Goal: Task Accomplishment & Management: Manage account settings

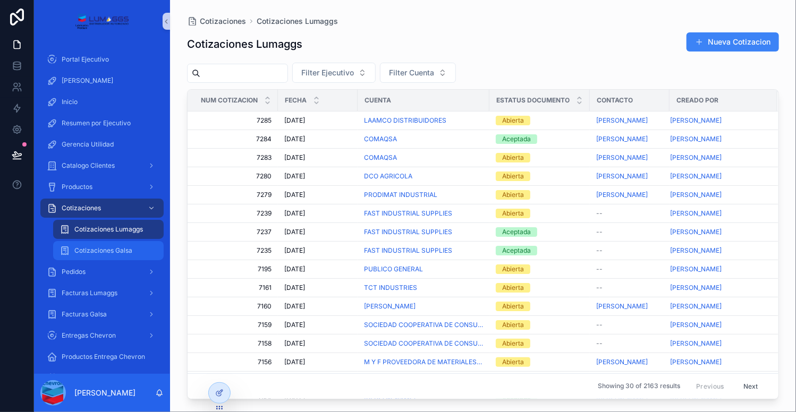
click at [108, 249] on span "Cotizaciones Galsa" at bounding box center [103, 250] width 58 height 8
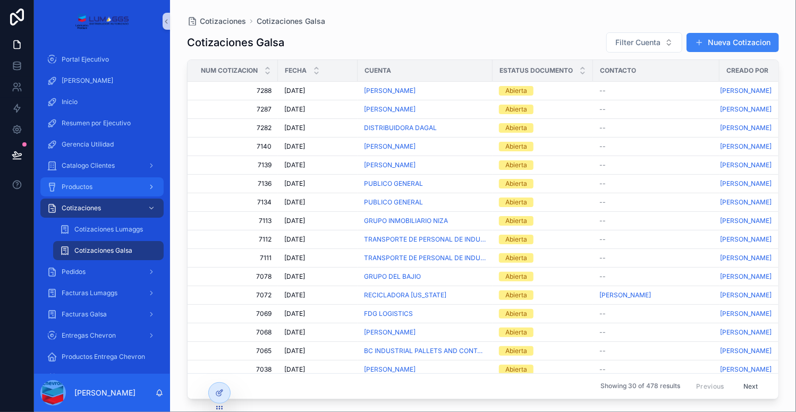
click at [107, 184] on div "Productos" at bounding box center [102, 186] width 110 height 17
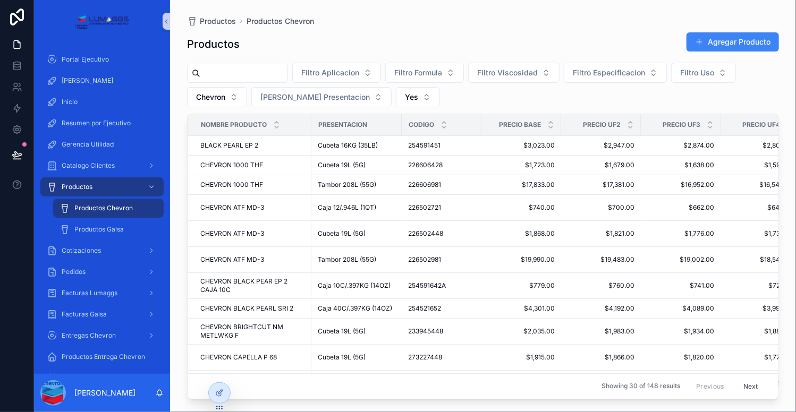
click at [245, 73] on input "scrollable content" at bounding box center [243, 73] width 87 height 15
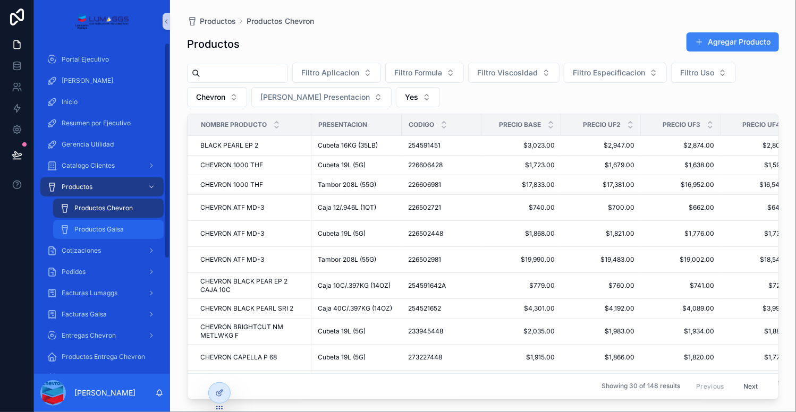
click at [110, 233] on span "Productos Galsa" at bounding box center [98, 229] width 49 height 8
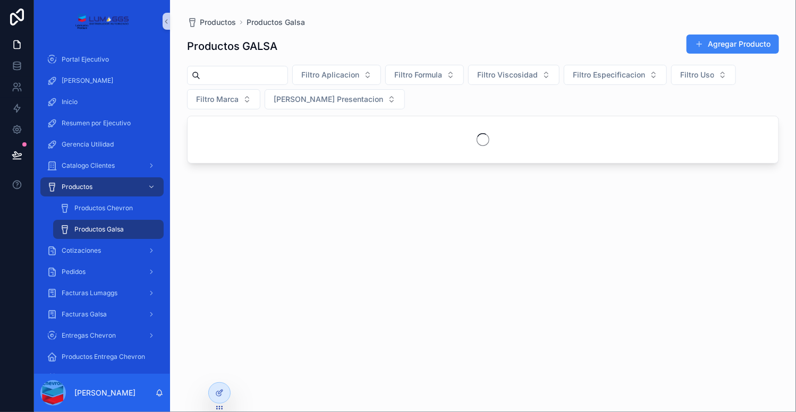
click at [250, 80] on input "scrollable content" at bounding box center [243, 75] width 87 height 15
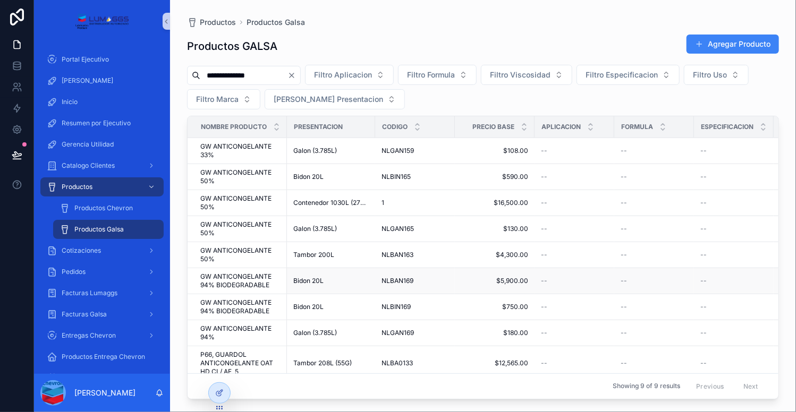
type input "**********"
click at [395, 200] on div "1 1" at bounding box center [414, 203] width 67 height 8
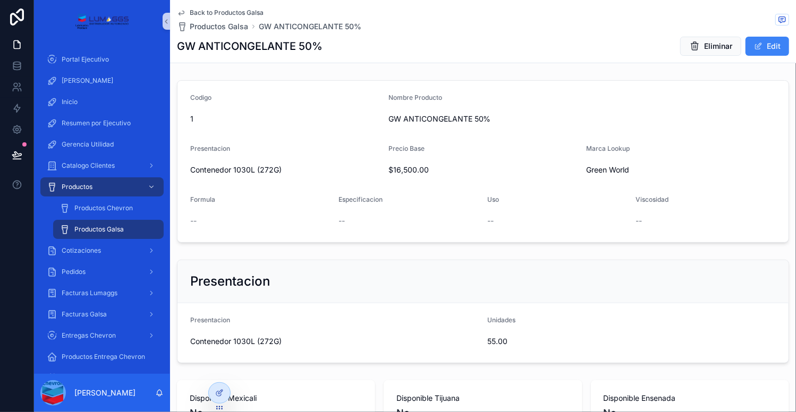
click at [247, 12] on span "Back to Productos Galsa" at bounding box center [227, 12] width 74 height 8
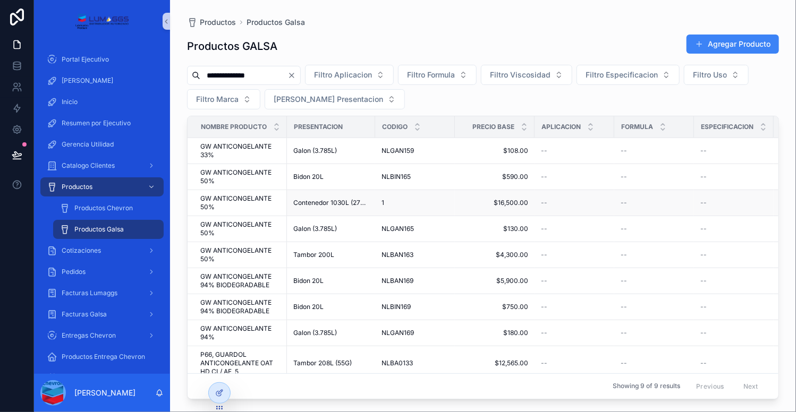
click at [357, 202] on span "Contenedor 1030L (272G)" at bounding box center [330, 203] width 75 height 8
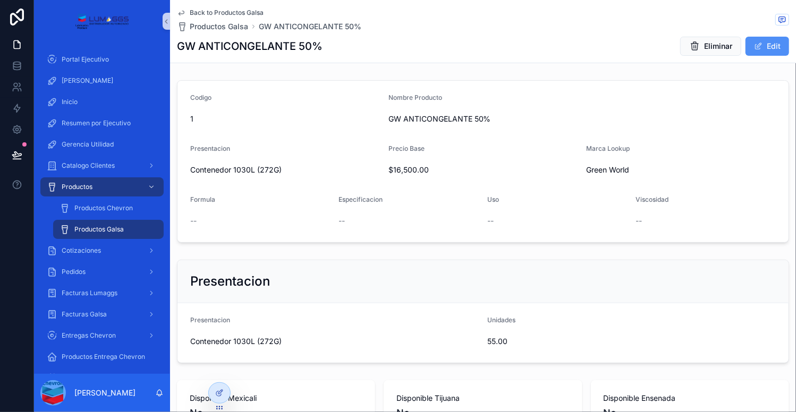
click at [758, 46] on button "Edit" at bounding box center [767, 46] width 44 height 19
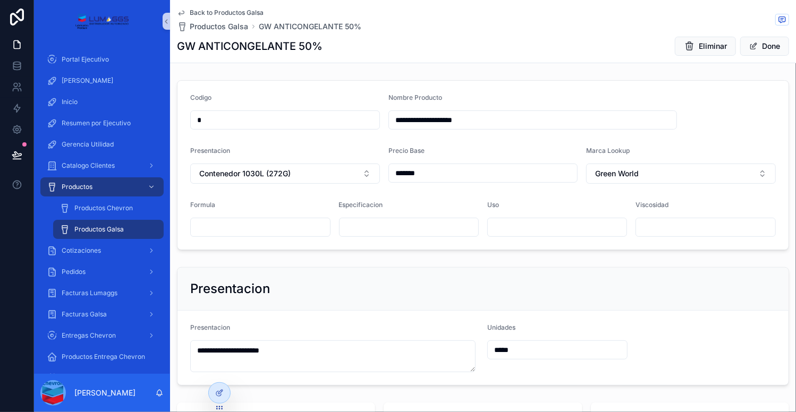
click at [228, 119] on input "*" at bounding box center [285, 120] width 189 height 15
type input "********"
click at [745, 53] on button "Done" at bounding box center [764, 46] width 49 height 19
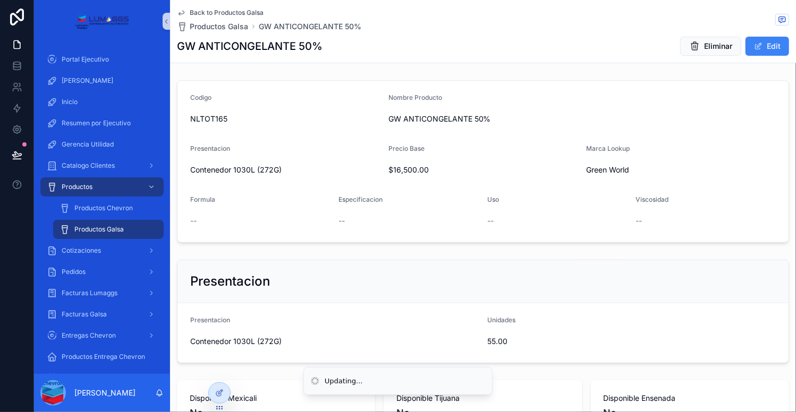
scroll to position [93, 0]
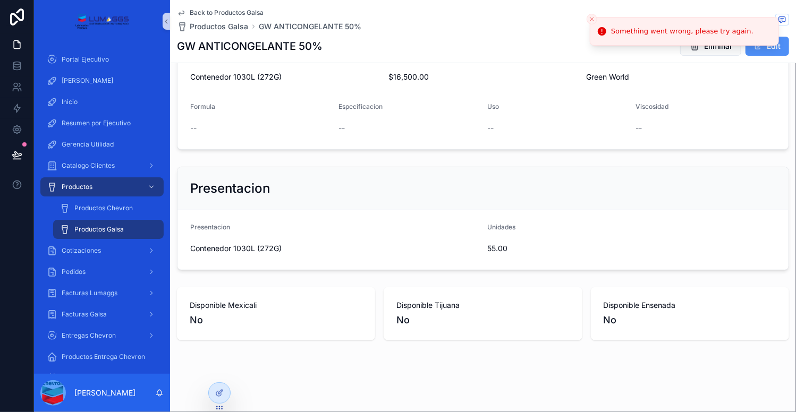
click at [761, 50] on button "Edit" at bounding box center [767, 46] width 44 height 19
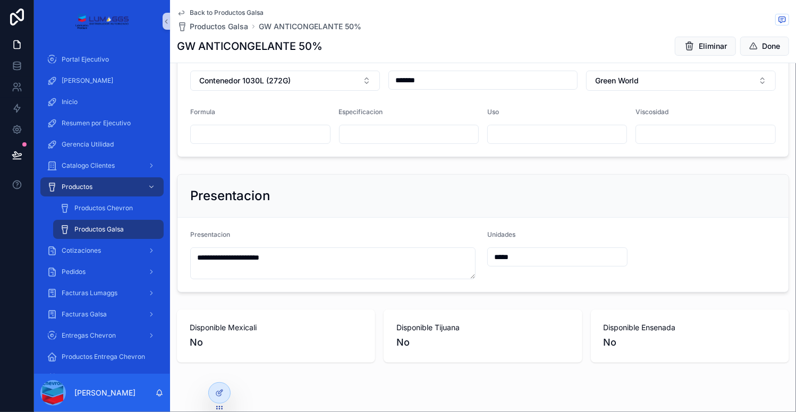
scroll to position [0, 0]
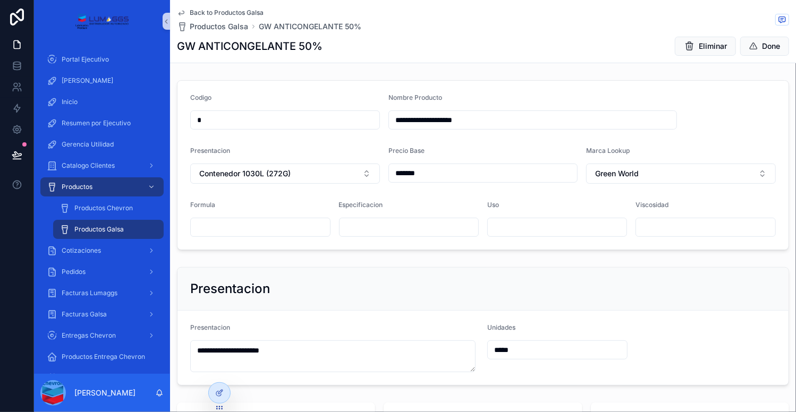
click at [261, 125] on input "*" at bounding box center [285, 120] width 189 height 15
type input "********"
click at [744, 55] on button "Done" at bounding box center [764, 46] width 49 height 19
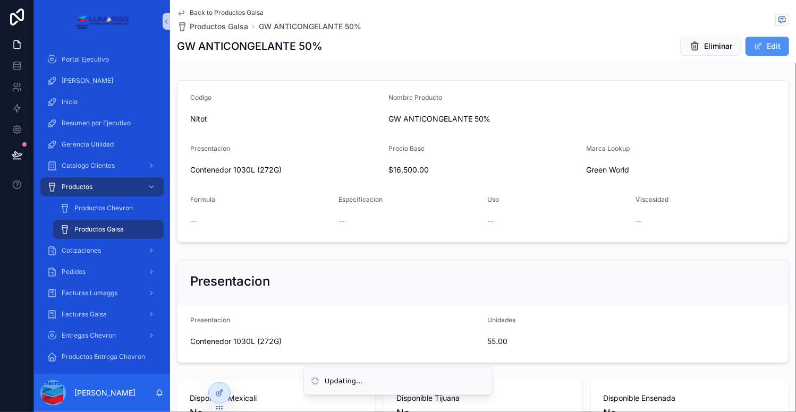
click at [754, 45] on span "scrollable content" at bounding box center [758, 46] width 8 height 8
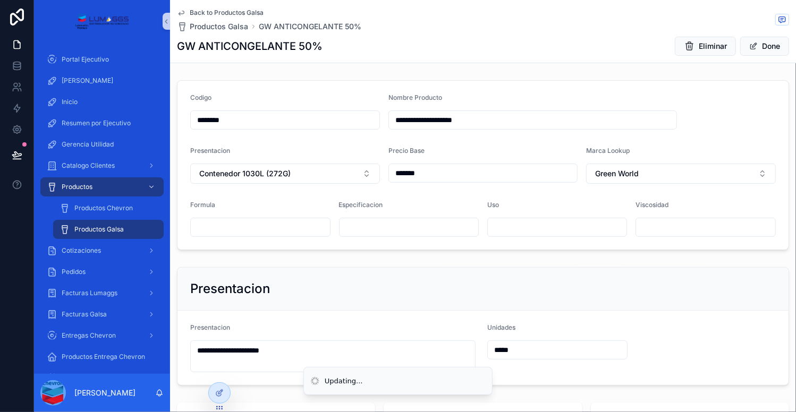
click at [317, 118] on input "********" at bounding box center [285, 120] width 189 height 15
type input "********"
click at [766, 51] on button "Done" at bounding box center [764, 46] width 49 height 19
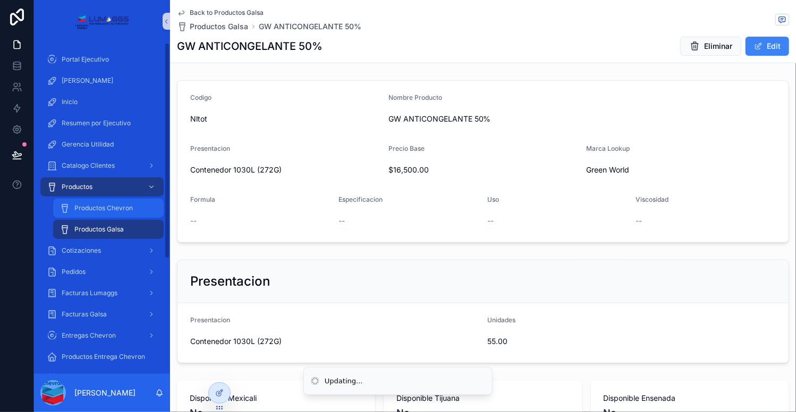
click at [115, 204] on span "Productos Chevron" at bounding box center [103, 208] width 58 height 8
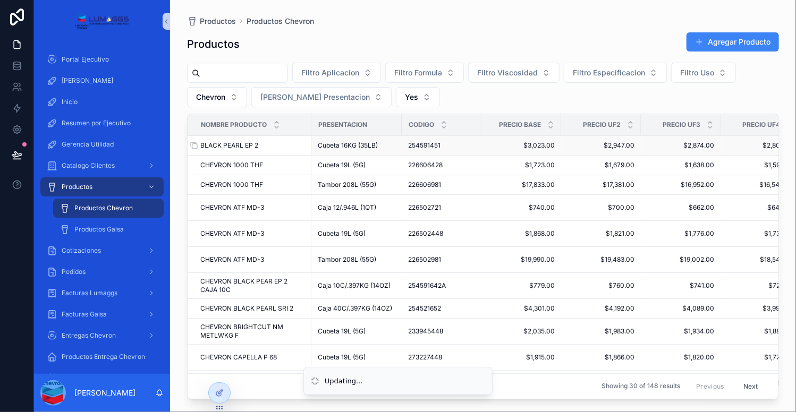
click at [282, 145] on div "BLACK PEARL EP 2 BLACK PEARL EP 2" at bounding box center [252, 145] width 105 height 8
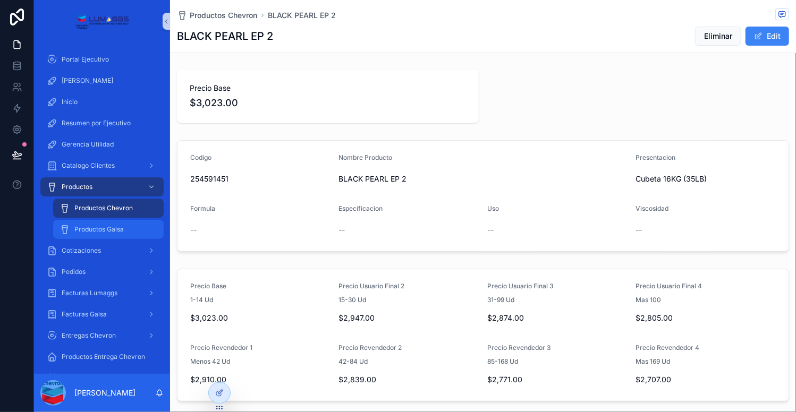
click at [109, 233] on span "Productos Galsa" at bounding box center [98, 229] width 49 height 8
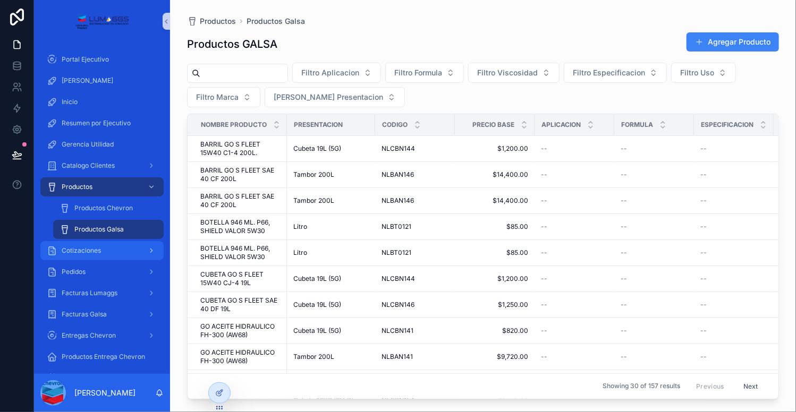
click at [91, 248] on span "Cotizaciones" at bounding box center [81, 250] width 39 height 8
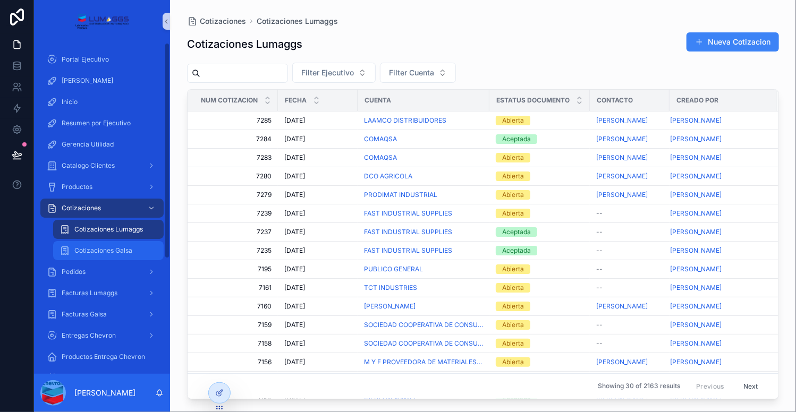
click at [132, 252] on span "Cotizaciones Galsa" at bounding box center [103, 250] width 58 height 8
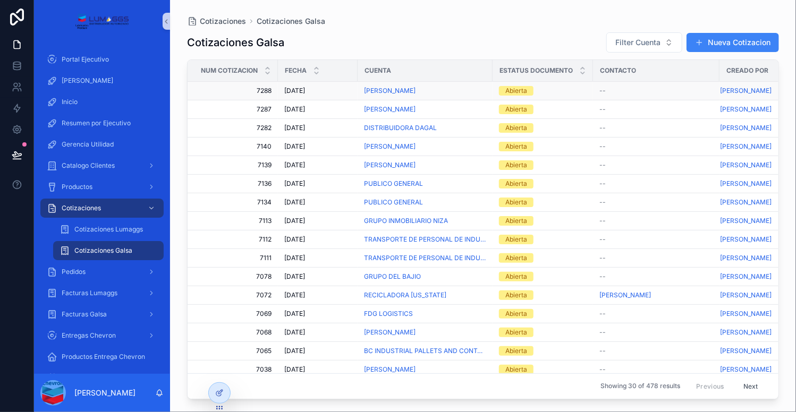
click at [445, 90] on div "DEMETRIO REYES" at bounding box center [425, 91] width 122 height 8
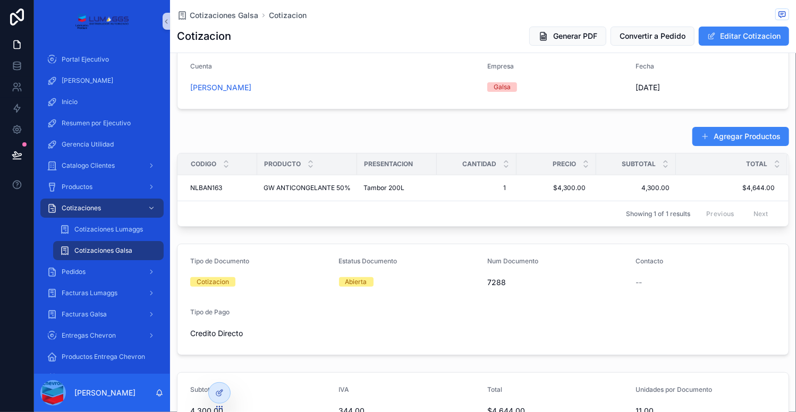
scroll to position [21, 0]
click at [728, 136] on button "Agregar Productos" at bounding box center [740, 136] width 97 height 19
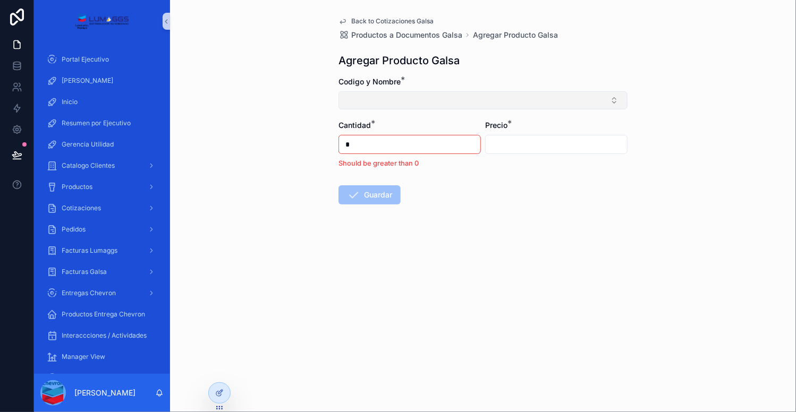
click at [455, 106] on button "Select Button" at bounding box center [482, 100] width 289 height 18
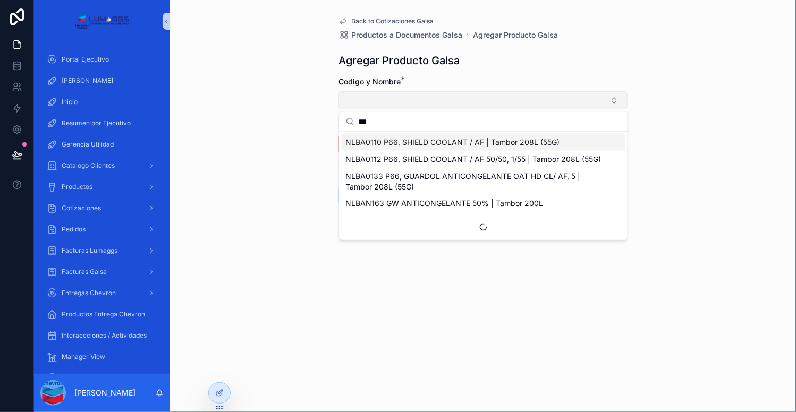
type input "****"
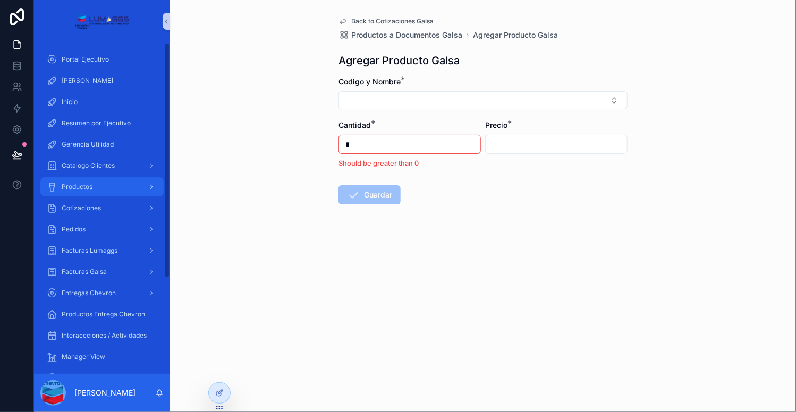
click at [101, 194] on div "Productos" at bounding box center [102, 186] width 110 height 17
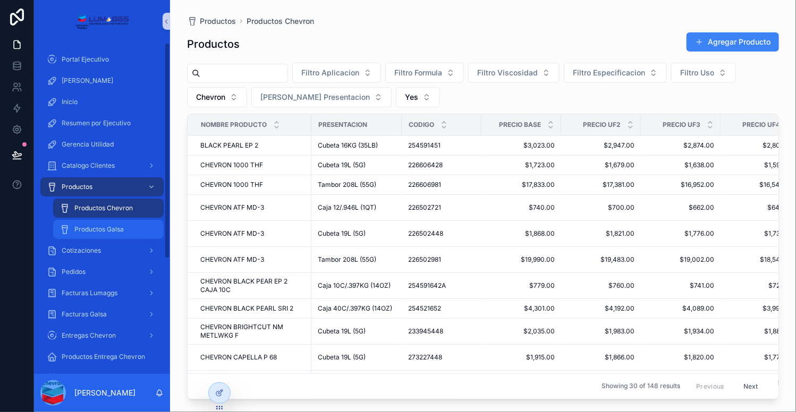
click at [123, 229] on span "Productos Galsa" at bounding box center [98, 229] width 49 height 8
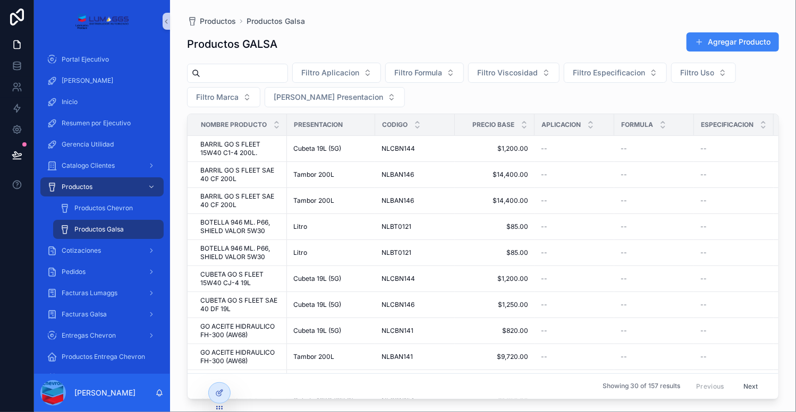
click at [260, 75] on input "scrollable content" at bounding box center [243, 73] width 87 height 15
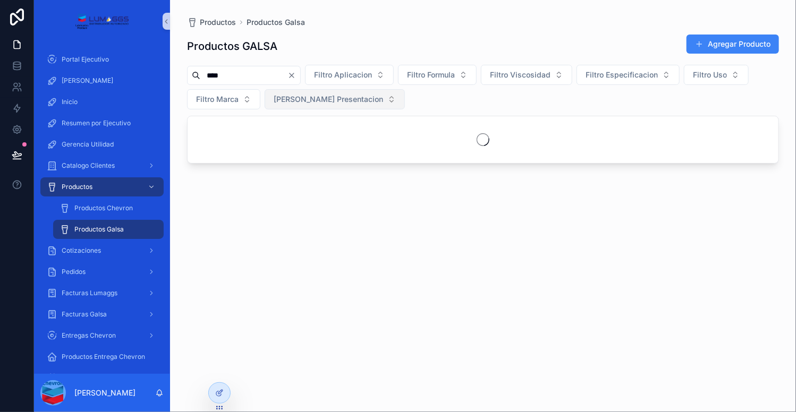
type input "****"
click at [279, 98] on span "[PERSON_NAME] Presentacion" at bounding box center [328, 99] width 109 height 11
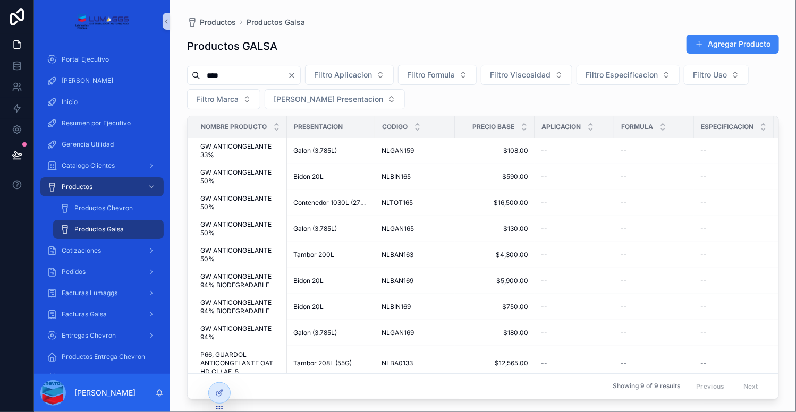
click at [419, 97] on div "**** Filtro Aplicacion Filtro Formula Filtro Viscosidad Filtro Especificacion F…" at bounding box center [483, 87] width 592 height 45
click at [428, 204] on div "NLTOT165 NLTOT165" at bounding box center [414, 203] width 67 height 8
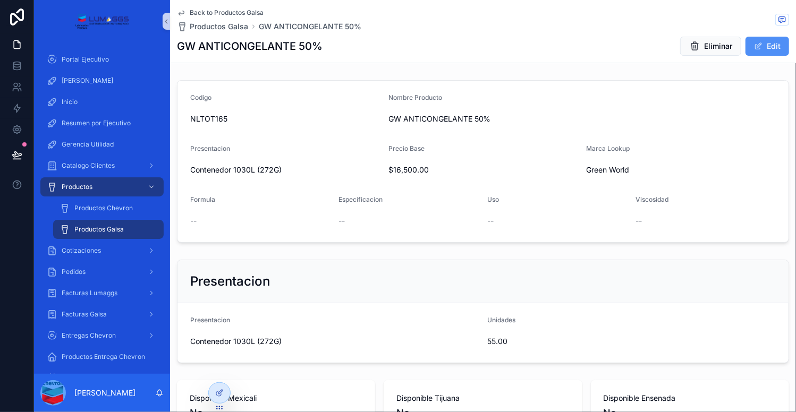
click at [757, 44] on button "Edit" at bounding box center [767, 46] width 44 height 19
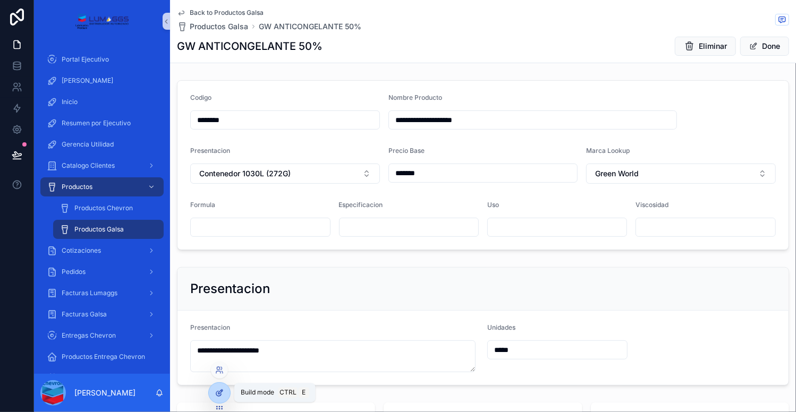
click at [219, 391] on icon at bounding box center [220, 392] width 4 height 4
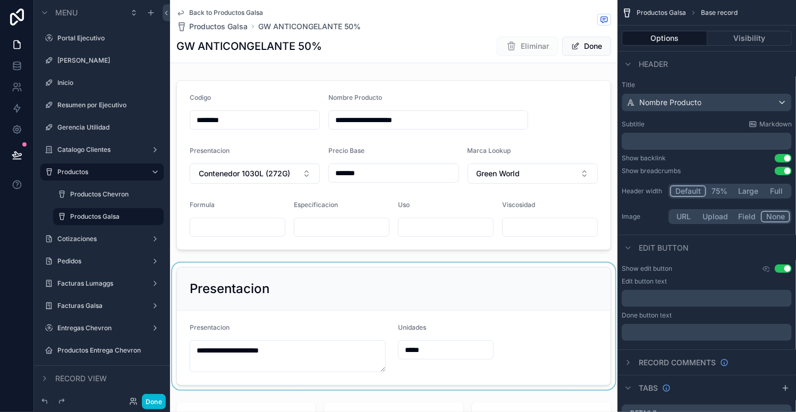
click at [564, 334] on div "scrollable content" at bounding box center [393, 326] width 447 height 127
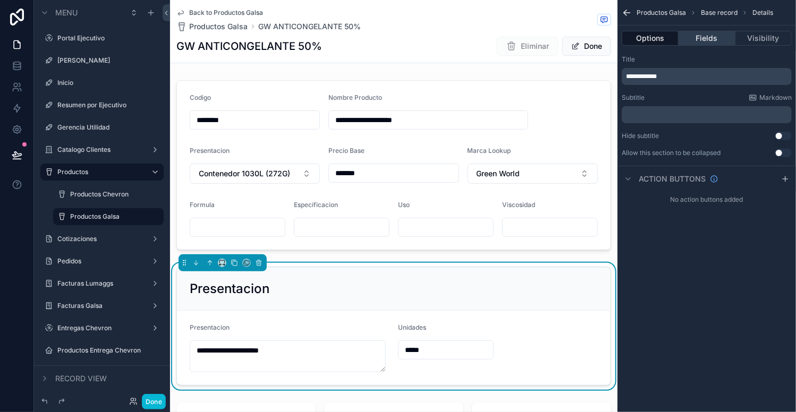
click at [707, 35] on button "Fields" at bounding box center [706, 38] width 56 height 15
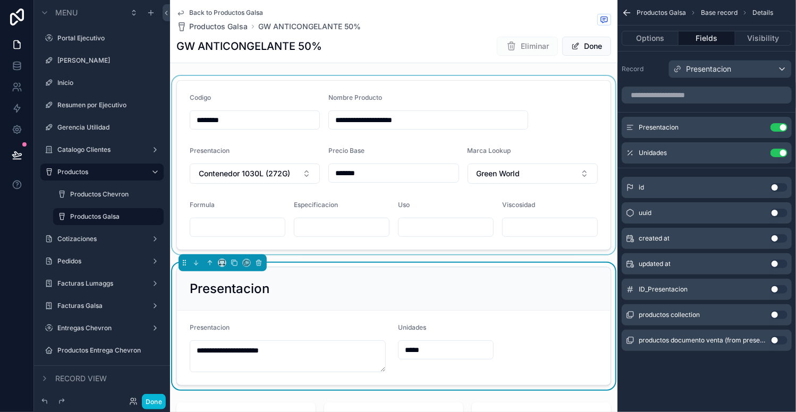
click at [545, 197] on div "scrollable content" at bounding box center [393, 165] width 447 height 178
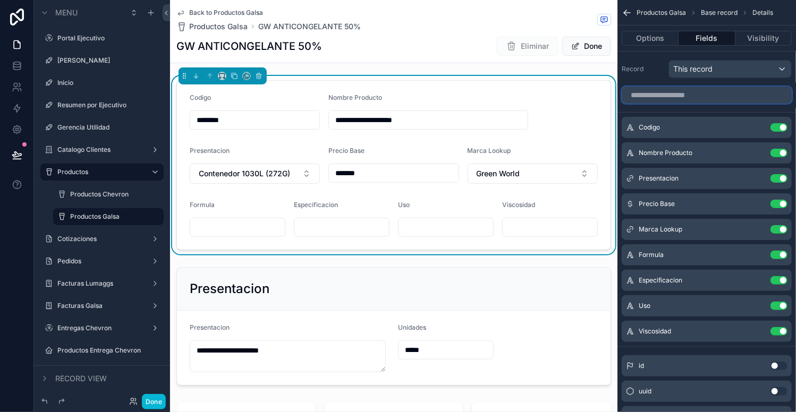
click at [691, 97] on input "scrollable content" at bounding box center [706, 95] width 170 height 17
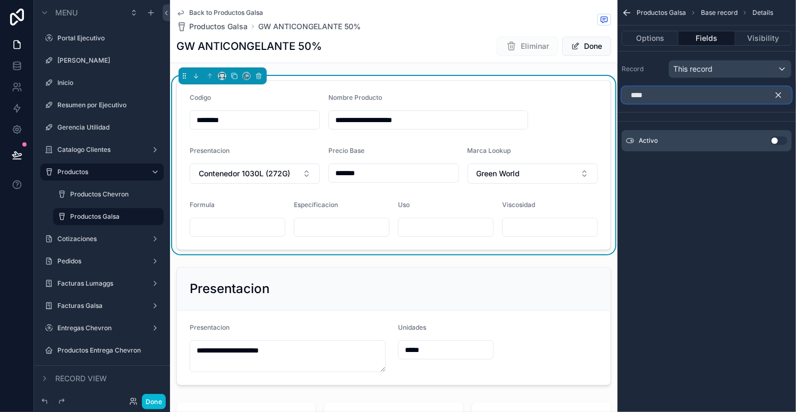
type input "****"
click at [780, 142] on button "Use setting" at bounding box center [778, 140] width 17 height 8
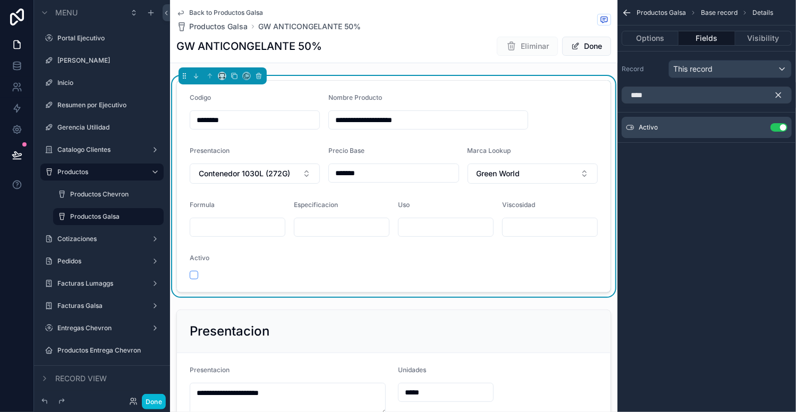
click at [781, 93] on icon "scrollable content" at bounding box center [778, 95] width 10 height 10
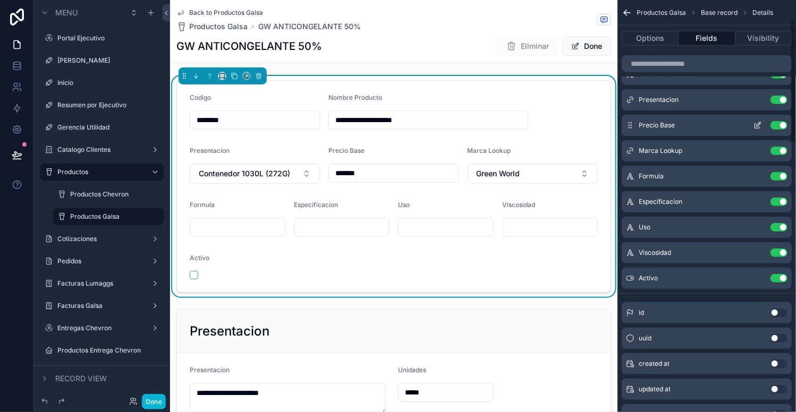
scroll to position [86, 0]
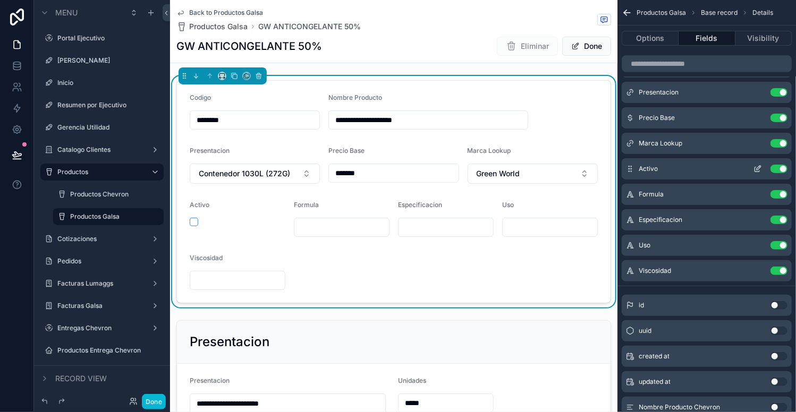
click at [756, 167] on icon "scrollable content" at bounding box center [757, 169] width 8 height 8
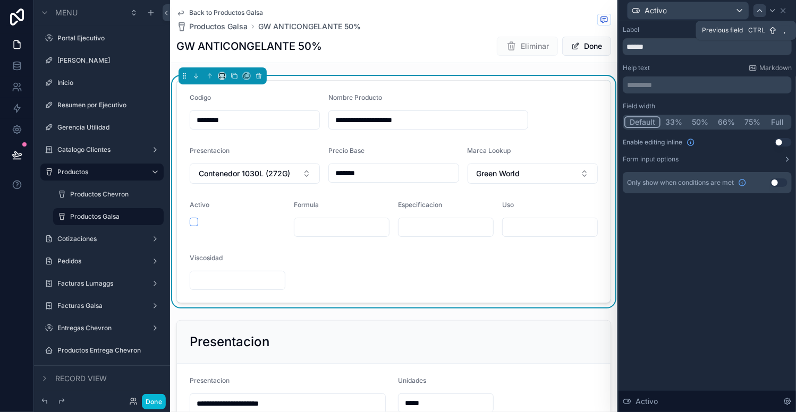
click at [758, 14] on div at bounding box center [759, 10] width 13 height 13
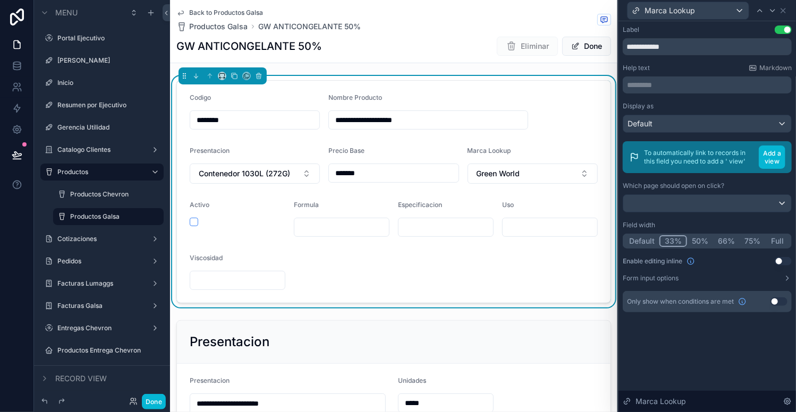
click at [644, 240] on button "Default" at bounding box center [641, 241] width 35 height 12
click at [756, 8] on icon at bounding box center [759, 10] width 8 height 8
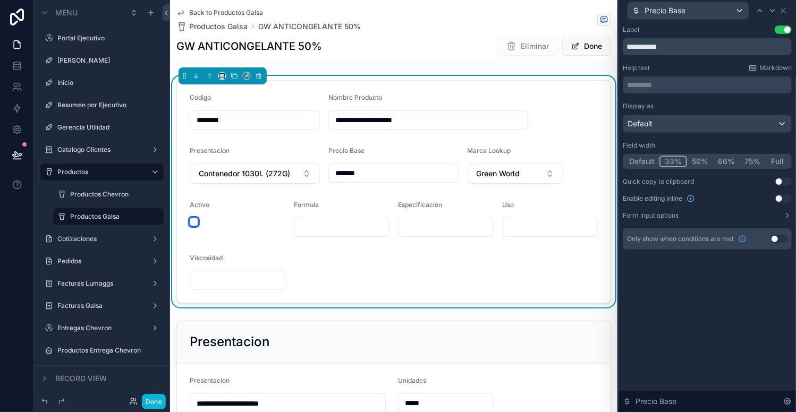
click at [192, 223] on button "scrollable content" at bounding box center [194, 222] width 8 height 8
click at [641, 160] on button "Default" at bounding box center [641, 162] width 35 height 12
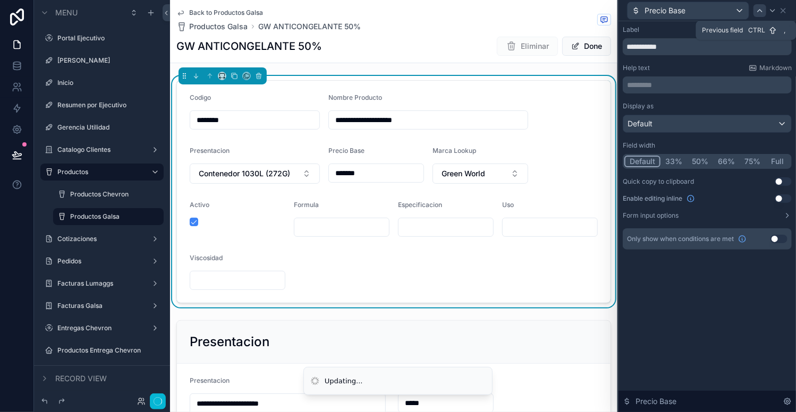
click at [756, 11] on icon at bounding box center [759, 10] width 8 height 8
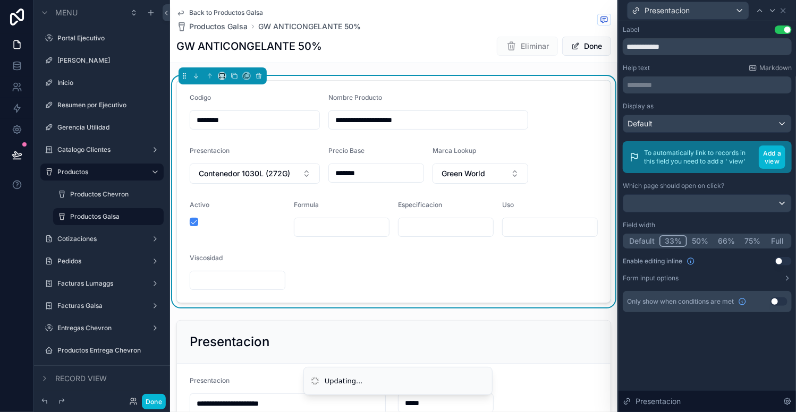
click at [639, 238] on button "Default" at bounding box center [641, 241] width 35 height 12
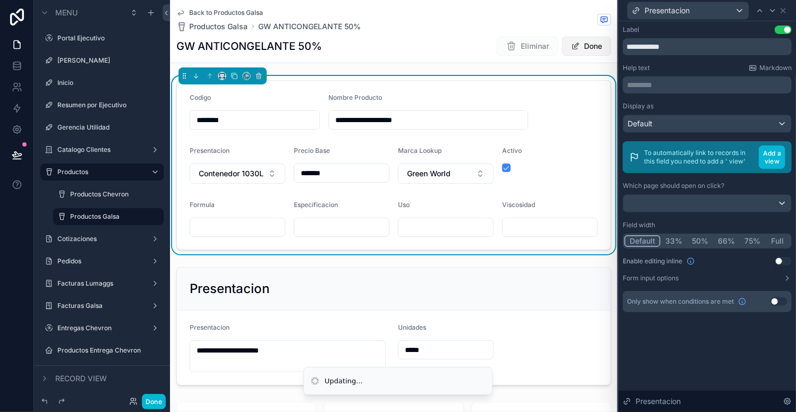
click at [588, 45] on button "Done" at bounding box center [586, 46] width 49 height 19
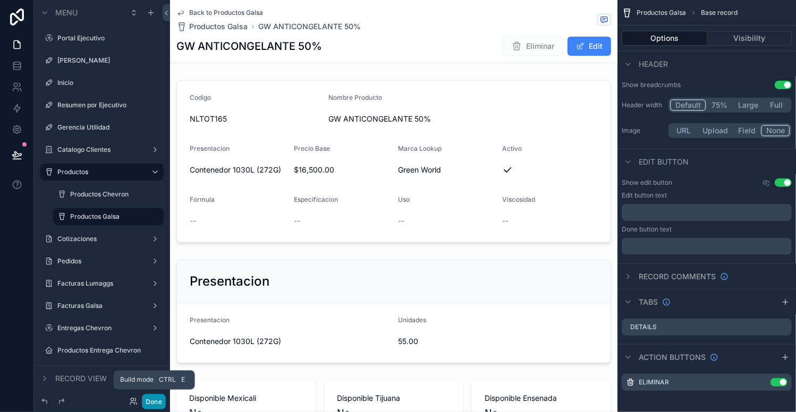
click at [158, 399] on button "Done" at bounding box center [154, 401] width 24 height 15
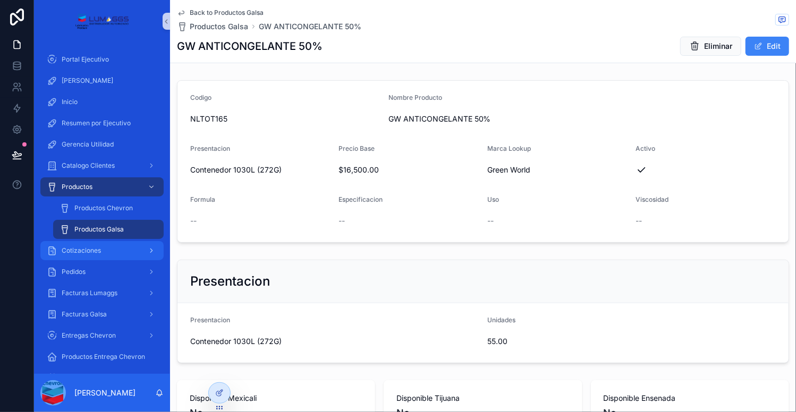
click at [101, 254] on div "Cotizaciones" at bounding box center [102, 250] width 110 height 17
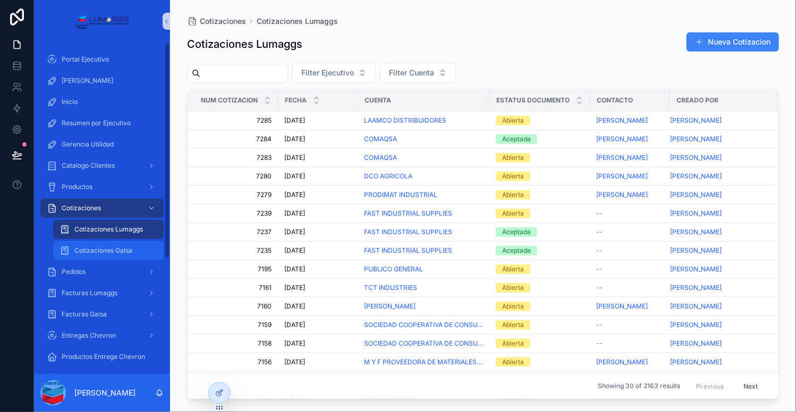
click at [132, 254] on span "Cotizaciones Galsa" at bounding box center [103, 250] width 58 height 8
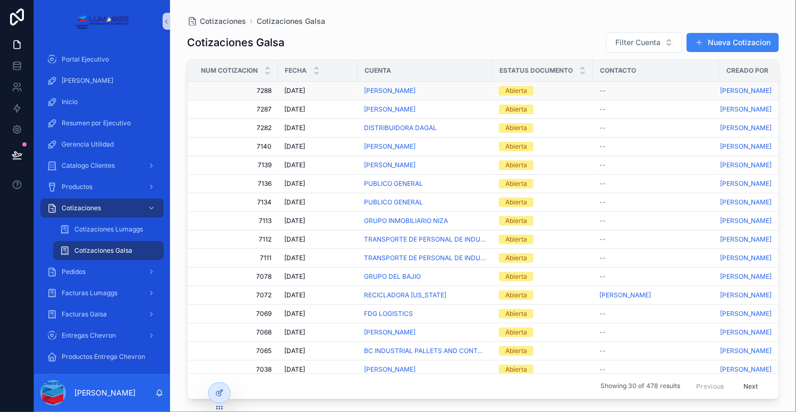
click at [472, 94] on div "DEMETRIO REYES" at bounding box center [425, 91] width 122 height 8
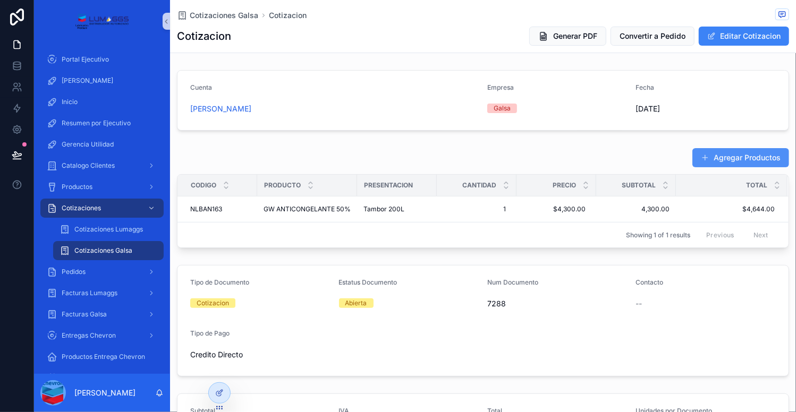
click at [733, 163] on button "Agregar Productos" at bounding box center [740, 157] width 97 height 19
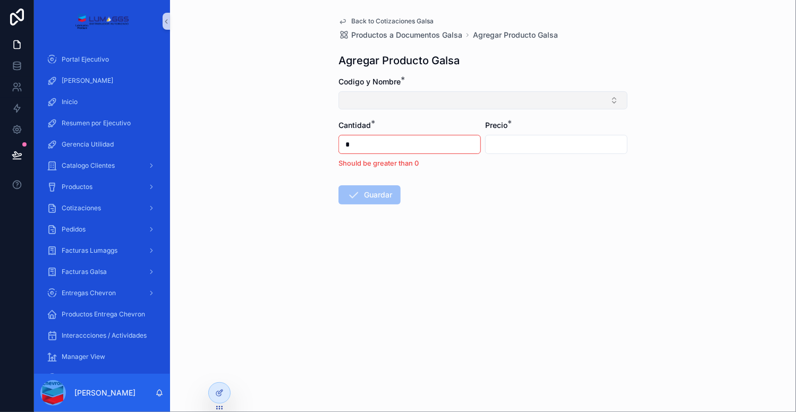
click at [472, 107] on button "Select Button" at bounding box center [482, 100] width 289 height 18
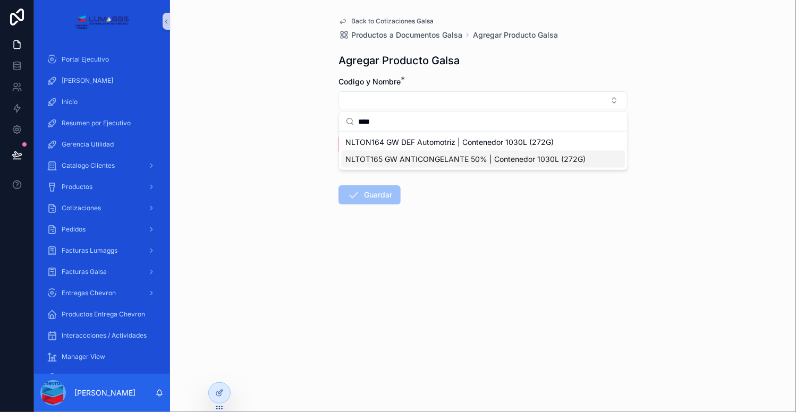
type input "****"
click at [429, 158] on span "NLTOT165 GW ANTICONGELANTE 50% | Contenedor 1030L (272G)" at bounding box center [466, 159] width 240 height 11
type input "**********"
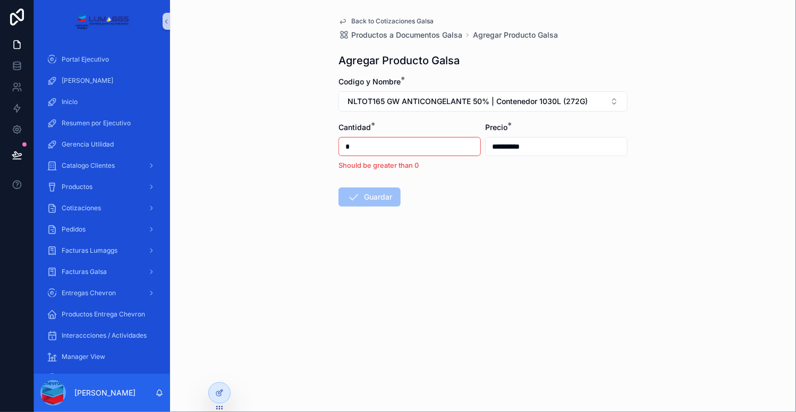
drag, startPoint x: 358, startPoint y: 144, endPoint x: 332, endPoint y: 141, distance: 25.6
click at [332, 141] on div "**********" at bounding box center [483, 137] width 306 height 275
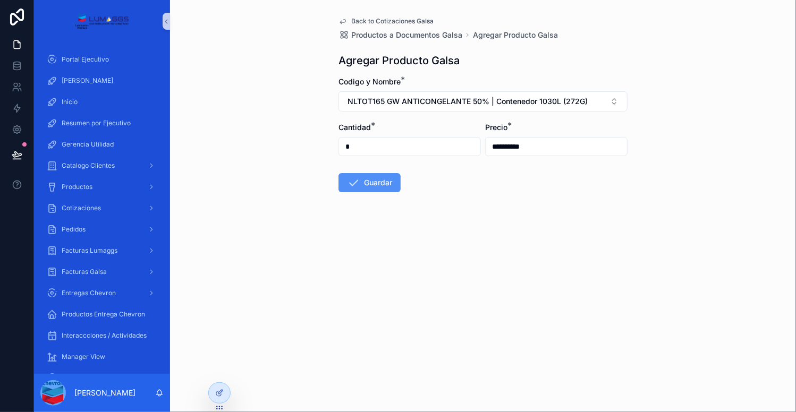
type input "*"
click at [359, 182] on icon "scrollable content" at bounding box center [353, 182] width 13 height 13
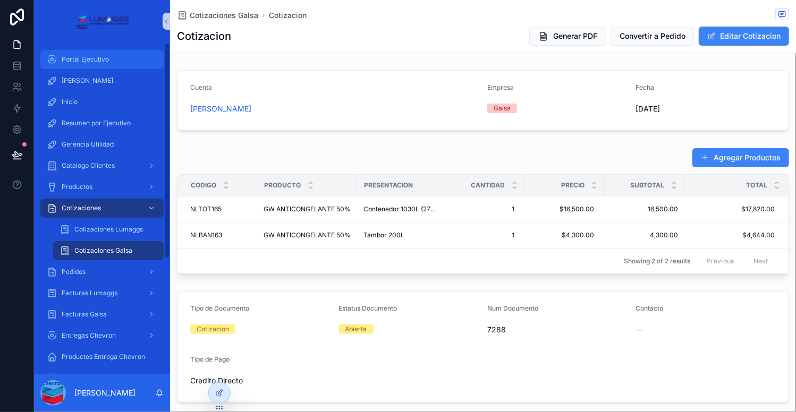
click at [88, 58] on span "Portal Ejecutivo" at bounding box center [85, 59] width 47 height 8
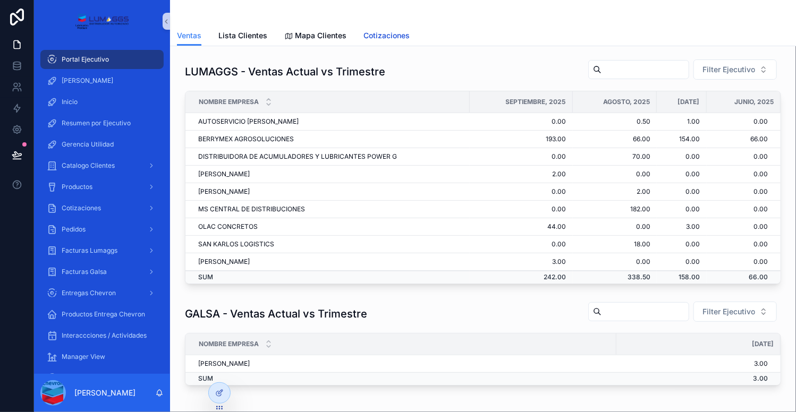
click at [387, 32] on span "Cotizaciones" at bounding box center [386, 35] width 46 height 11
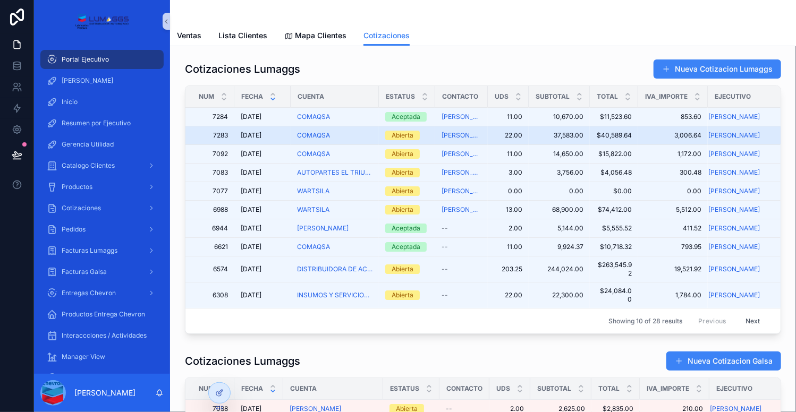
click at [349, 136] on div "COMAQSA" at bounding box center [334, 135] width 75 height 8
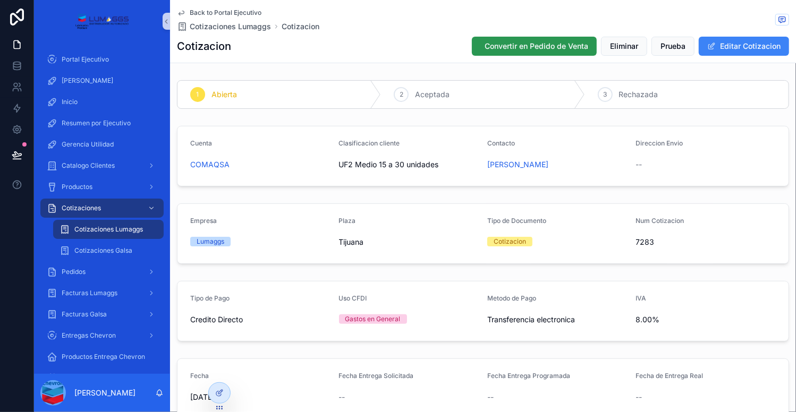
click at [491, 46] on span "Convertir en Pedido de Venta" at bounding box center [536, 46] width 104 height 11
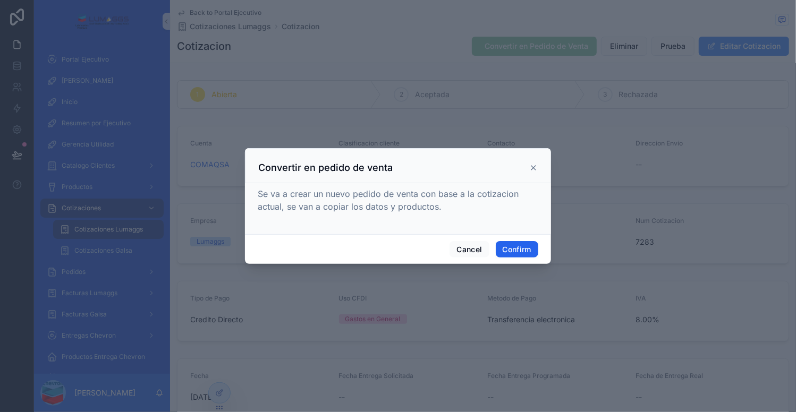
click at [515, 251] on button "Confirm" at bounding box center [517, 249] width 42 height 17
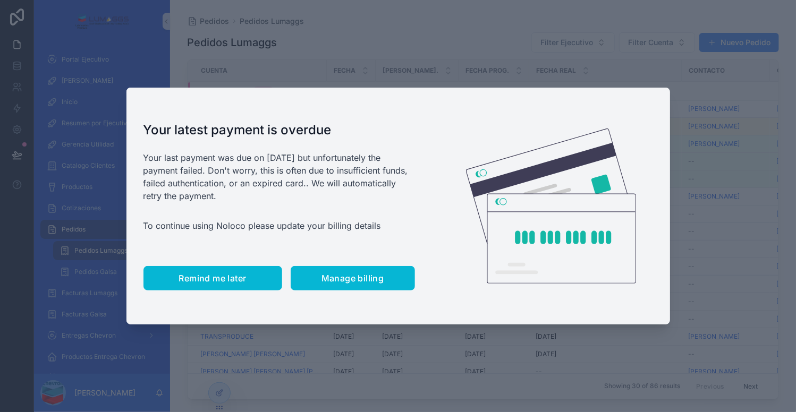
click at [252, 278] on button "Remind me later" at bounding box center [212, 278] width 139 height 24
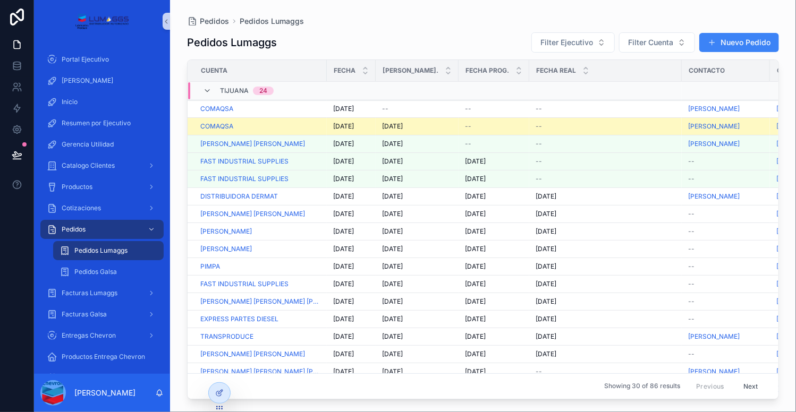
click at [262, 127] on div "COMAQSA" at bounding box center [260, 126] width 120 height 8
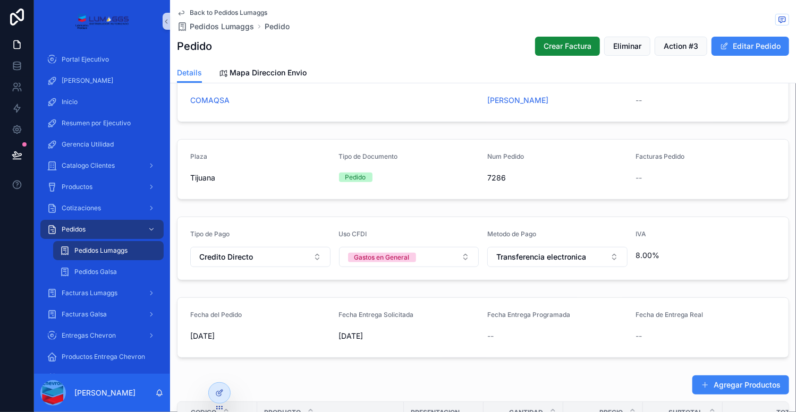
scroll to position [131, 0]
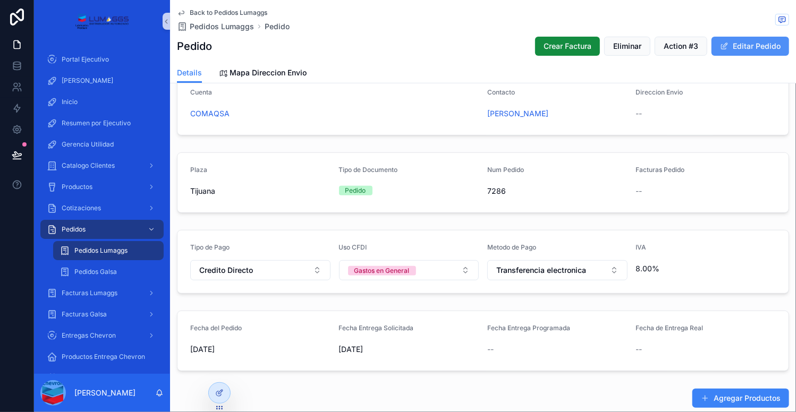
click at [728, 43] on button "Editar Pedido" at bounding box center [750, 46] width 78 height 19
click at [728, 43] on div "Crear Factura Eliminar Action #3 Editar Pedido" at bounding box center [657, 46] width 262 height 20
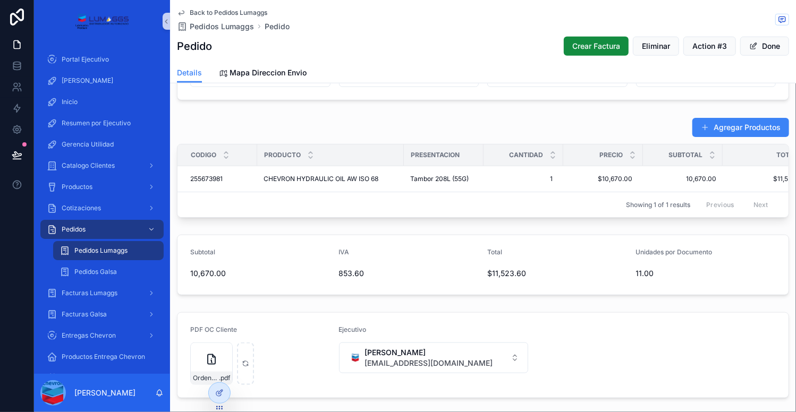
scroll to position [414, 0]
click at [220, 11] on span "Back to Pedidos Lumaggs" at bounding box center [229, 12] width 78 height 8
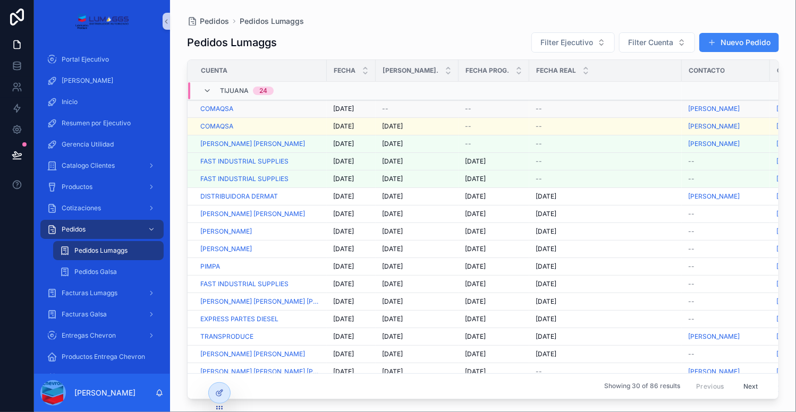
click at [262, 106] on div "COMAQSA" at bounding box center [260, 109] width 120 height 8
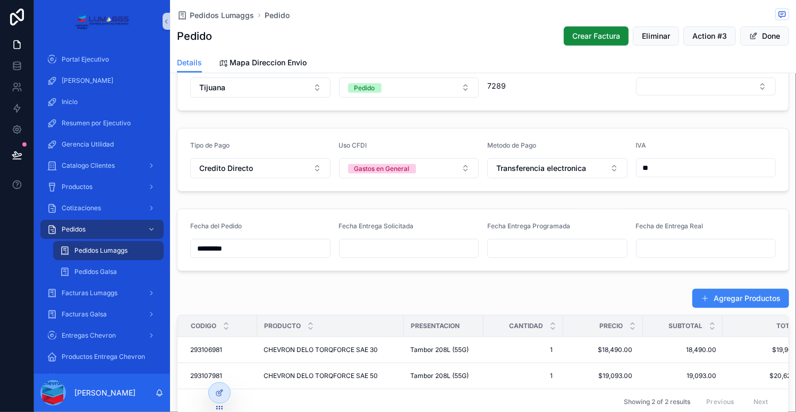
scroll to position [233, 0]
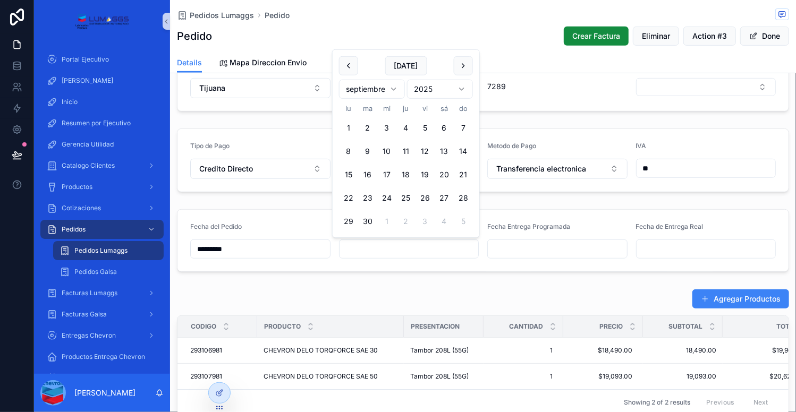
click at [382, 244] on input "scrollable content" at bounding box center [408, 249] width 139 height 15
click at [387, 222] on button "1" at bounding box center [386, 221] width 19 height 19
type input "*********"
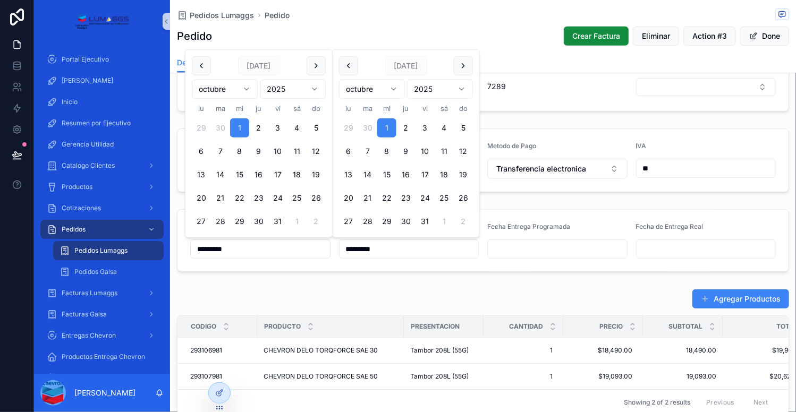
click at [291, 248] on input "*********" at bounding box center [260, 249] width 139 height 15
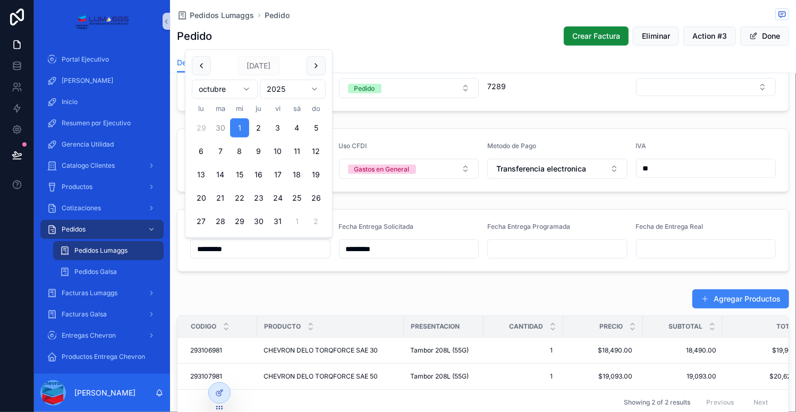
drag, startPoint x: 276, startPoint y: 219, endPoint x: 223, endPoint y: 126, distance: 106.6
click at [223, 125] on tbody "29 30 1 2 3 4 5 6 7 8 9 10 11 12 13 14 15 16 17 18 19 20 21 22 23 24 25 26 27 2…" at bounding box center [259, 172] width 134 height 117
click at [220, 127] on button "30" at bounding box center [220, 127] width 19 height 19
type input "*********"
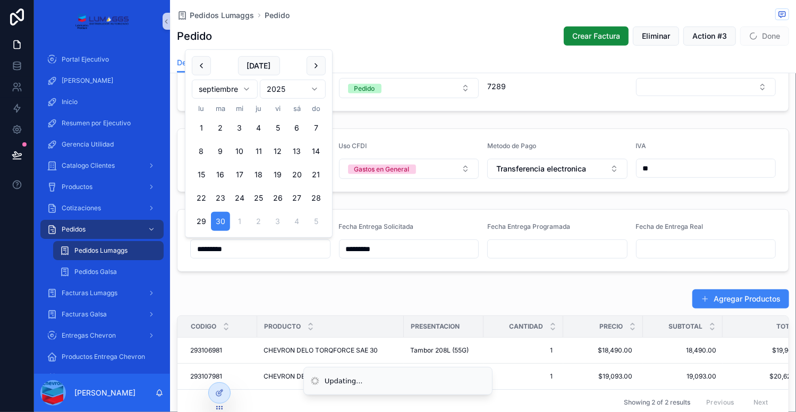
click at [351, 46] on div "Pedido Crear Factura Eliminar Action #3 Done" at bounding box center [483, 36] width 612 height 20
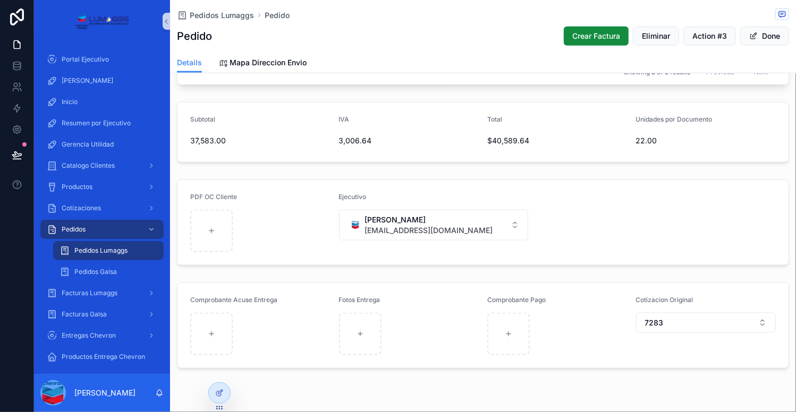
scroll to position [562, 0]
click at [224, 244] on div "scrollable content" at bounding box center [211, 231] width 42 height 42
type input "**********"
click at [762, 36] on button "Done" at bounding box center [764, 36] width 49 height 19
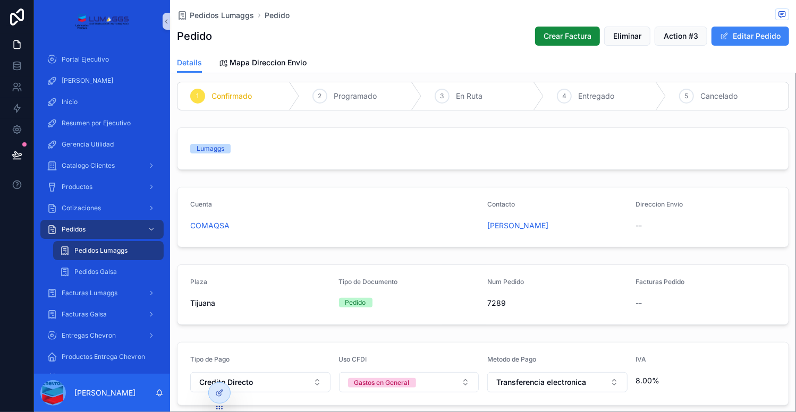
scroll to position [0, 0]
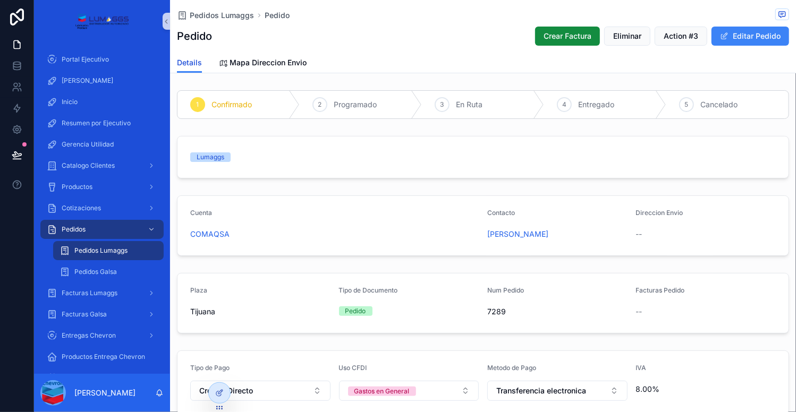
click at [193, 64] on span "Details" at bounding box center [189, 62] width 25 height 11
click at [257, 64] on span "Mapa Direccion Envio" at bounding box center [267, 62] width 77 height 11
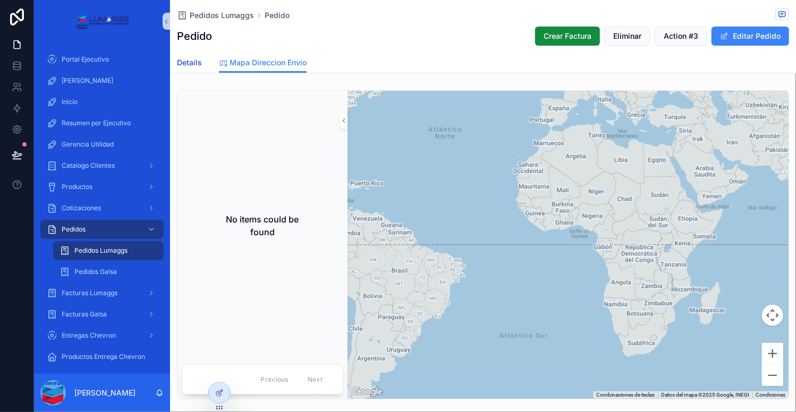
click at [187, 60] on span "Details" at bounding box center [189, 62] width 25 height 11
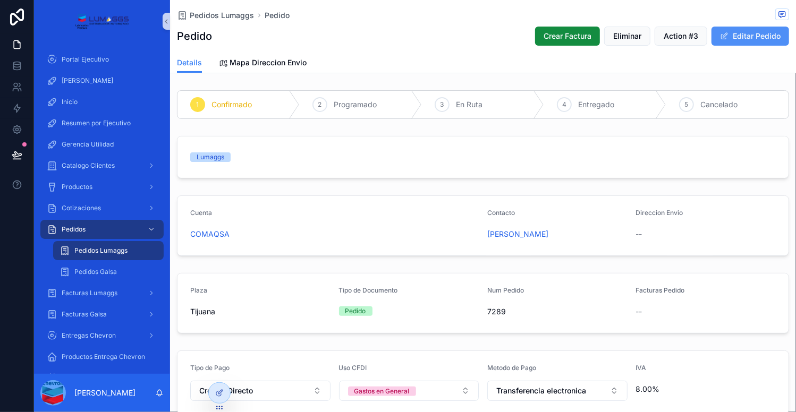
click at [744, 32] on button "Editar Pedido" at bounding box center [750, 36] width 78 height 19
click at [728, 32] on span "scrollable content" at bounding box center [724, 36] width 8 height 8
click at [744, 32] on button "Editar Pedido" at bounding box center [750, 36] width 78 height 19
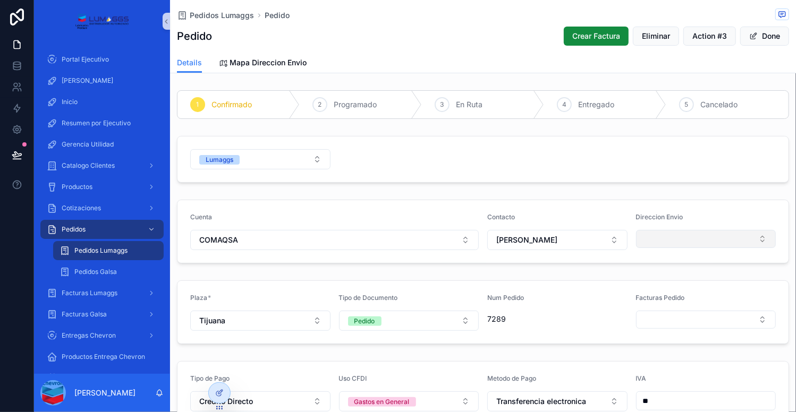
click at [670, 234] on button "Select Button" at bounding box center [706, 239] width 140 height 18
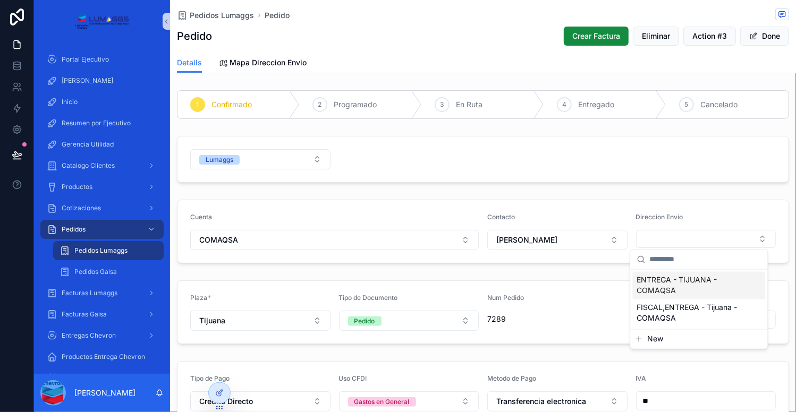
click at [678, 286] on span "ENTREGA - TIJUANA - COMAQSA" at bounding box center [693, 285] width 112 height 21
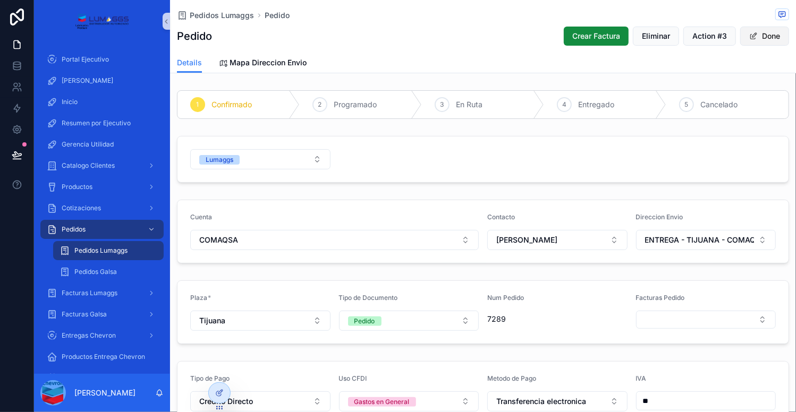
click at [763, 36] on button "Done" at bounding box center [764, 36] width 49 height 19
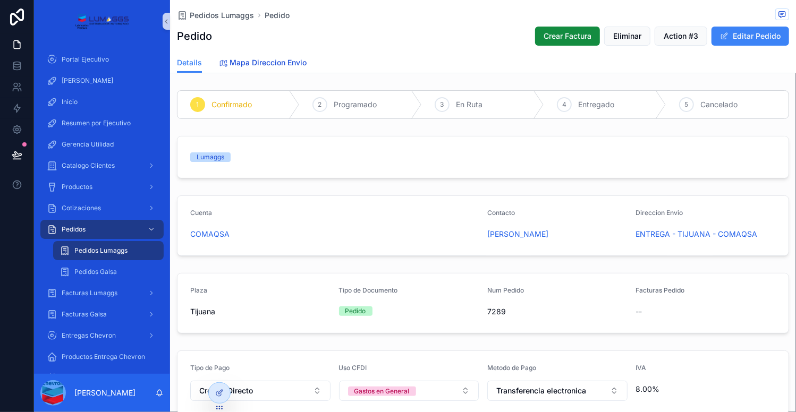
click at [276, 63] on span "Mapa Direccion Envio" at bounding box center [267, 62] width 77 height 11
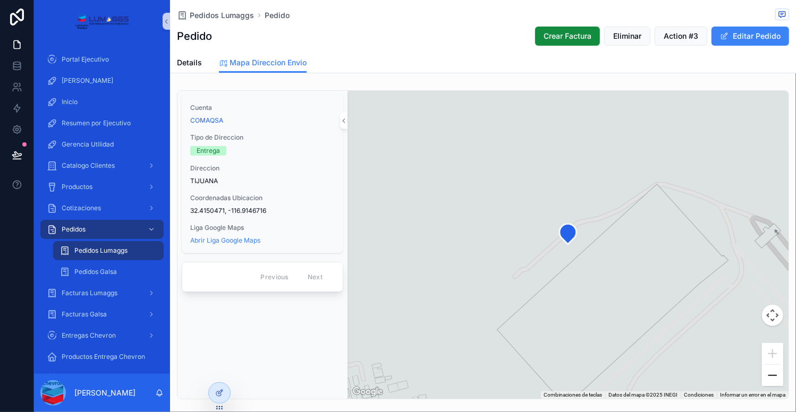
click at [766, 377] on button "Alejar" at bounding box center [772, 375] width 21 height 21
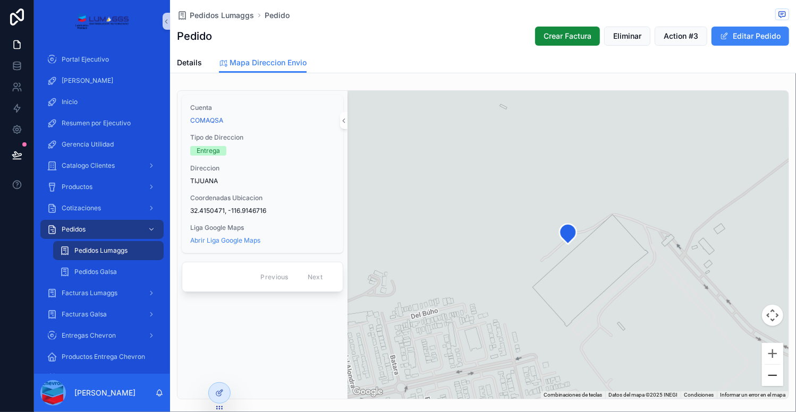
click at [766, 377] on button "Alejar" at bounding box center [772, 375] width 21 height 21
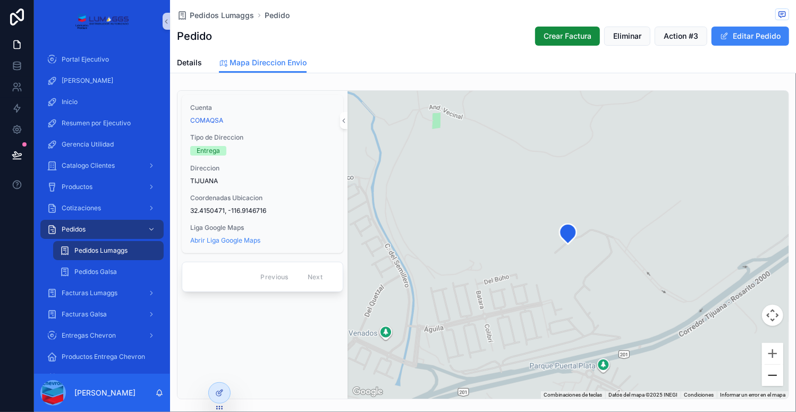
click at [766, 377] on button "Alejar" at bounding box center [772, 375] width 21 height 21
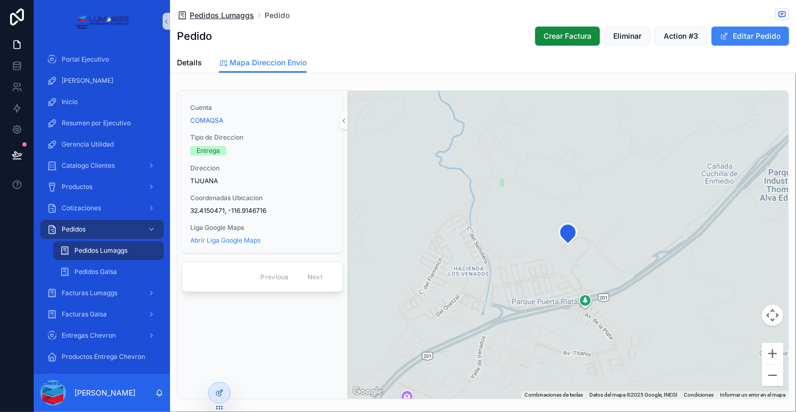
click at [215, 13] on span "Pedidos Lumaggs" at bounding box center [222, 15] width 64 height 11
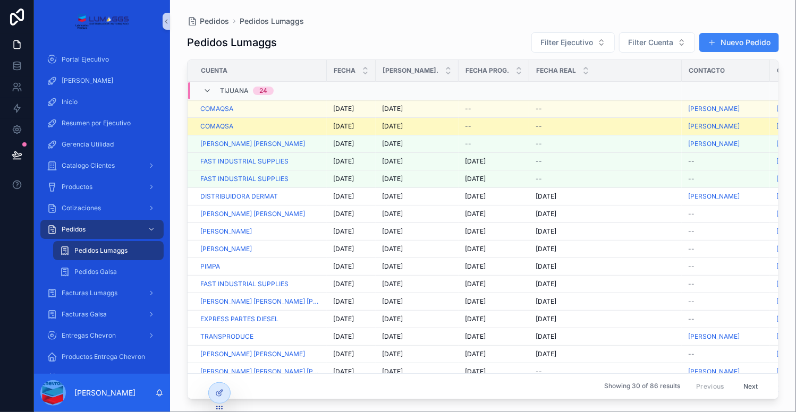
click at [578, 129] on div "--" at bounding box center [605, 126] width 140 height 8
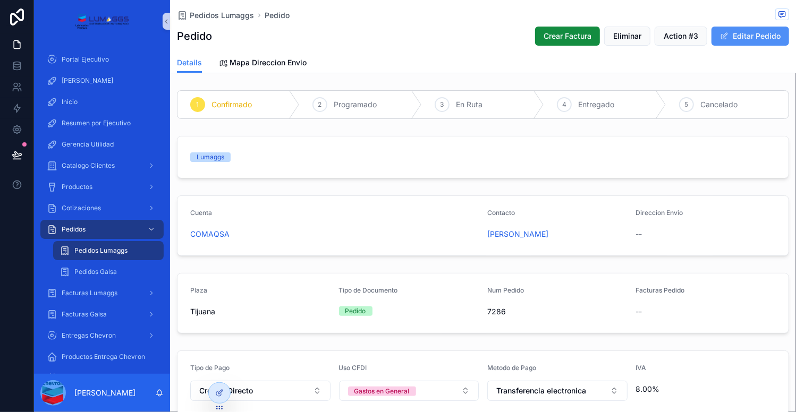
click at [755, 36] on button "Editar Pedido" at bounding box center [750, 36] width 78 height 19
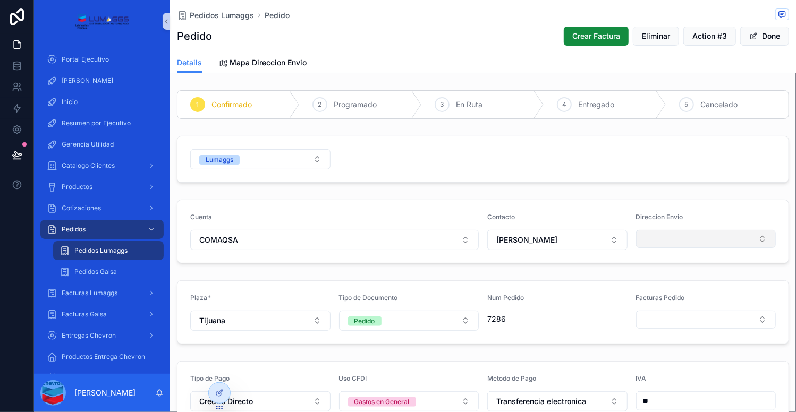
click at [658, 236] on button "Select Button" at bounding box center [706, 239] width 140 height 18
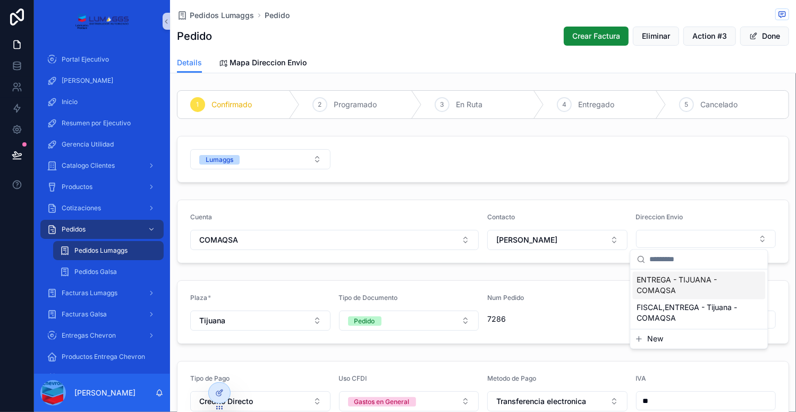
click at [664, 289] on span "ENTREGA - TIJUANA - COMAQSA" at bounding box center [693, 285] width 112 height 21
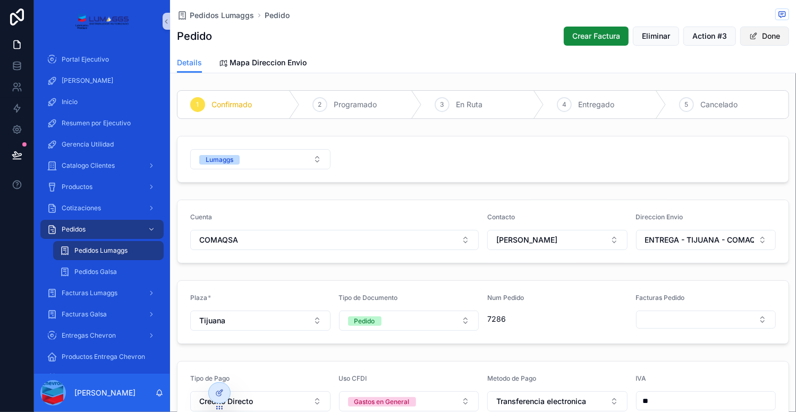
click at [754, 40] on button "Done" at bounding box center [764, 36] width 49 height 19
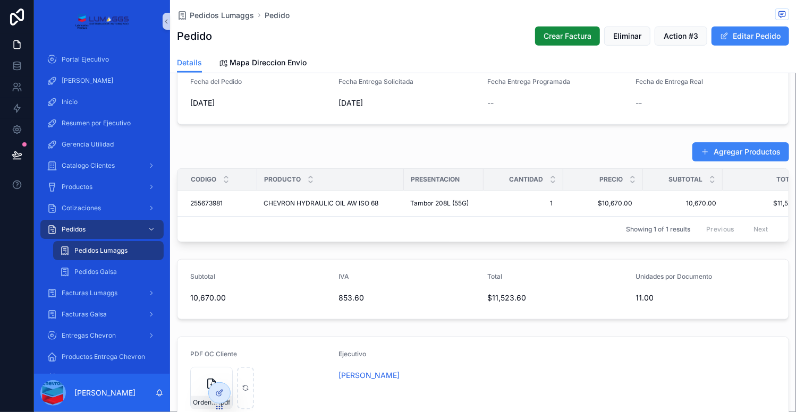
scroll to position [365, 0]
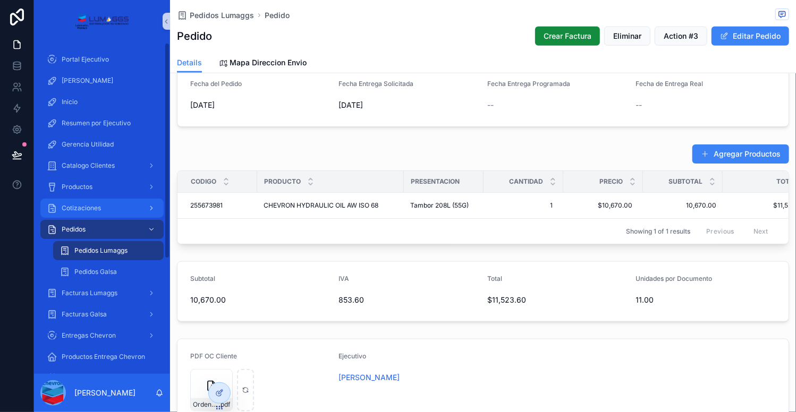
click at [79, 210] on span "Cotizaciones" at bounding box center [81, 208] width 39 height 8
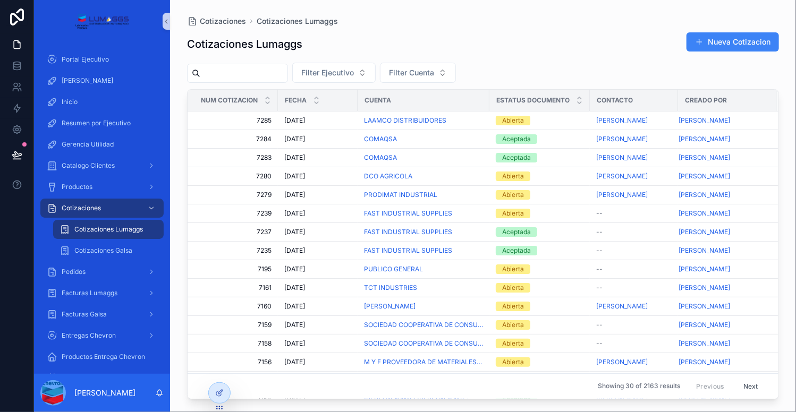
click at [231, 72] on input "scrollable content" at bounding box center [243, 73] width 87 height 15
type input "*"
click at [456, 78] on button "Filter Cuenta" at bounding box center [418, 73] width 76 height 20
type input "****"
click at [400, 117] on span "MEIKI" at bounding box center [395, 115] width 20 height 11
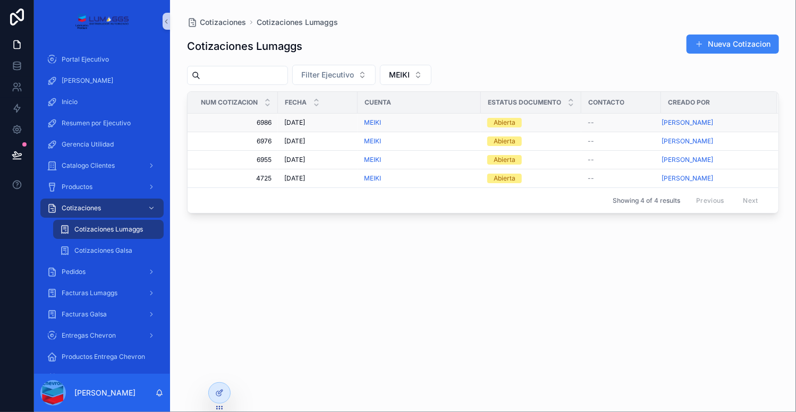
click at [418, 123] on div "MEIKI" at bounding box center [419, 122] width 110 height 8
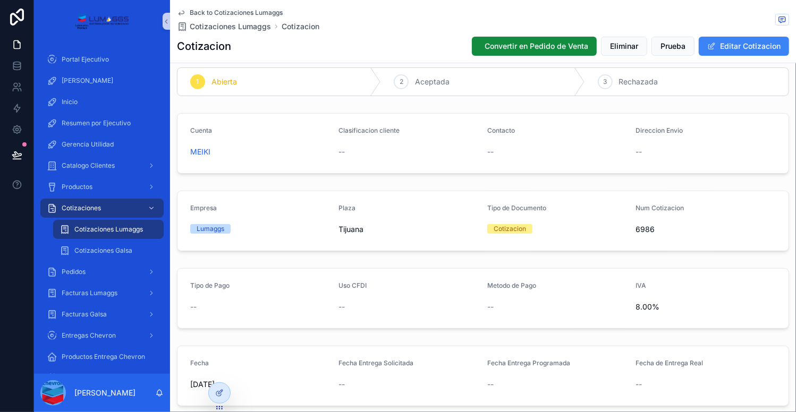
scroll to position [2, 0]
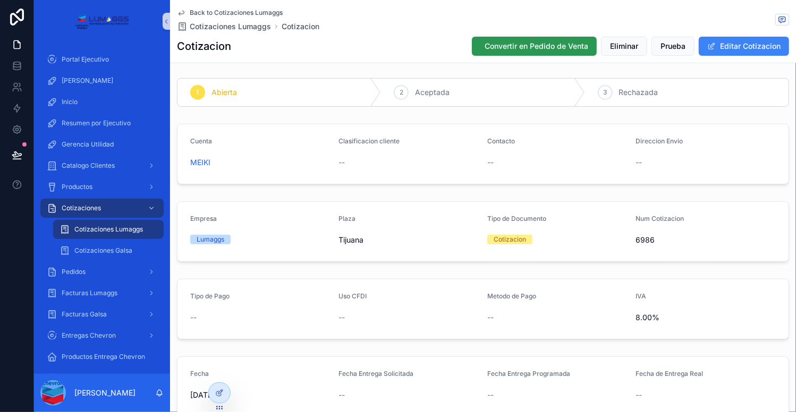
click at [531, 44] on span "Convertir en Pedido de Venta" at bounding box center [536, 46] width 104 height 11
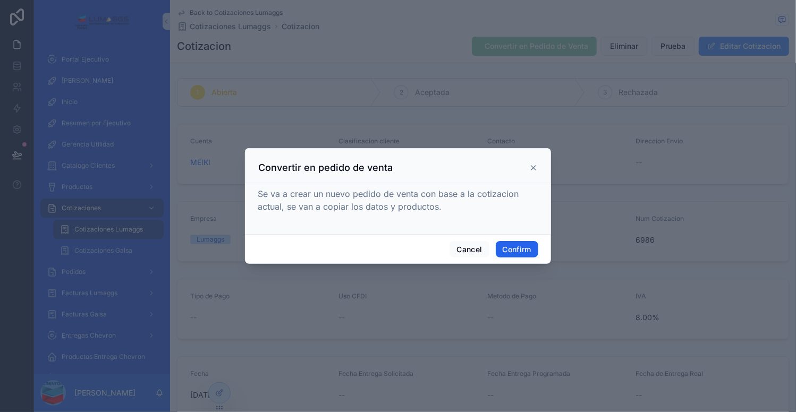
click at [523, 248] on button "Confirm" at bounding box center [517, 249] width 42 height 17
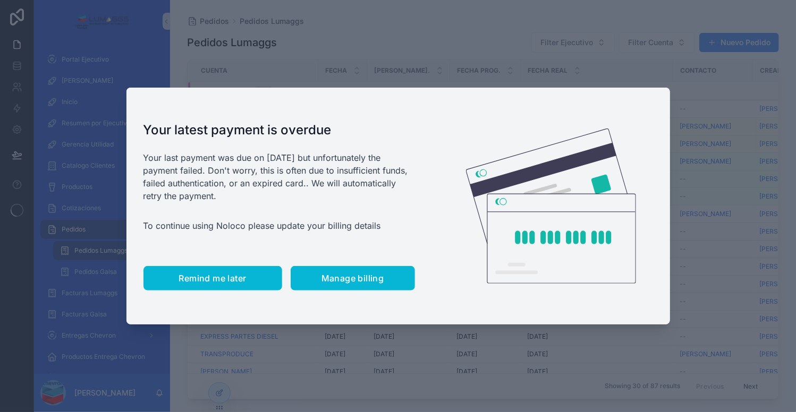
click at [210, 275] on span "Remind me later" at bounding box center [212, 278] width 67 height 11
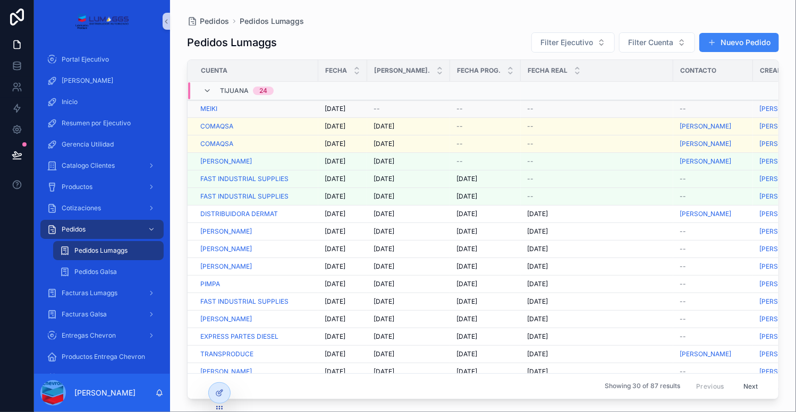
click at [271, 109] on div "MEIKI" at bounding box center [256, 109] width 112 height 8
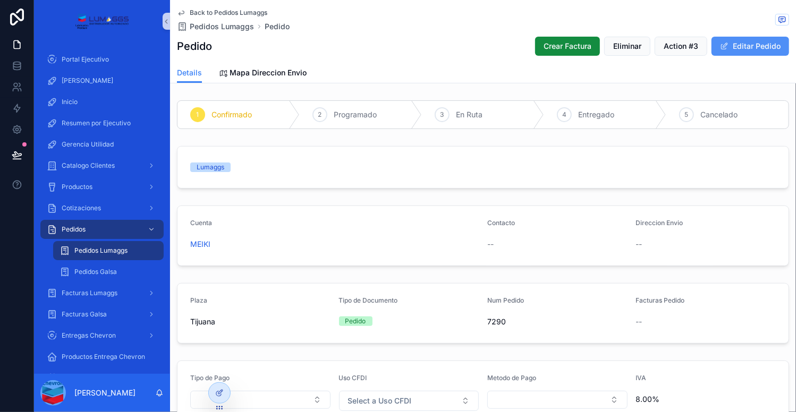
click at [745, 47] on button "Editar Pedido" at bounding box center [750, 46] width 78 height 19
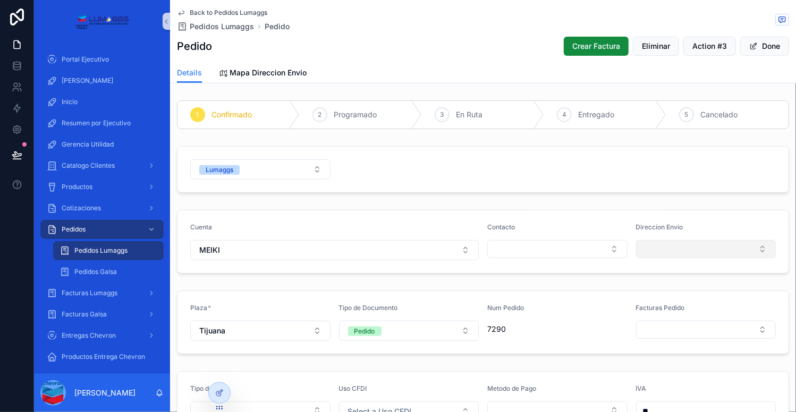
click at [656, 247] on button "Select Button" at bounding box center [706, 249] width 140 height 18
click at [516, 248] on button "Select Button" at bounding box center [557, 249] width 140 height 18
click at [508, 291] on span "New" at bounding box center [509, 290] width 16 height 11
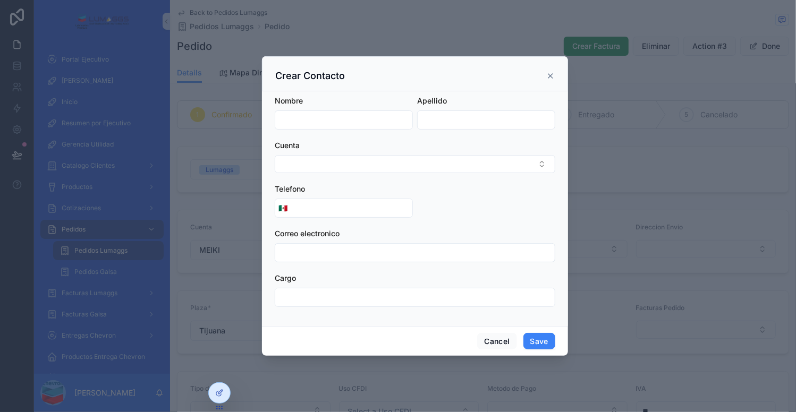
click at [334, 122] on input "scrollable content" at bounding box center [343, 120] width 137 height 15
type input "*****"
click at [687, 203] on div "scrollable content" at bounding box center [398, 206] width 796 height 412
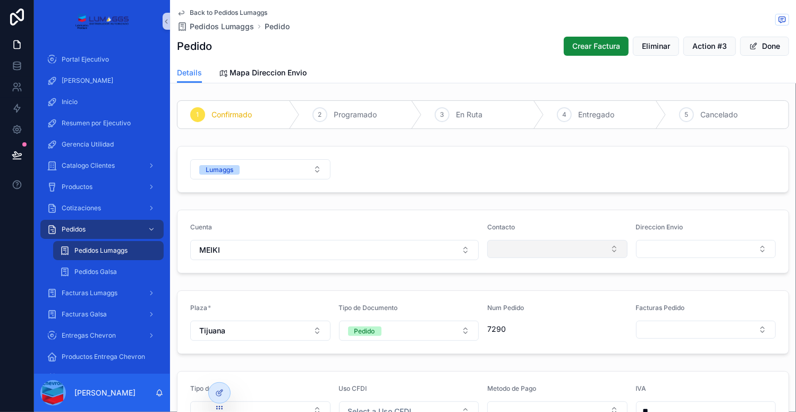
click at [547, 251] on button "Select Button" at bounding box center [557, 249] width 140 height 18
click at [512, 288] on span "New" at bounding box center [509, 290] width 16 height 11
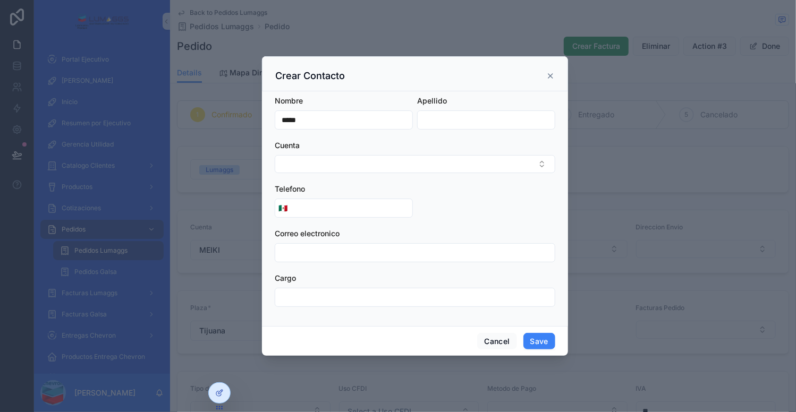
click at [439, 117] on input "scrollable content" at bounding box center [485, 120] width 137 height 15
type input "********"
click at [381, 163] on button "Select Button" at bounding box center [415, 164] width 280 height 18
type input "*****"
click at [316, 207] on div "MEIKI" at bounding box center [415, 206] width 275 height 17
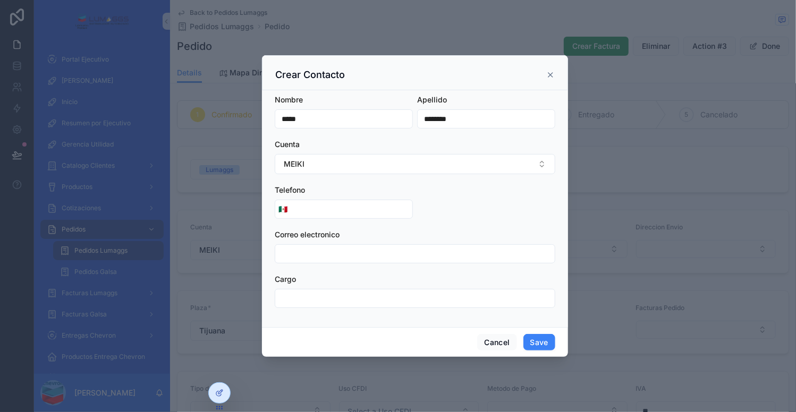
paste input "**********"
type input "**********"
click at [532, 341] on button "Save" at bounding box center [539, 342] width 32 height 17
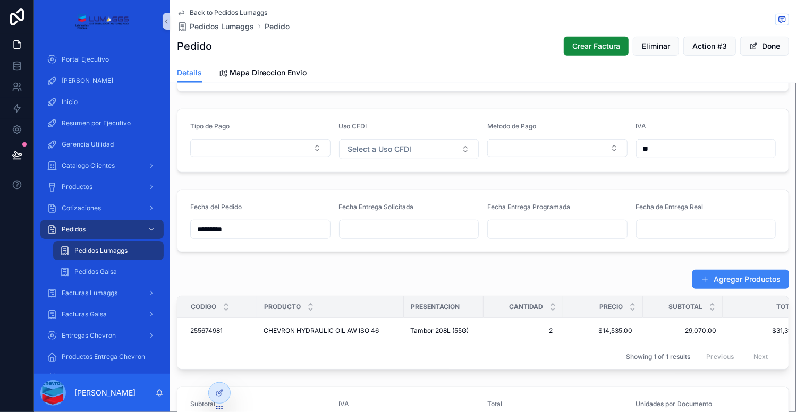
scroll to position [262, 0]
click at [281, 146] on button "Select Button" at bounding box center [260, 148] width 140 height 18
click at [237, 207] on span "Credito Directo" at bounding box center [223, 205] width 53 height 11
click at [387, 148] on span "Select a Uso CFDI" at bounding box center [380, 149] width 64 height 11
click at [377, 189] on div "Gastos en General" at bounding box center [377, 190] width 55 height 10
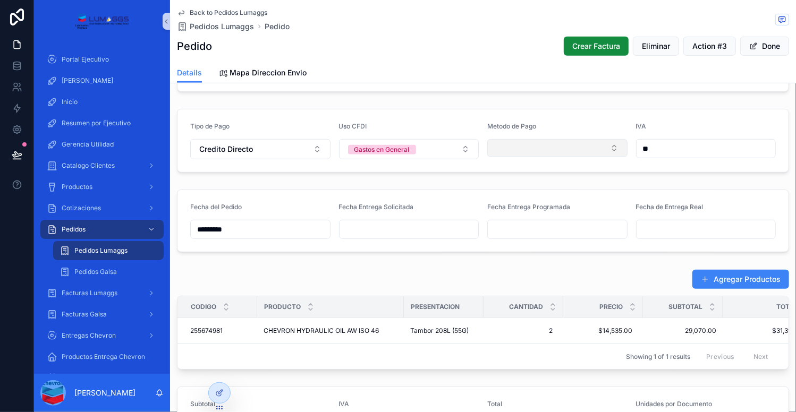
click at [527, 151] on button "Select Button" at bounding box center [557, 148] width 140 height 18
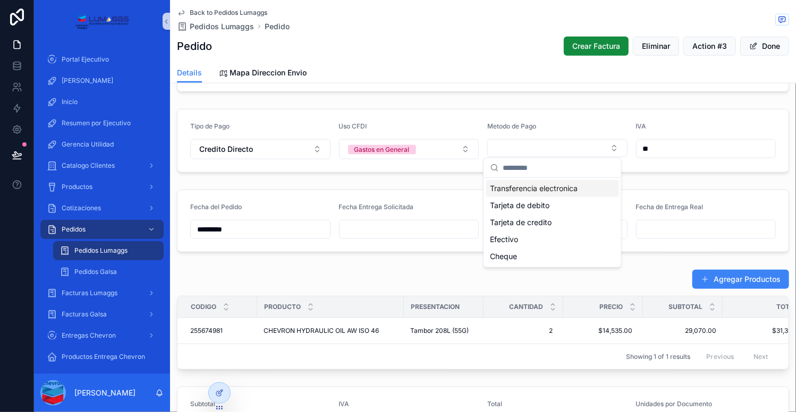
click at [512, 190] on span "Transferencia electronica" at bounding box center [534, 188] width 88 height 11
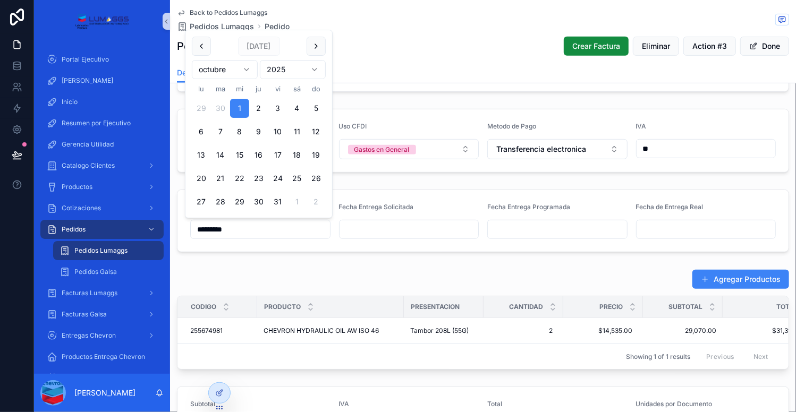
click at [278, 234] on input "*********" at bounding box center [260, 229] width 139 height 15
click at [219, 108] on button "30" at bounding box center [220, 108] width 19 height 19
type input "*********"
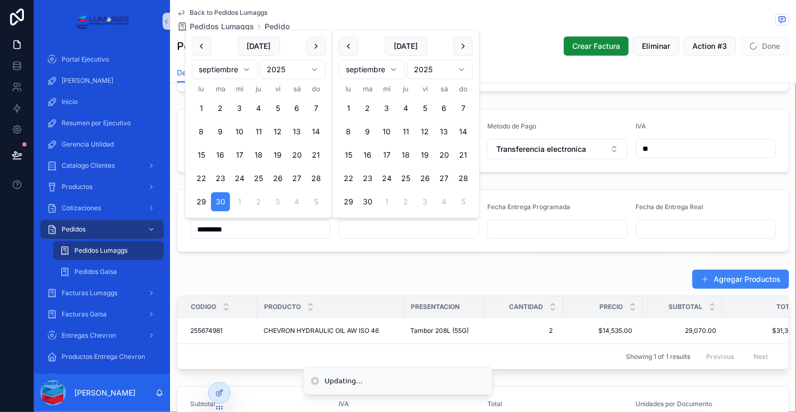
click at [355, 223] on input "scrollable content" at bounding box center [408, 229] width 139 height 15
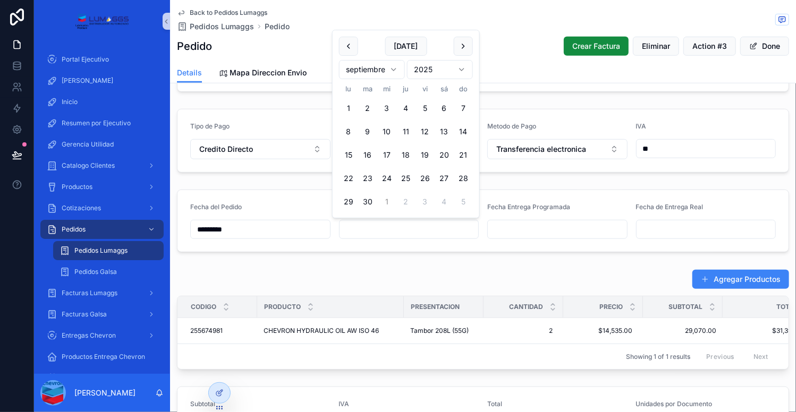
click at [385, 200] on button "1" at bounding box center [386, 201] width 19 height 19
type input "*********"
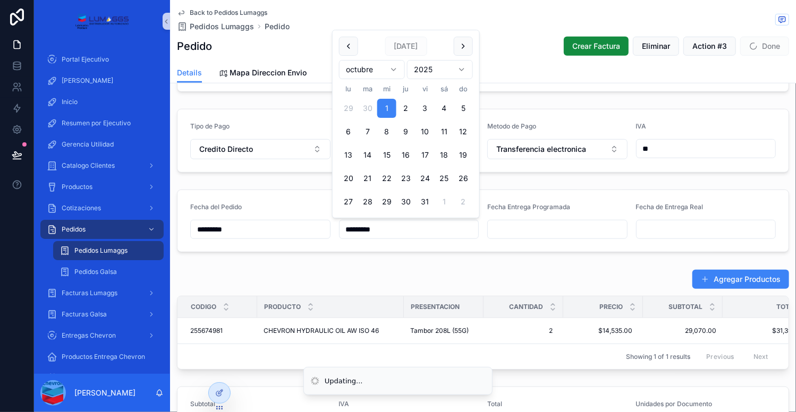
click at [527, 186] on div "Fecha del Pedido ********* Fecha Entrega Solicitada ********* Fecha Entrega Pro…" at bounding box center [483, 220] width 626 height 71
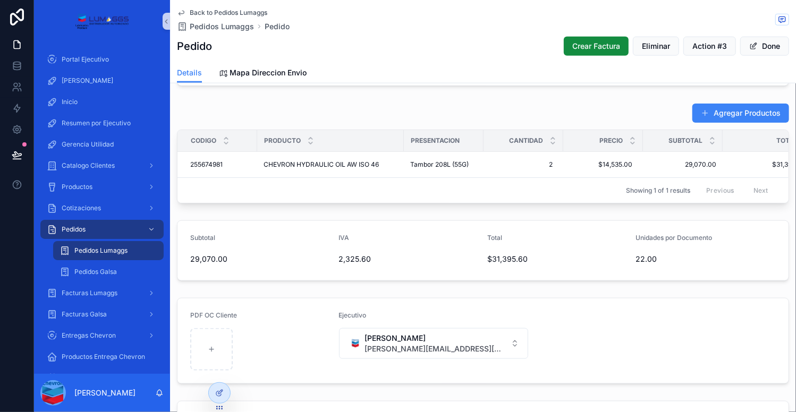
scroll to position [443, 0]
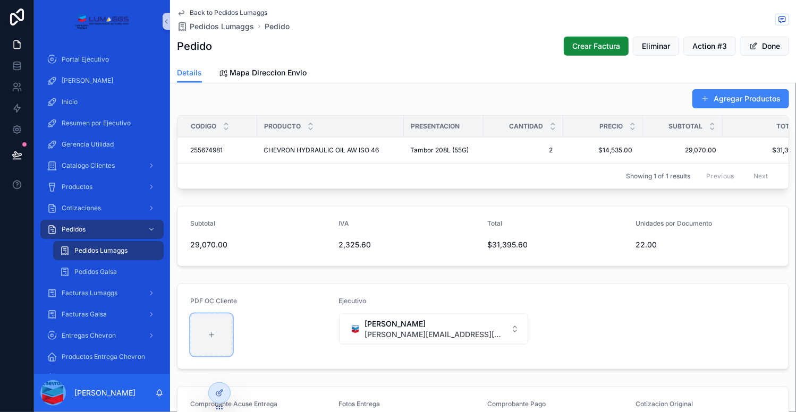
click at [210, 336] on icon "scrollable content" at bounding box center [211, 334] width 7 height 7
type input "**********"
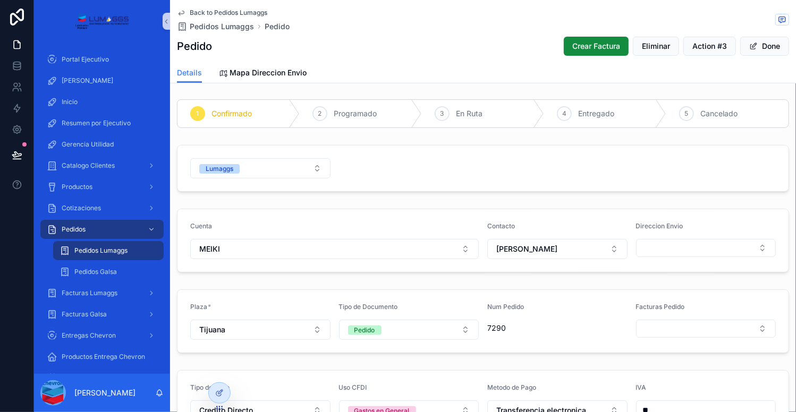
scroll to position [0, 0]
click at [764, 50] on button "Done" at bounding box center [764, 46] width 49 height 19
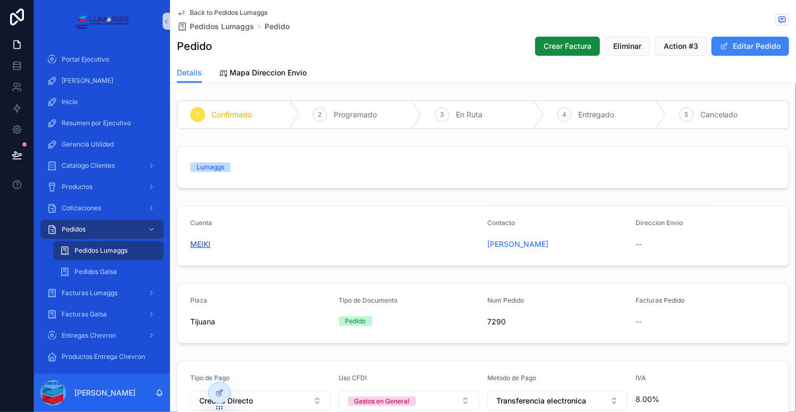
click at [199, 242] on span "MEIKI" at bounding box center [200, 244] width 20 height 11
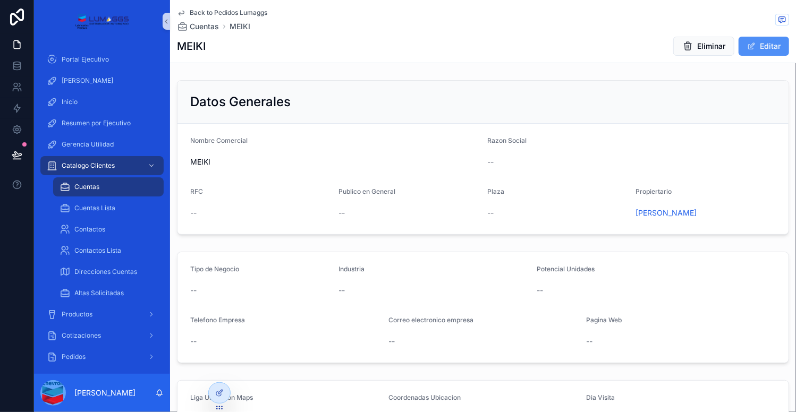
click at [763, 48] on button "Editar" at bounding box center [763, 46] width 50 height 19
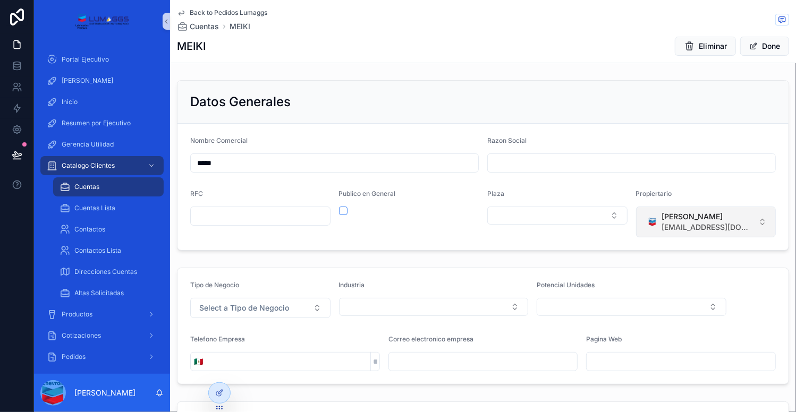
click at [744, 215] on span "[PERSON_NAME]" at bounding box center [708, 216] width 92 height 11
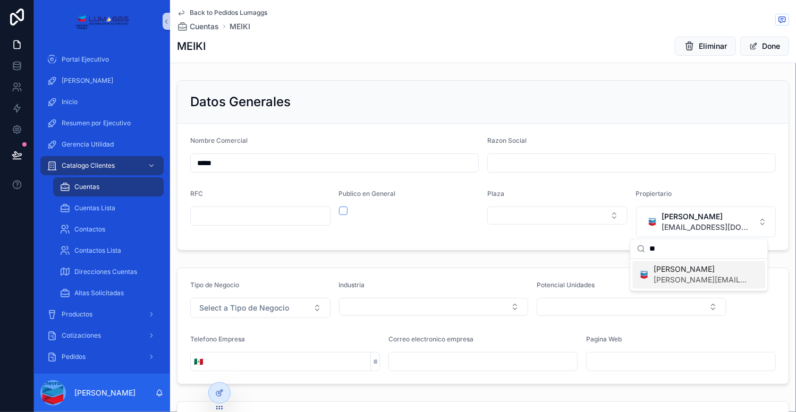
type input "**"
click at [684, 279] on span "[PERSON_NAME][EMAIL_ADDRESS][DOMAIN_NAME]" at bounding box center [701, 280] width 95 height 11
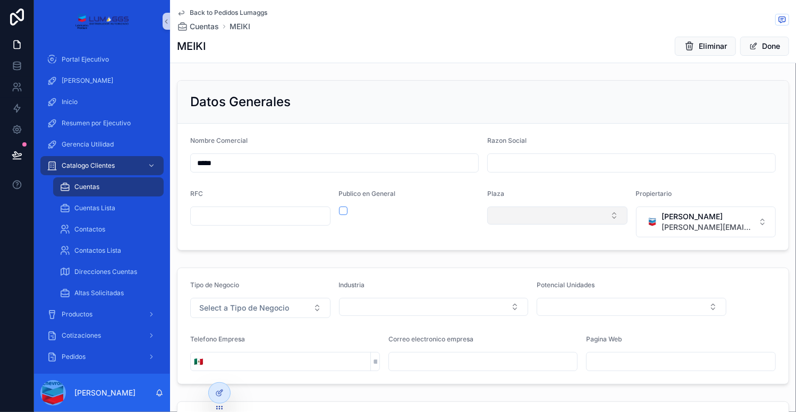
click at [586, 214] on button "Select Button" at bounding box center [557, 216] width 140 height 18
click at [521, 164] on input "scrollable content" at bounding box center [631, 163] width 287 height 15
type input "**********"
click at [665, 317] on div "Potencial Unidades" at bounding box center [631, 299] width 190 height 37
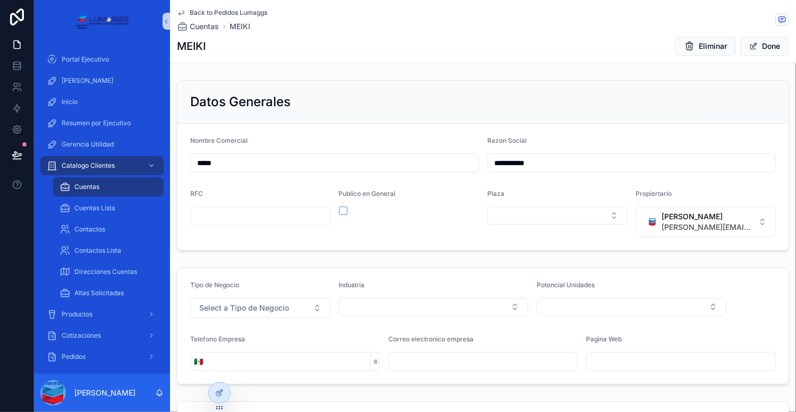
click at [306, 359] on input "scrollable content" at bounding box center [288, 361] width 164 height 15
type input "**********"
click at [667, 341] on div "Pagina Web" at bounding box center [681, 341] width 190 height 13
click at [371, 361] on input "scrollable content" at bounding box center [375, 361] width 8 height 15
type input "***"
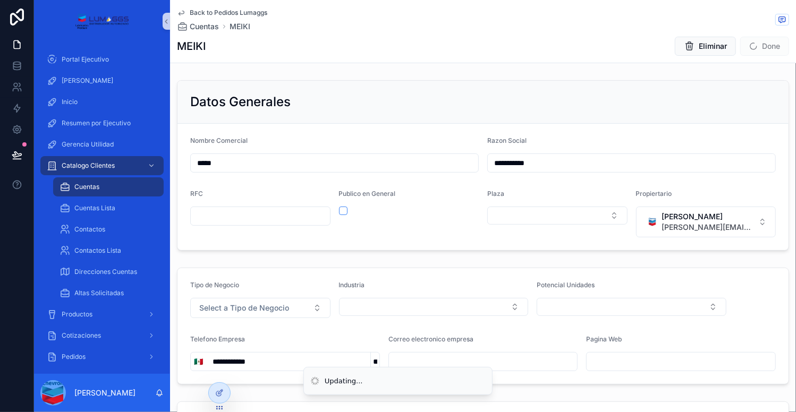
paste input "**********"
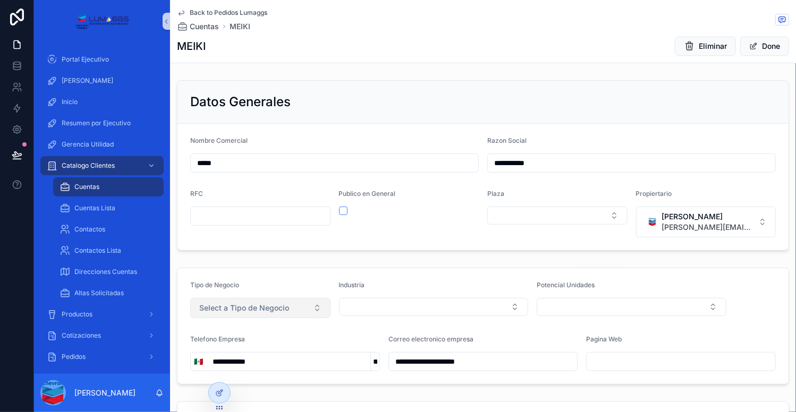
type input "**********"
click at [289, 313] on button "Select a Tipo de Negocio" at bounding box center [260, 308] width 140 height 20
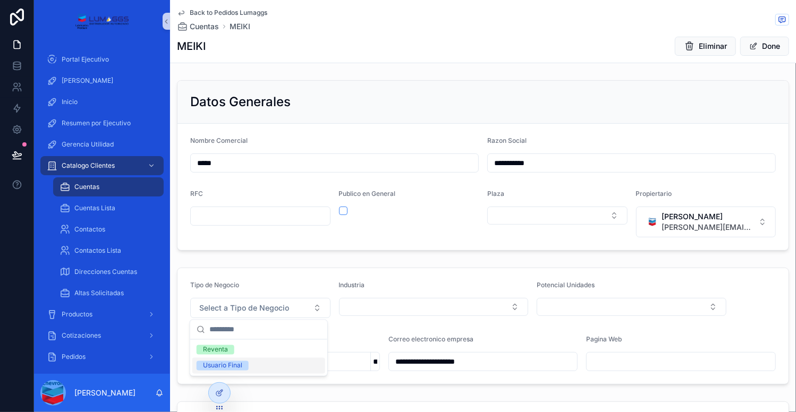
click at [219, 363] on div "Usuario Final" at bounding box center [222, 366] width 39 height 10
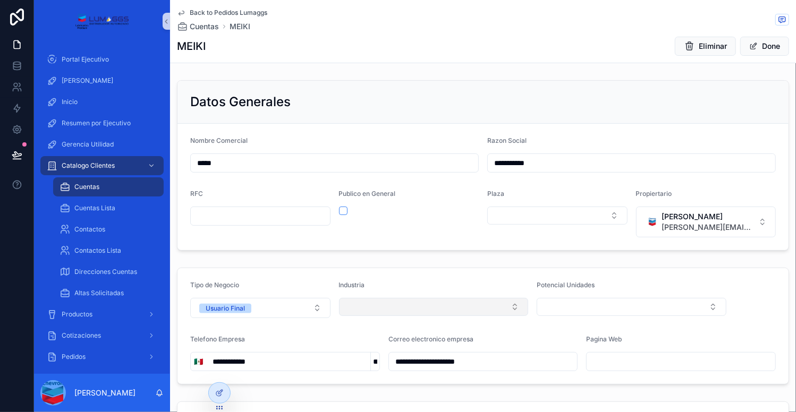
click at [348, 304] on button "Select Button" at bounding box center [434, 307] width 190 height 18
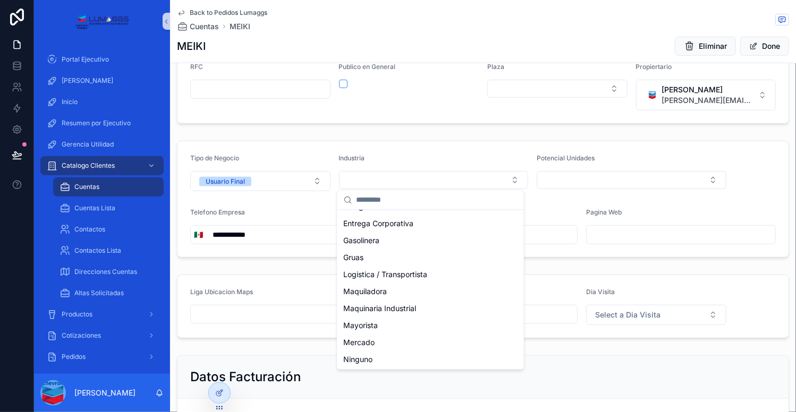
scroll to position [100, 0]
click at [385, 289] on span "Maquiladora" at bounding box center [366, 291] width 44 height 11
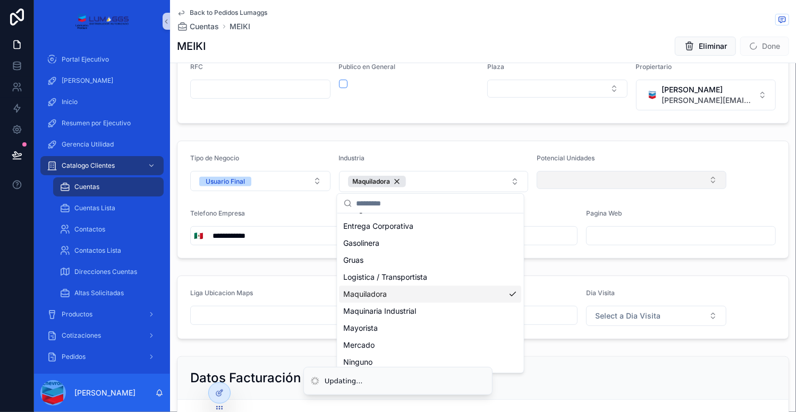
scroll to position [0, 0]
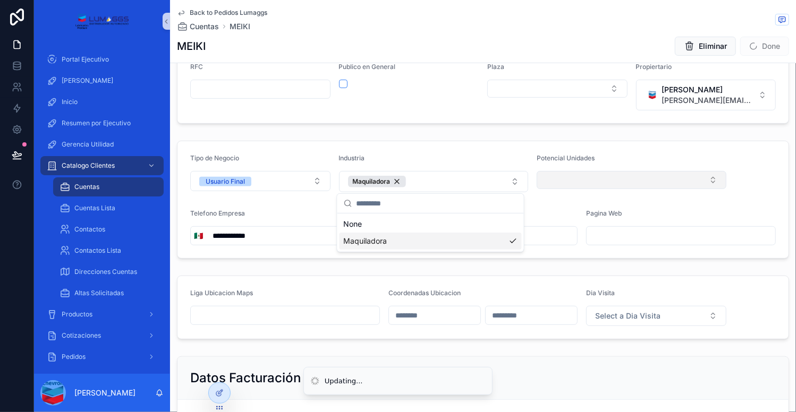
click at [559, 178] on button "Select Button" at bounding box center [631, 180] width 190 height 18
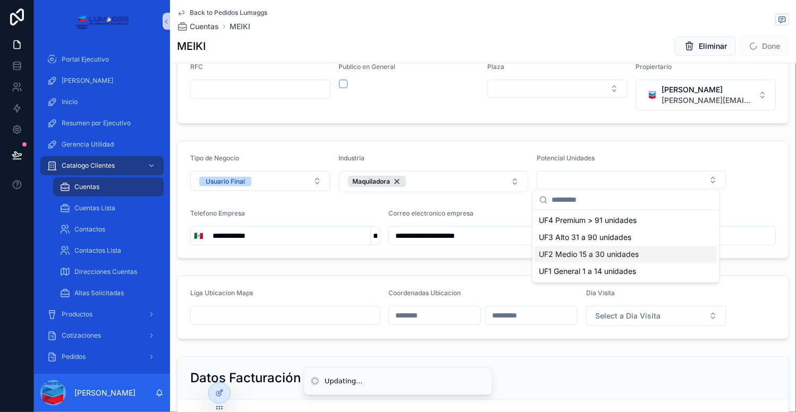
click at [563, 255] on span "UF2 Medio 15 a 30 unidades" at bounding box center [589, 255] width 100 height 11
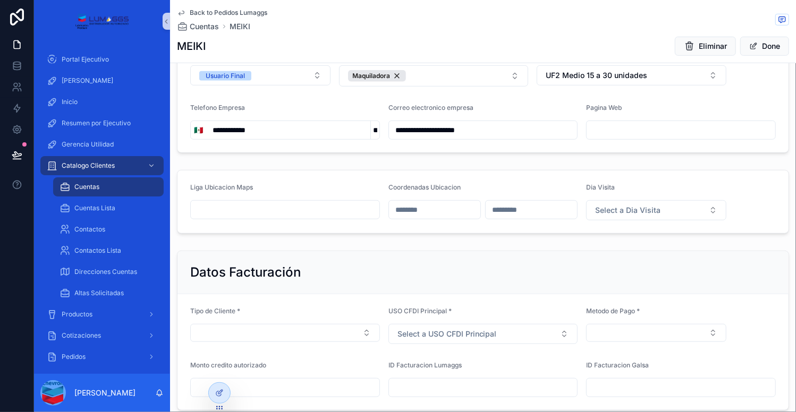
scroll to position [284, 0]
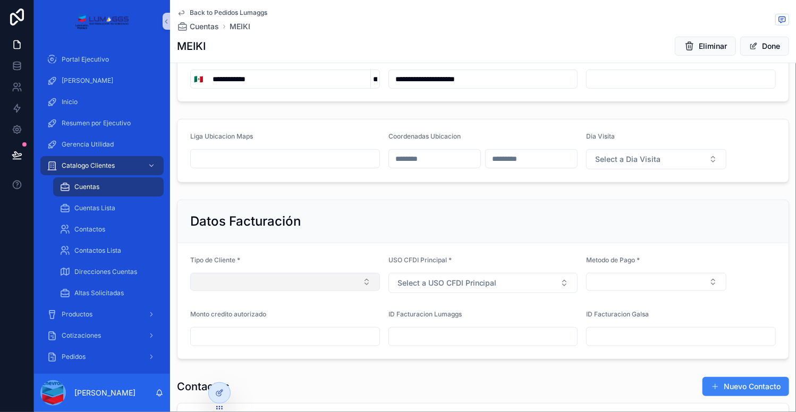
click at [351, 282] on button "Select Button" at bounding box center [285, 282] width 190 height 18
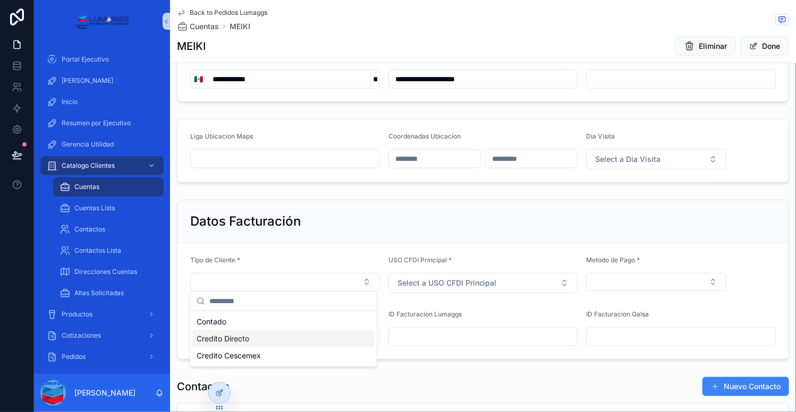
click at [251, 337] on div "Credito Directo" at bounding box center [283, 338] width 182 height 17
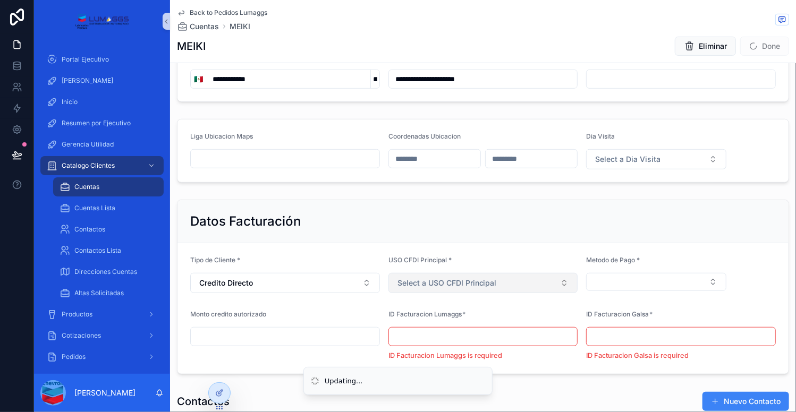
click at [441, 282] on span "Select a USO CFDI Principal" at bounding box center [446, 283] width 99 height 11
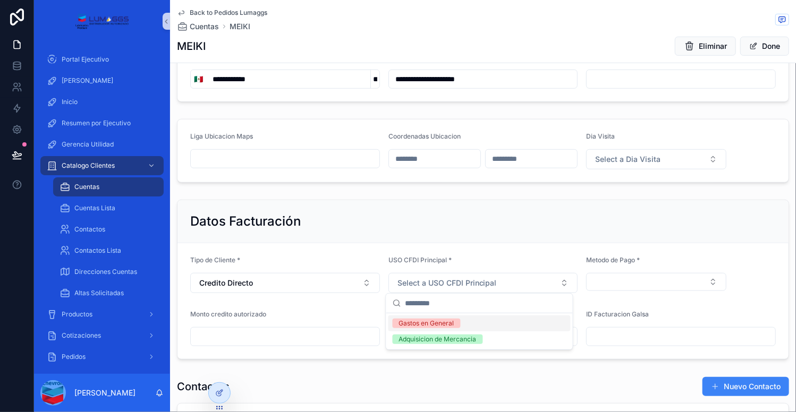
click at [421, 324] on div "Gastos en General" at bounding box center [426, 324] width 55 height 10
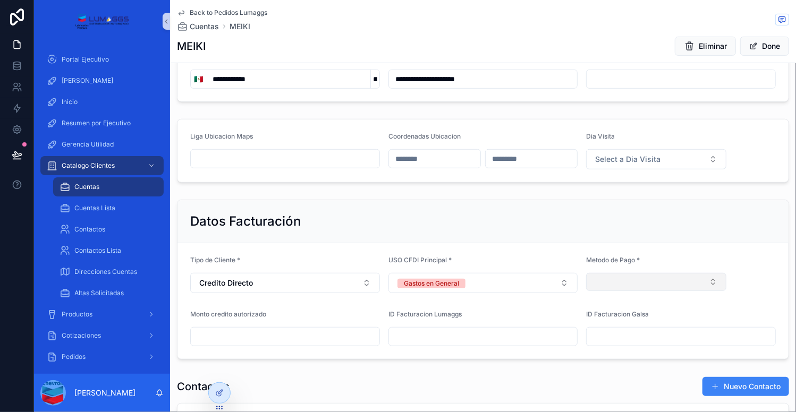
click at [607, 281] on button "Select Button" at bounding box center [656, 282] width 140 height 18
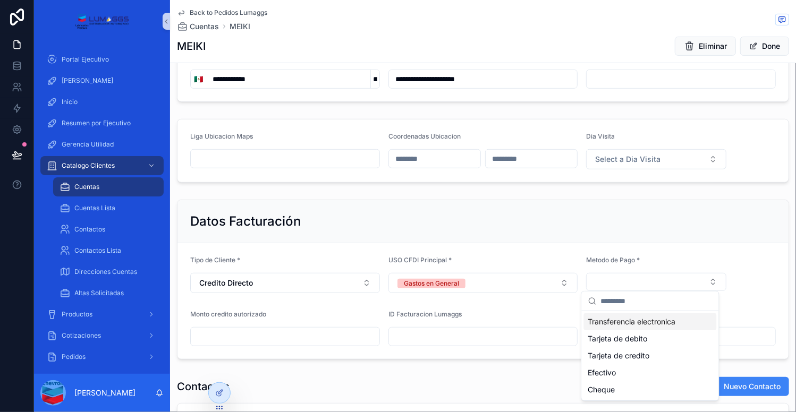
click at [613, 321] on span "Transferencia electronica" at bounding box center [632, 322] width 88 height 11
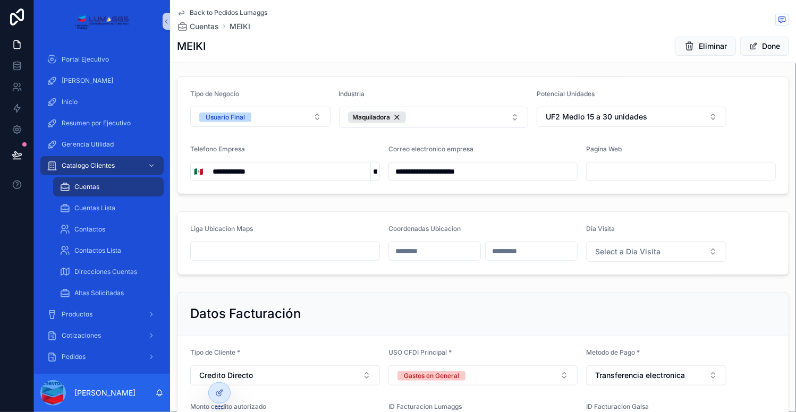
scroll to position [191, 0]
click at [751, 47] on button "Done" at bounding box center [764, 46] width 49 height 19
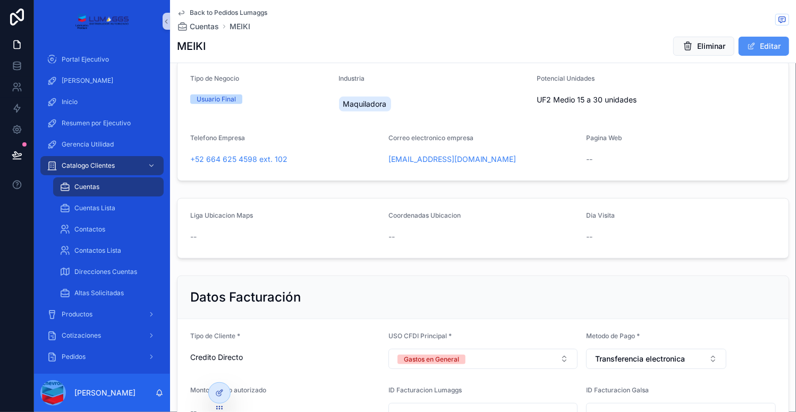
scroll to position [189, 0]
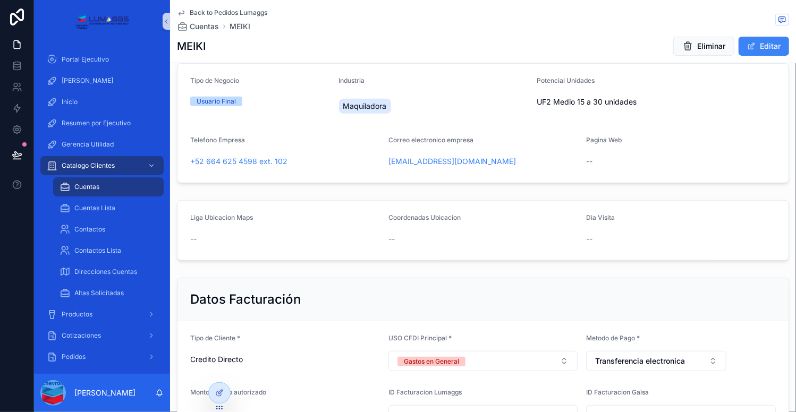
drag, startPoint x: 751, startPoint y: 47, endPoint x: 667, endPoint y: -18, distance: 106.9
click at [667, 0] on html "Portal Ejecutivo [PERSON_NAME] Inicio Resumen por Ejecutivo Gerencia Utilidad C…" at bounding box center [398, 206] width 796 height 412
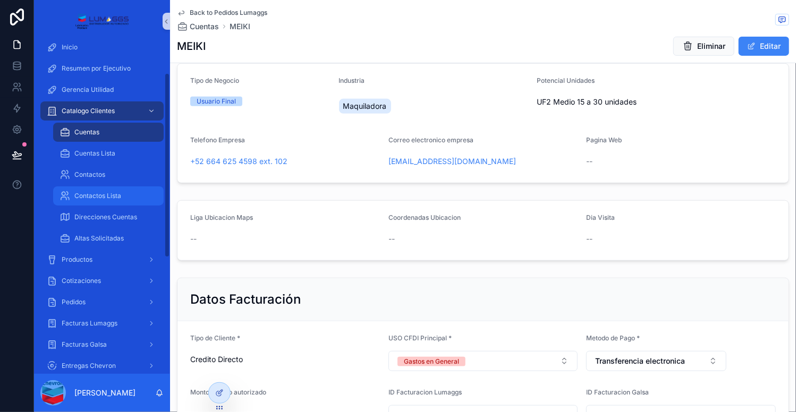
scroll to position [90, 0]
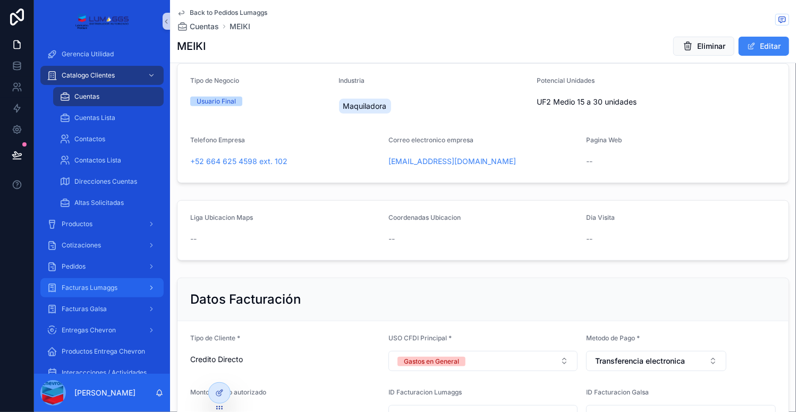
click at [93, 285] on span "Facturas Lumaggs" at bounding box center [90, 288] width 56 height 8
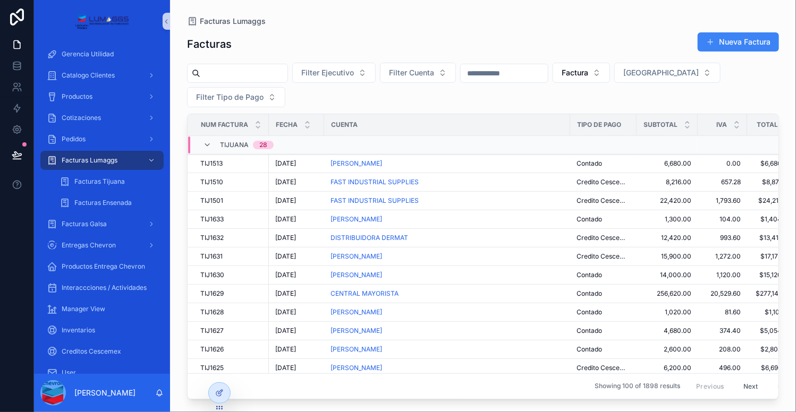
click at [351, 99] on div "Filter Ejecutivo Filter Cuenta Factura Filter Plaza Filter Tipo de Pago" at bounding box center [483, 85] width 592 height 45
click at [105, 197] on div "Facturas Ensenada" at bounding box center [108, 202] width 98 height 17
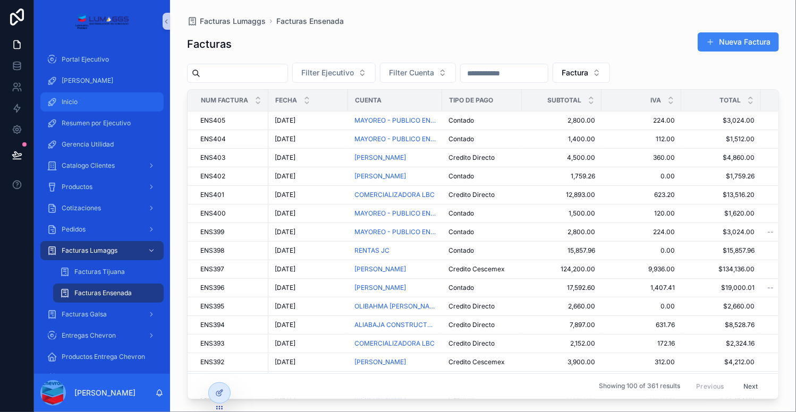
click at [83, 99] on div "Inicio" at bounding box center [102, 101] width 110 height 17
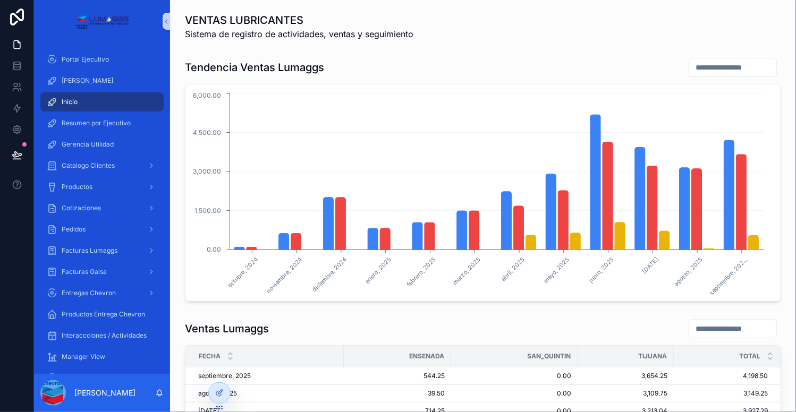
click at [309, 322] on div "Ventas Lumaggs" at bounding box center [483, 329] width 596 height 20
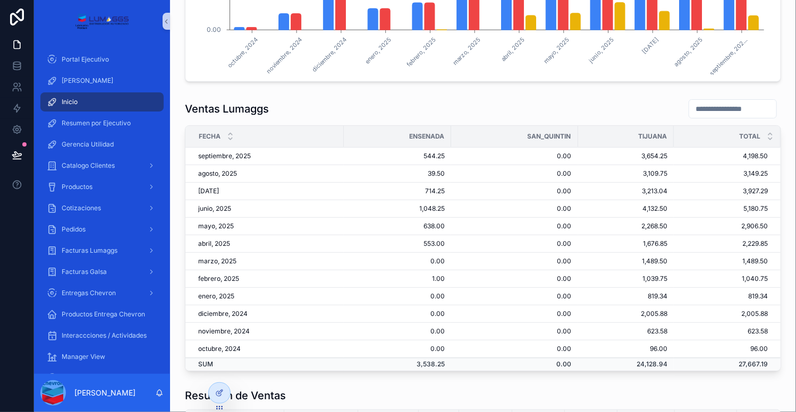
scroll to position [242, 0]
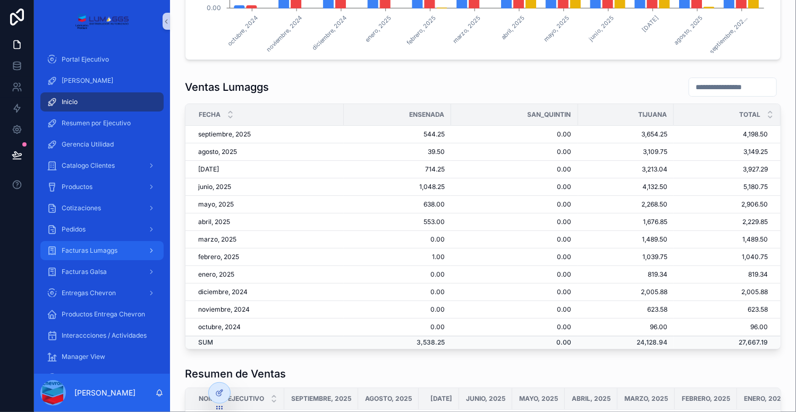
click at [84, 255] on div "Facturas Lumaggs" at bounding box center [102, 250] width 110 height 17
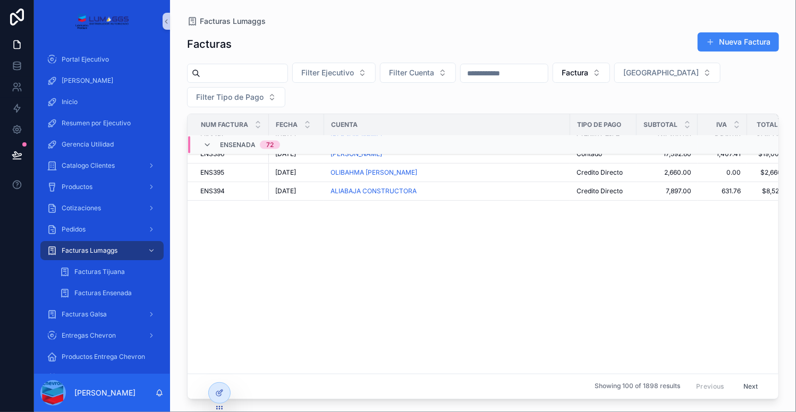
scroll to position [285, 0]
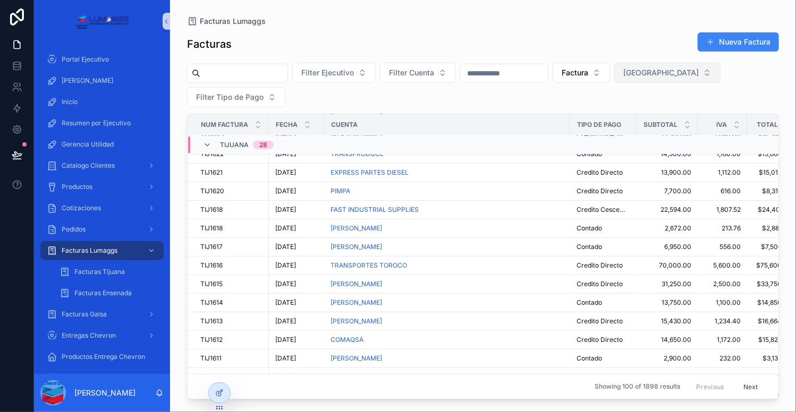
click at [692, 72] on span "[GEOGRAPHIC_DATA]" at bounding box center [660, 72] width 75 height 11
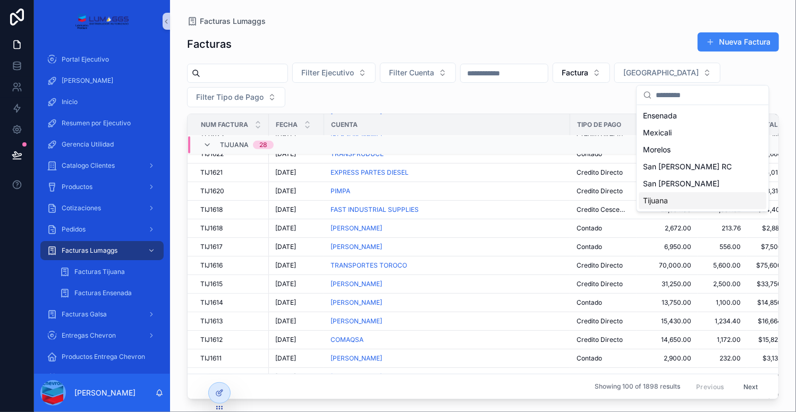
click at [659, 202] on span "Tijuana" at bounding box center [655, 200] width 25 height 11
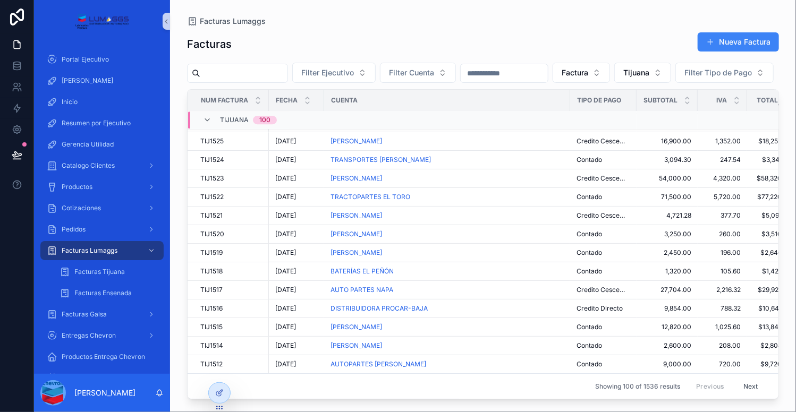
scroll to position [1659, 0]
click at [744, 380] on button "Next" at bounding box center [751, 386] width 30 height 16
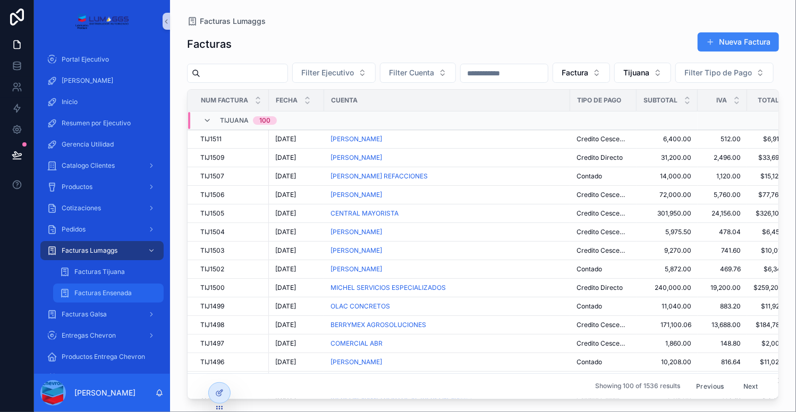
click at [110, 293] on span "Facturas Ensenada" at bounding box center [102, 293] width 57 height 8
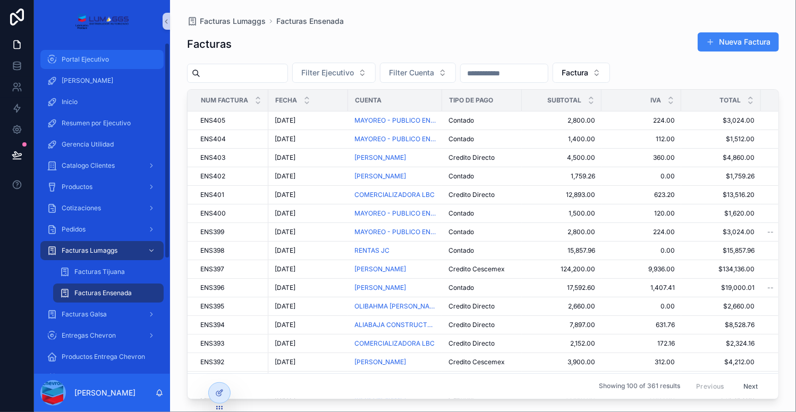
click at [87, 59] on span "Portal Ejecutivo" at bounding box center [85, 59] width 47 height 8
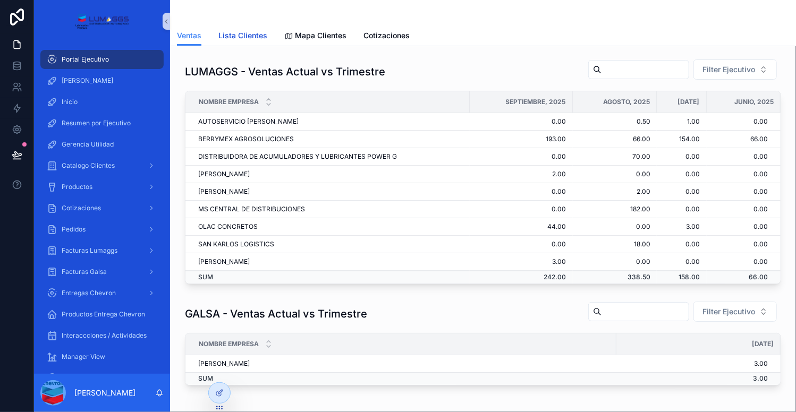
click at [241, 35] on span "Lista Clientes" at bounding box center [242, 35] width 49 height 11
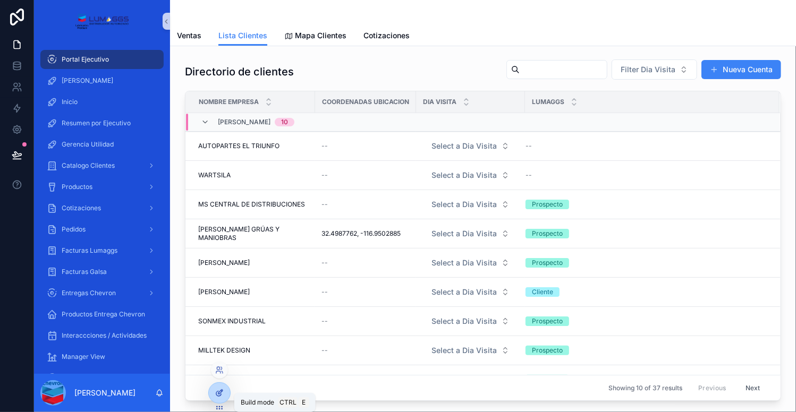
click at [219, 394] on icon at bounding box center [220, 392] width 4 height 4
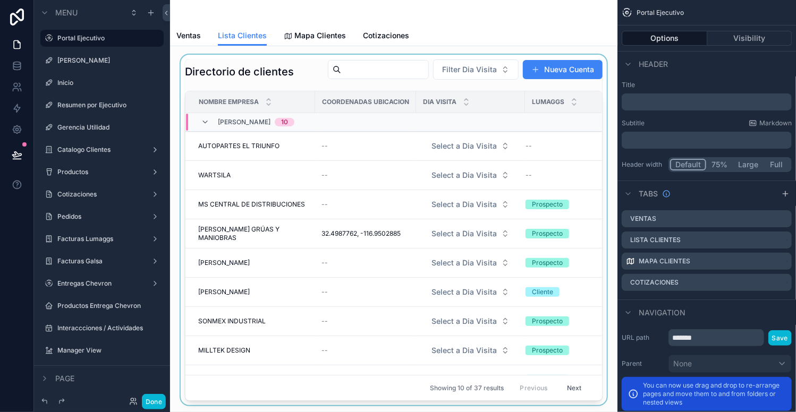
click at [404, 96] on div "scrollable content" at bounding box center [393, 230] width 430 height 351
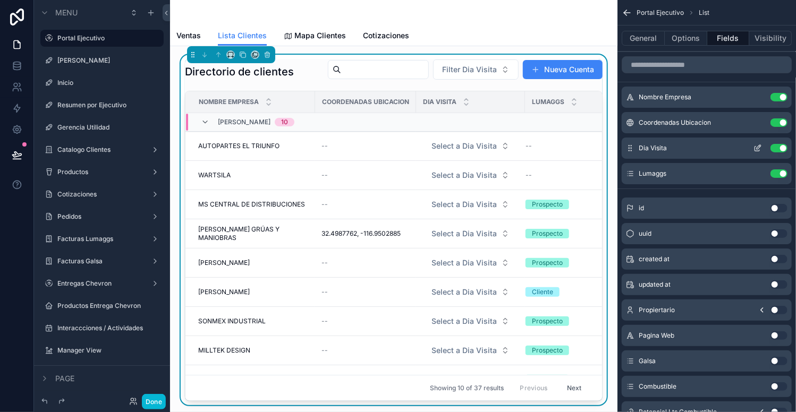
click at [759, 148] on icon "scrollable content" at bounding box center [757, 148] width 8 height 8
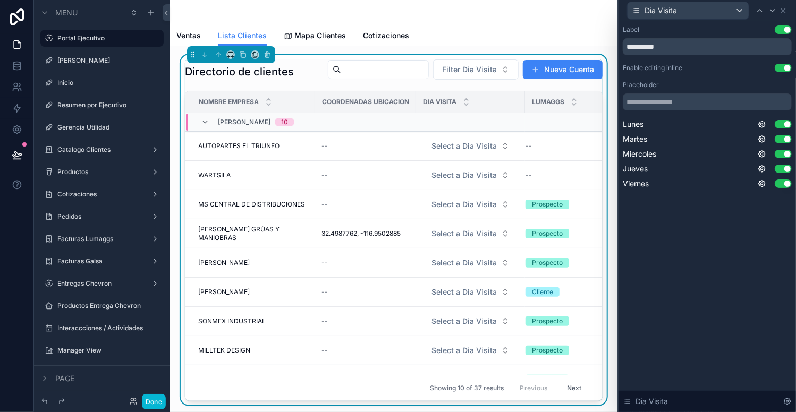
click at [780, 67] on button "Use setting" at bounding box center [782, 68] width 17 height 8
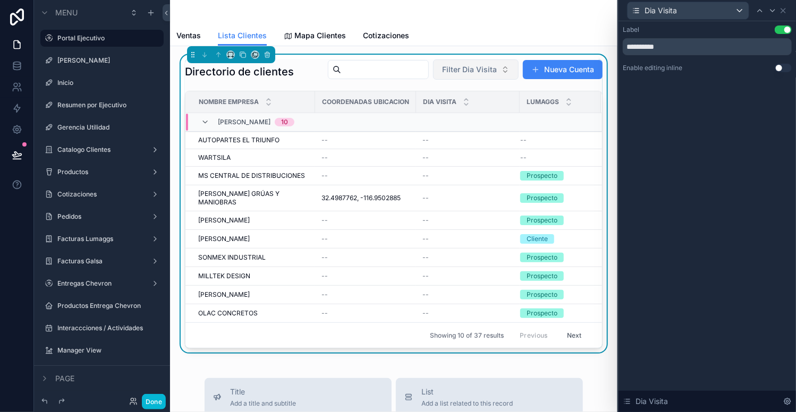
click at [518, 67] on button "Filter Dia Visita" at bounding box center [476, 69] width 86 height 20
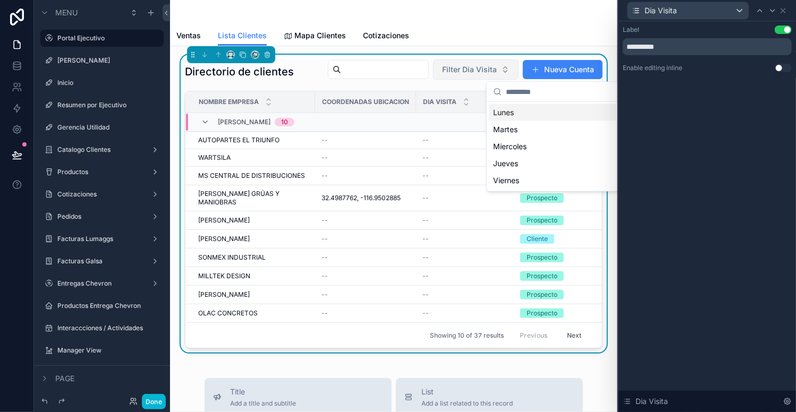
click at [518, 67] on button "Filter Dia Visita" at bounding box center [476, 69] width 86 height 20
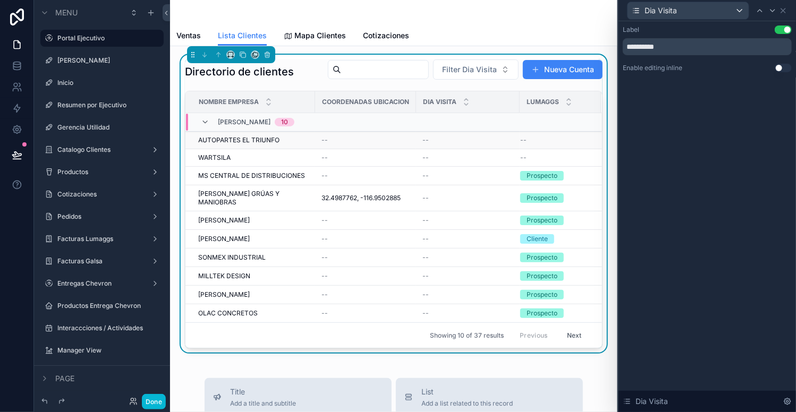
click at [446, 144] on div "--" at bounding box center [467, 140] width 91 height 8
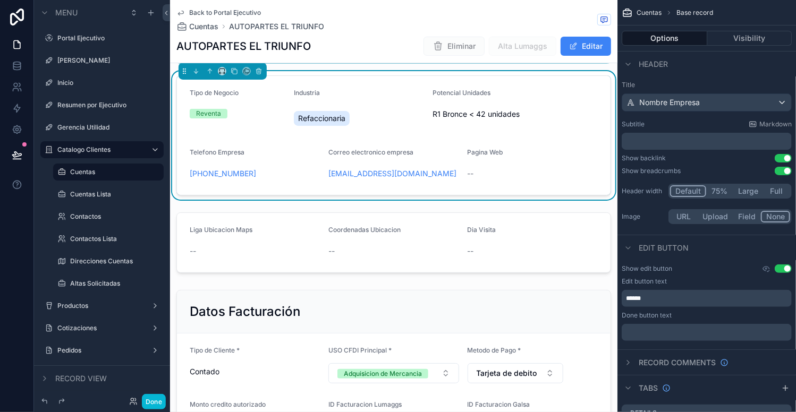
scroll to position [181, 0]
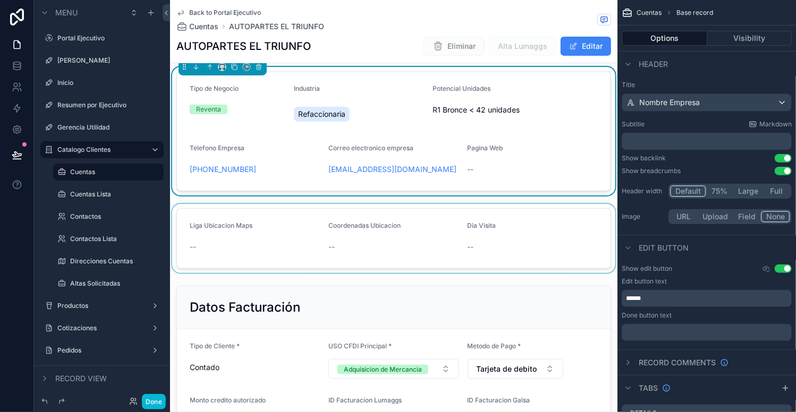
click at [478, 249] on div "scrollable content" at bounding box center [393, 238] width 447 height 69
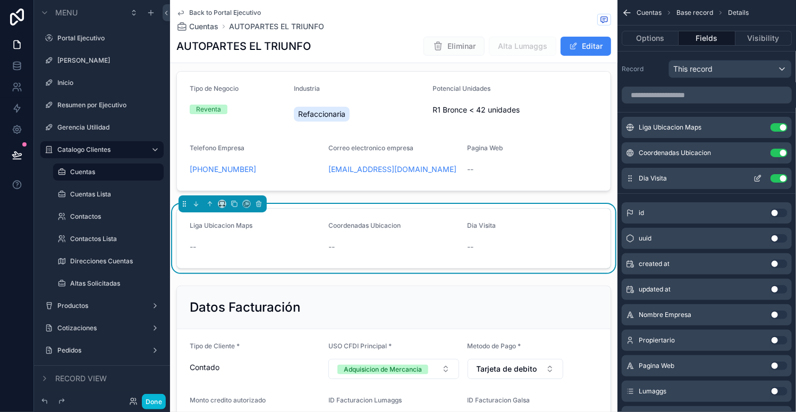
click at [757, 176] on icon "scrollable content" at bounding box center [758, 177] width 4 height 4
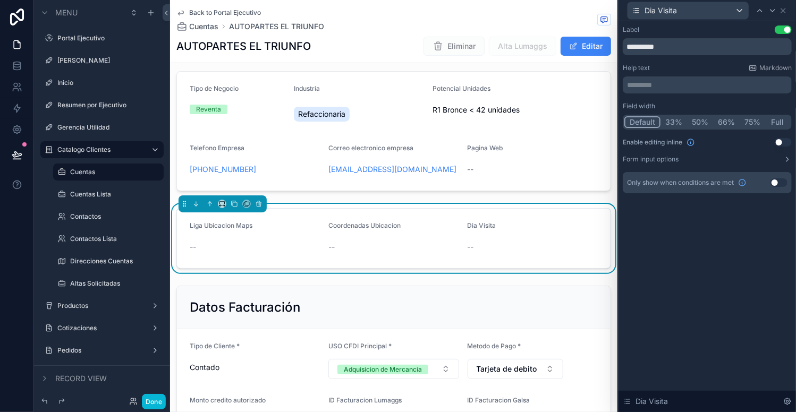
click at [782, 141] on button "Use setting" at bounding box center [782, 142] width 17 height 8
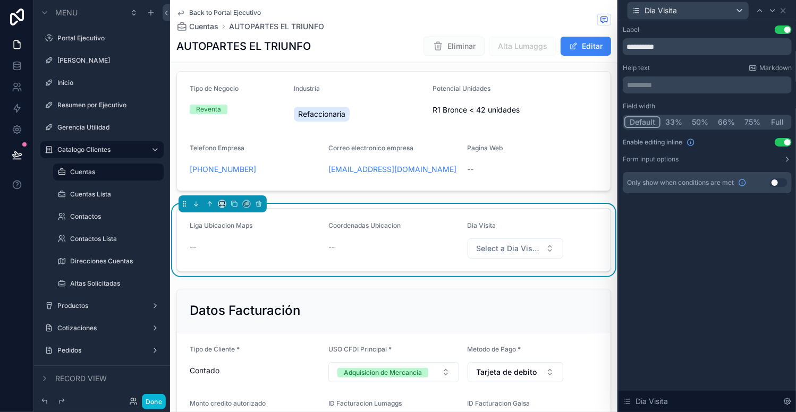
click at [251, 13] on span "Back to Portal Ejecutivo" at bounding box center [225, 12] width 72 height 8
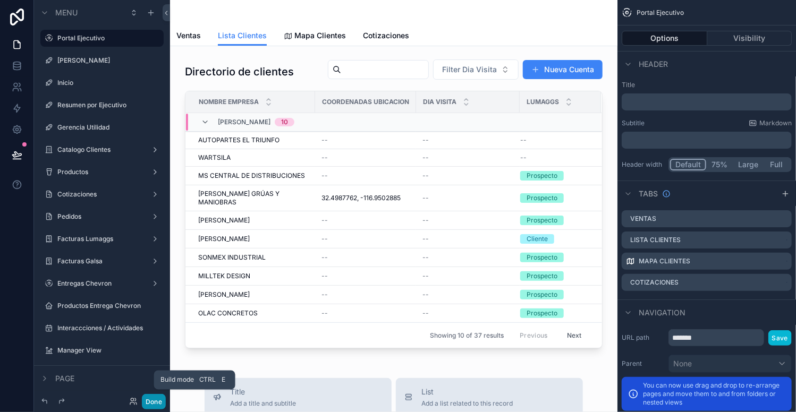
click at [150, 400] on button "Done" at bounding box center [154, 401] width 24 height 15
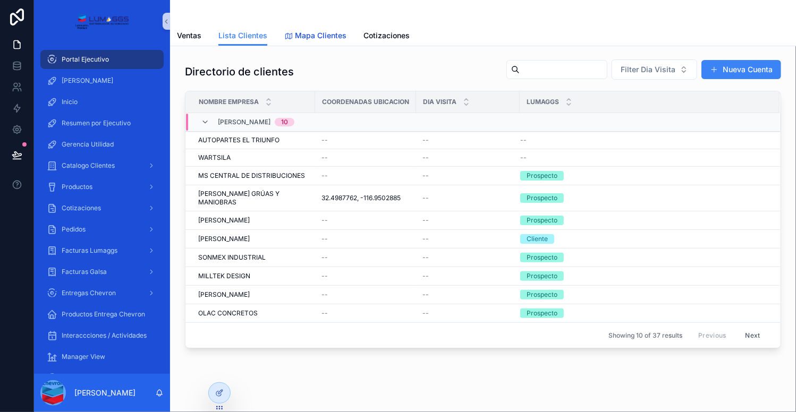
click at [316, 36] on span "Mapa Clientes" at bounding box center [321, 35] width 52 height 11
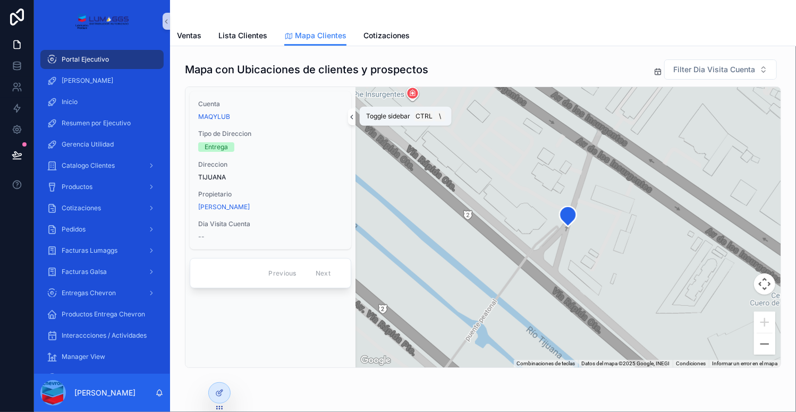
click at [350, 117] on icon "scrollable content" at bounding box center [351, 117] width 7 height 8
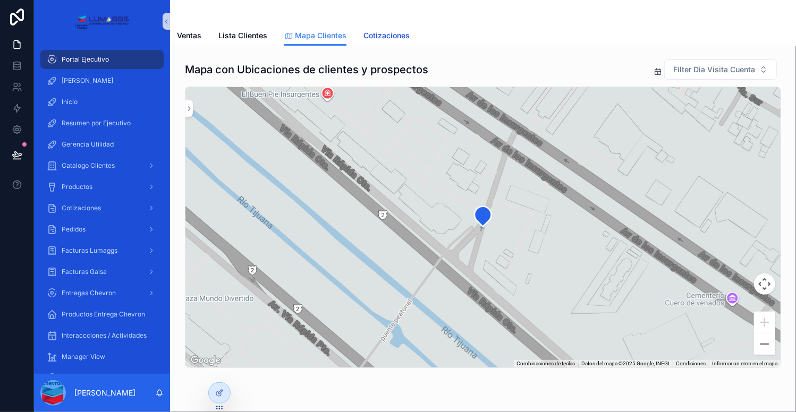
click at [385, 32] on span "Cotizaciones" at bounding box center [386, 35] width 46 height 11
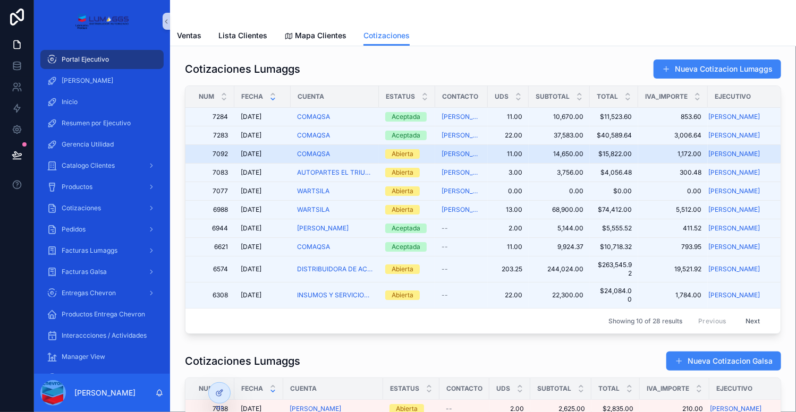
click at [352, 155] on div "COMAQSA" at bounding box center [334, 154] width 75 height 8
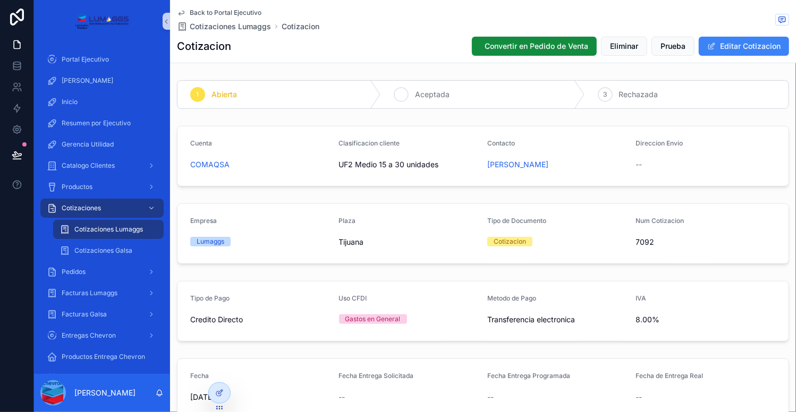
click at [428, 95] on span "Aceptada" at bounding box center [432, 94] width 35 height 11
click at [240, 10] on span "Back to Portal Ejecutivo" at bounding box center [226, 12] width 72 height 8
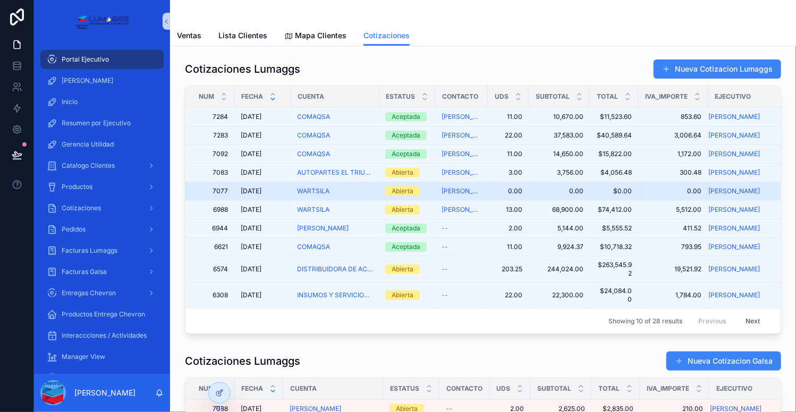
click at [359, 189] on div "WARTSILA" at bounding box center [334, 191] width 75 height 8
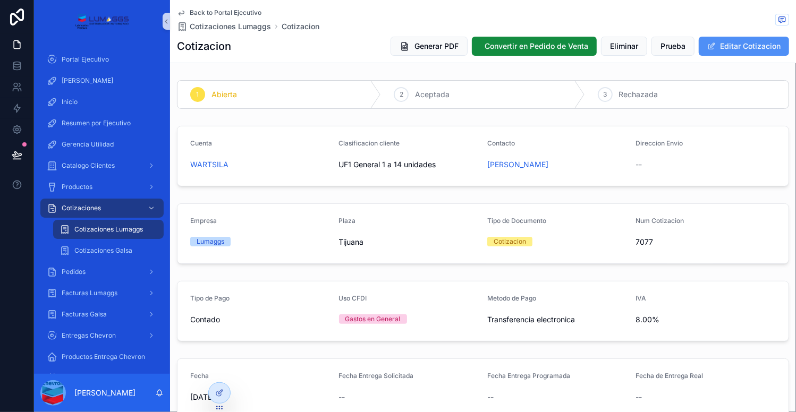
click at [729, 42] on button "Editar Cotizacion" at bounding box center [743, 46] width 90 height 19
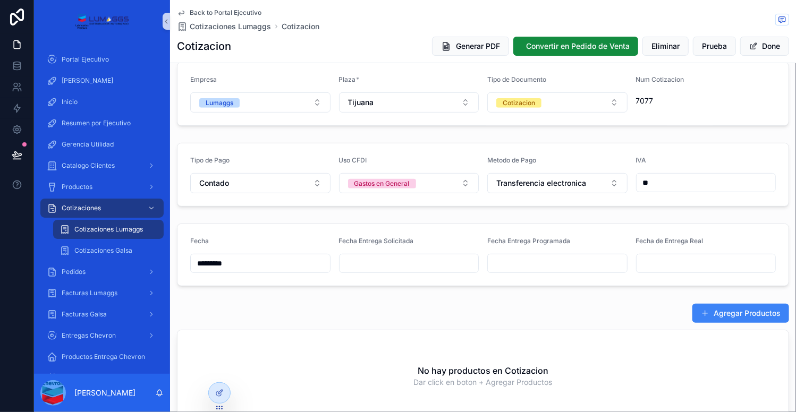
scroll to position [257, 0]
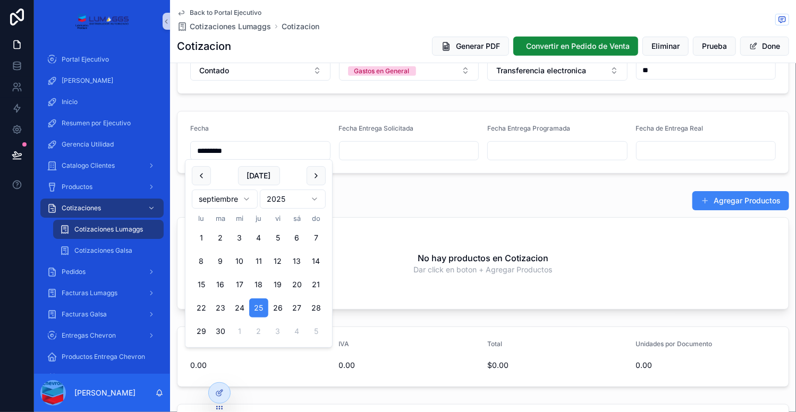
click at [246, 148] on input "*********" at bounding box center [260, 150] width 139 height 15
click at [222, 333] on button "30" at bounding box center [220, 331] width 19 height 19
type input "*********"
click at [403, 210] on div "Agregar Productos No hay productos en Cotizacion Dar click en boton + Agregar P…" at bounding box center [483, 250] width 612 height 119
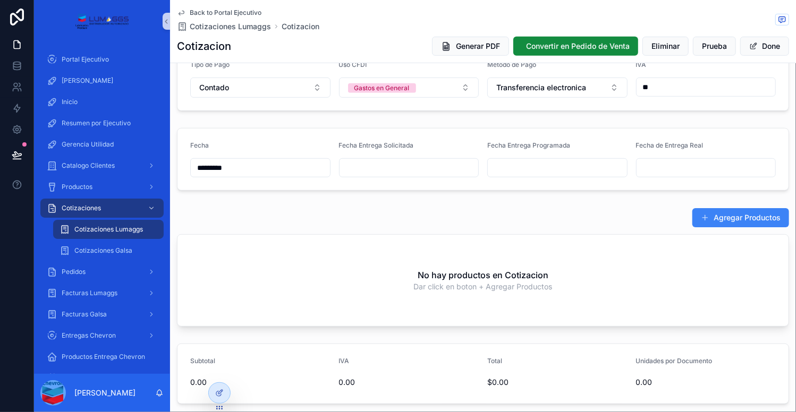
scroll to position [240, 0]
click at [716, 211] on button "Agregar Productos" at bounding box center [740, 218] width 97 height 19
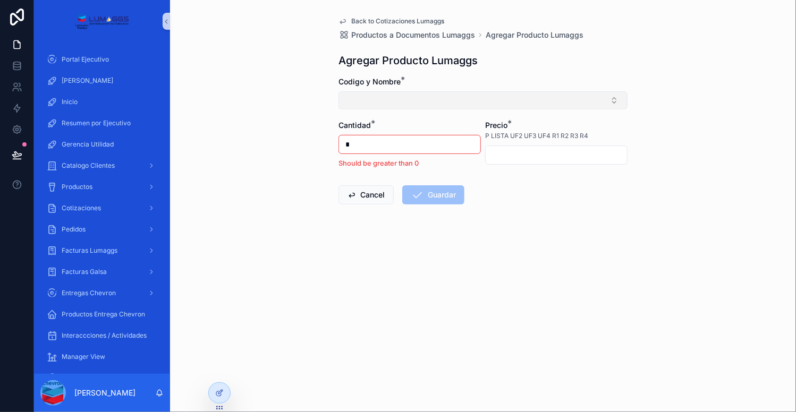
click at [397, 101] on button "Select Button" at bounding box center [482, 100] width 289 height 18
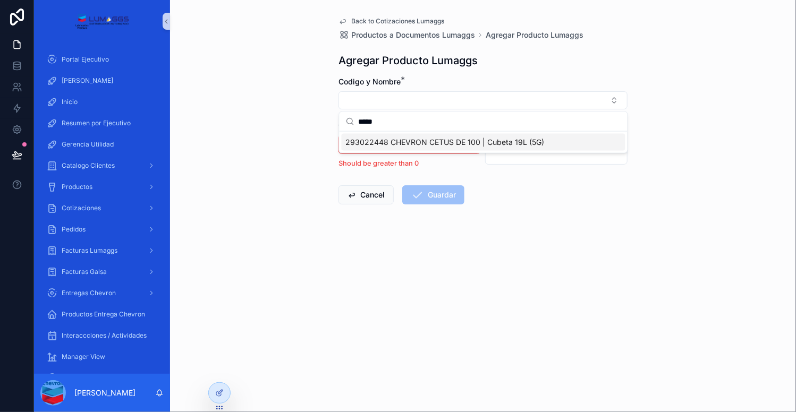
type input "*****"
click at [400, 142] on span "293022448 CHEVRON CETUS DE 100 | Cubeta 19L (5G)" at bounding box center [445, 142] width 199 height 11
type input "*********"
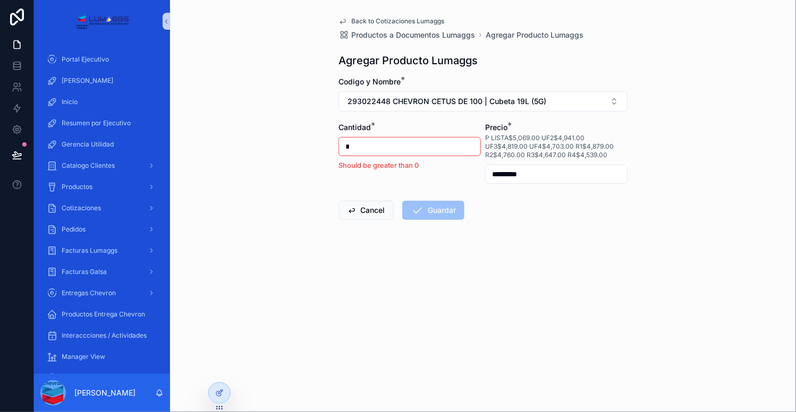
click at [358, 142] on input "*" at bounding box center [409, 146] width 141 height 15
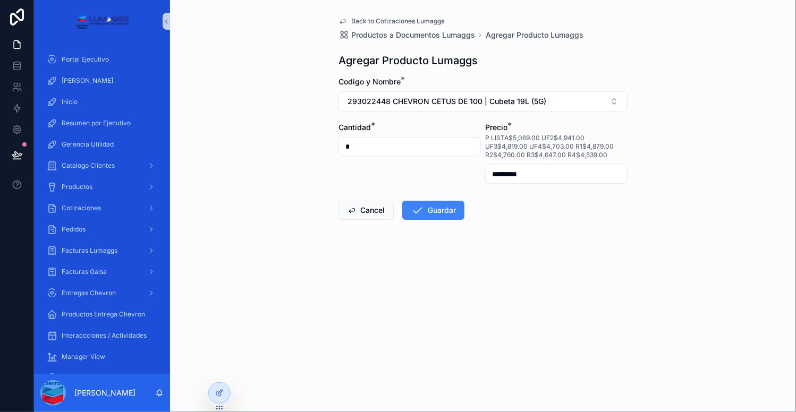
type input "*"
type input "*********"
click at [726, 133] on div "Back to Cotizaciones Lumaggs Productos a Documentos Lumaggs Agregar Producto Lu…" at bounding box center [483, 206] width 626 height 412
click at [353, 144] on input "*" at bounding box center [409, 146] width 141 height 15
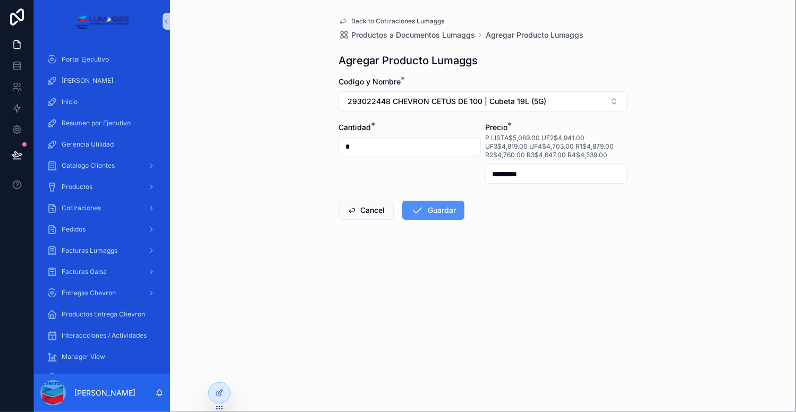
type input "*"
click at [427, 211] on button "Guardar" at bounding box center [433, 210] width 62 height 19
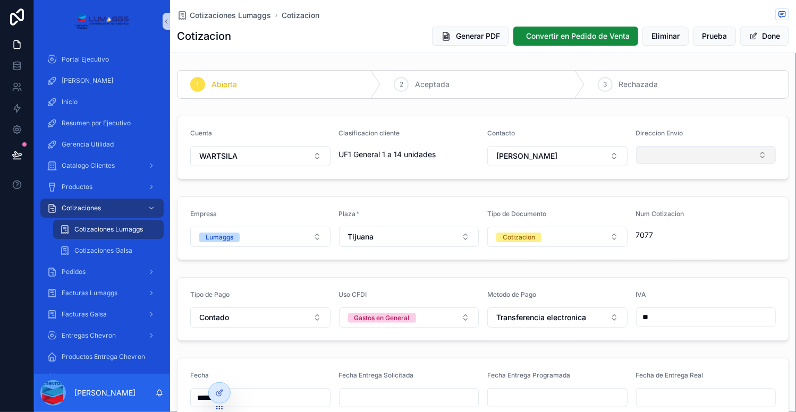
click at [665, 159] on button "Select Button" at bounding box center [706, 155] width 140 height 18
click at [665, 194] on button "New" at bounding box center [699, 196] width 129 height 11
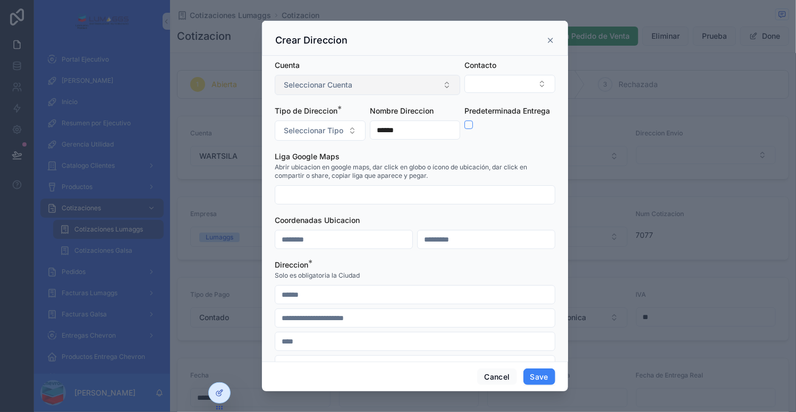
click at [346, 85] on span "Seleccionar Cuenta" at bounding box center [318, 85] width 69 height 11
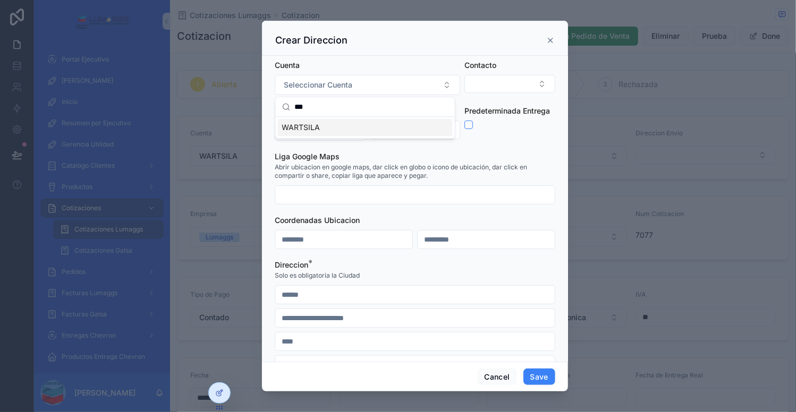
type input "***"
click at [316, 129] on span "WARTSILA" at bounding box center [301, 127] width 38 height 11
click at [326, 127] on span "Seleccionar Tipo" at bounding box center [313, 130] width 59 height 11
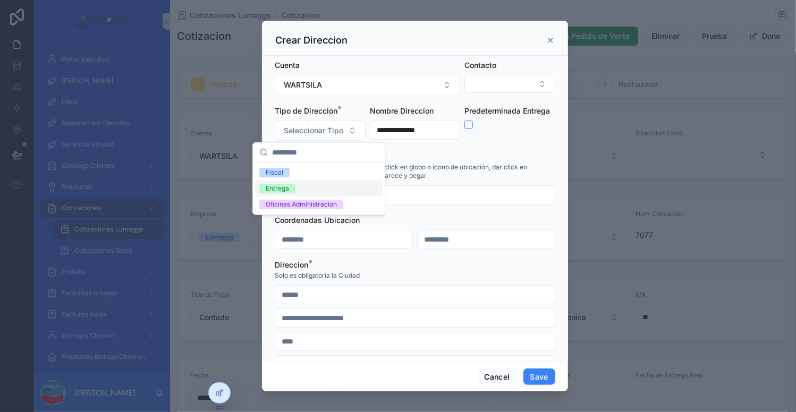
click at [279, 189] on div "Entrega" at bounding box center [277, 189] width 23 height 10
type input "**********"
click at [495, 141] on form "**********" at bounding box center [415, 297] width 280 height 475
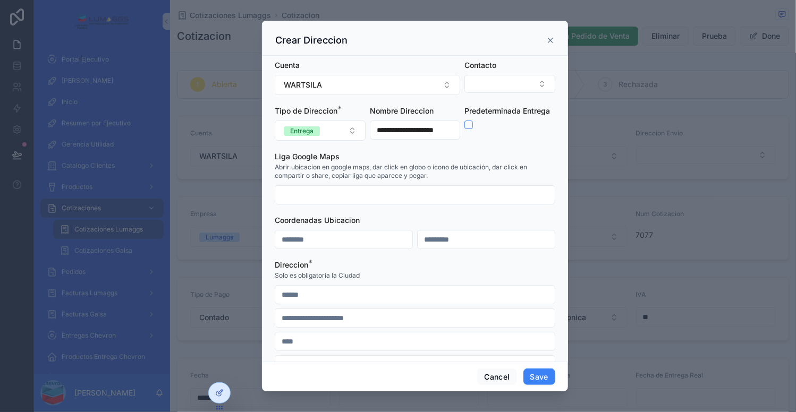
click at [314, 337] on input "scrollable content" at bounding box center [414, 341] width 279 height 15
type input "********"
type input "**********"
click at [292, 297] on input "scrollable content" at bounding box center [414, 294] width 279 height 15
click at [686, 317] on div "scrollable content" at bounding box center [398, 206] width 796 height 412
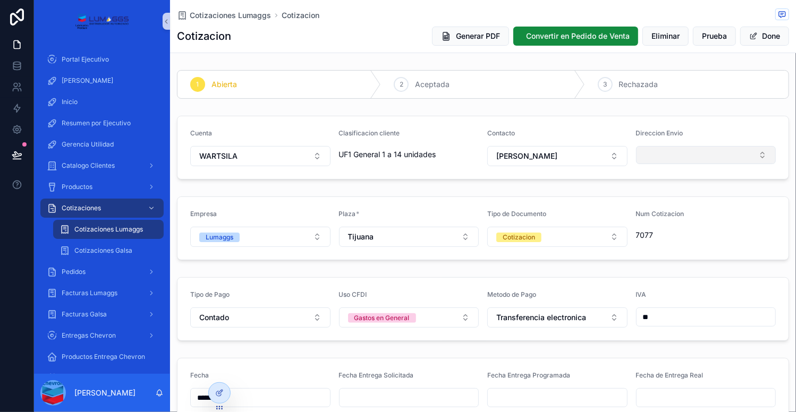
click at [639, 159] on button "Select Button" at bounding box center [706, 155] width 140 height 18
click at [648, 148] on button "Select Button" at bounding box center [706, 155] width 140 height 18
click at [653, 193] on span "New" at bounding box center [655, 196] width 16 height 11
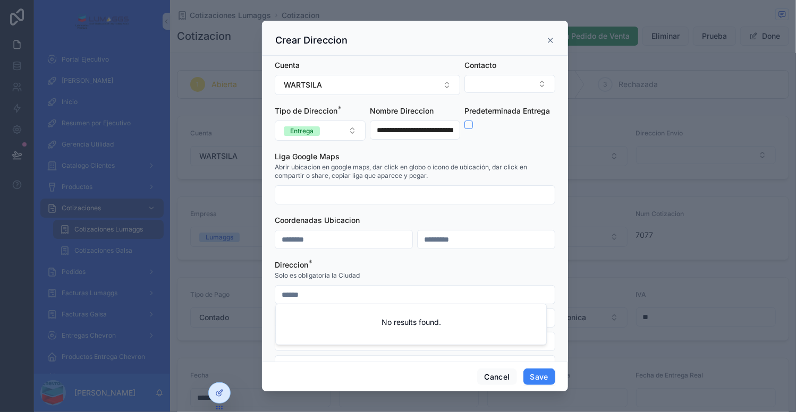
paste input "**********"
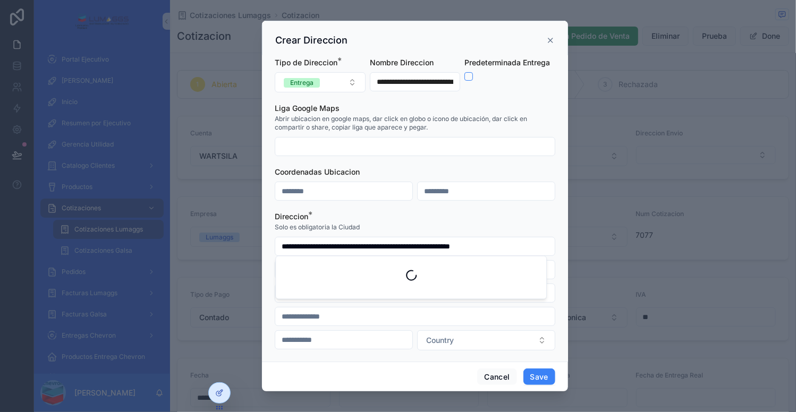
scroll to position [49, 0]
type input "**********"
click at [512, 215] on div "Direccion *" at bounding box center [415, 216] width 280 height 11
click at [353, 339] on input "scrollable content" at bounding box center [343, 339] width 137 height 15
type input "*****"
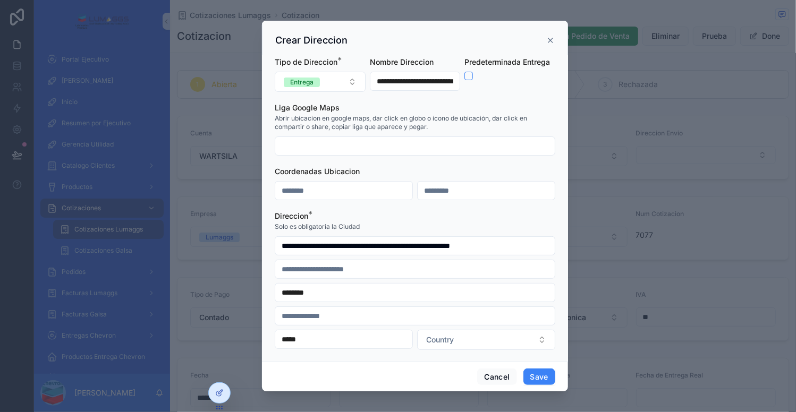
click at [323, 269] on input "scrollable content" at bounding box center [414, 269] width 279 height 15
type input "**********"
click at [295, 313] on input "scrollable content" at bounding box center [414, 316] width 279 height 15
click at [304, 319] on input "**" at bounding box center [414, 316] width 279 height 15
type input "*"
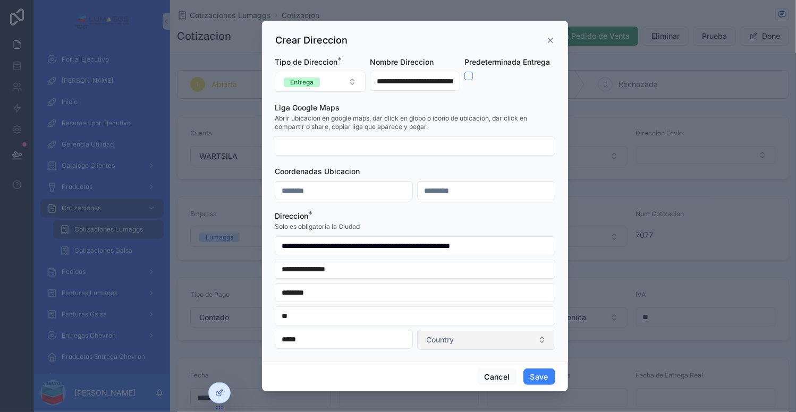
type input "**"
click at [462, 337] on button "Country" at bounding box center [486, 340] width 138 height 20
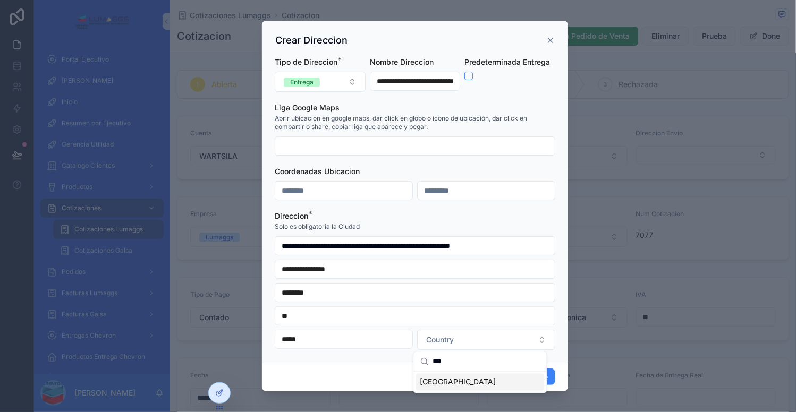
type input "***"
click at [430, 382] on div "[GEOGRAPHIC_DATA]" at bounding box center [480, 382] width 129 height 17
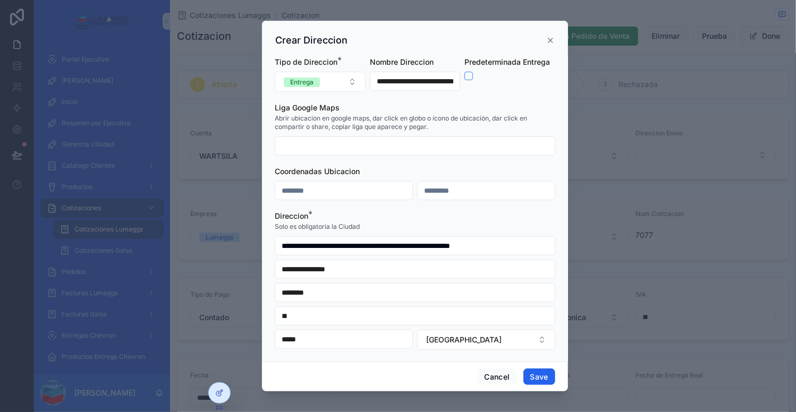
click at [537, 375] on button "Save" at bounding box center [539, 377] width 32 height 17
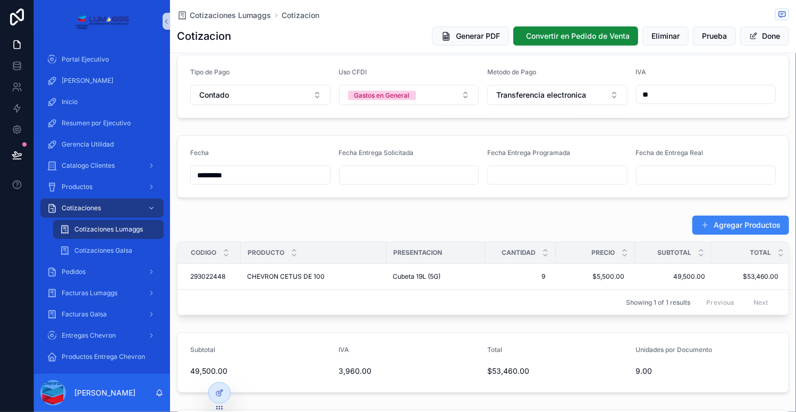
scroll to position [225, 0]
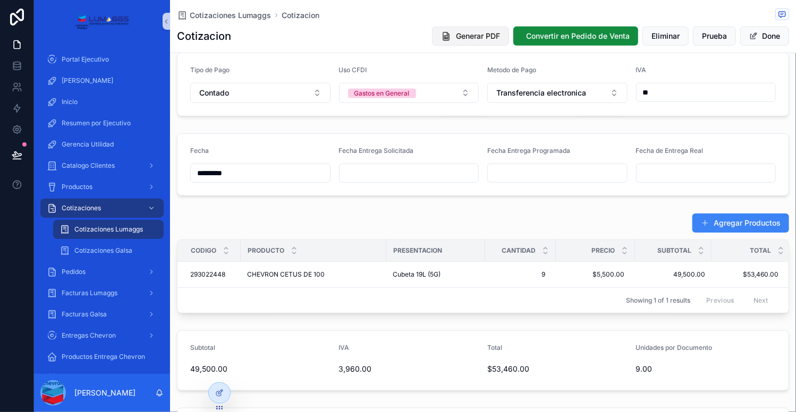
click at [464, 36] on span "Generar PDF" at bounding box center [478, 36] width 44 height 11
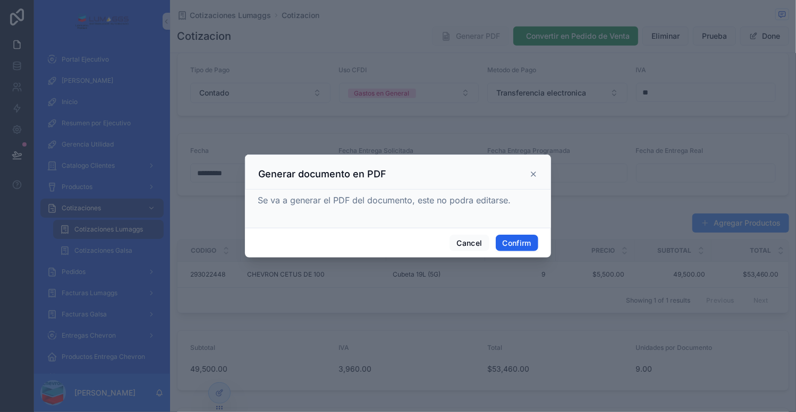
click at [515, 238] on button "Confirm" at bounding box center [517, 243] width 42 height 17
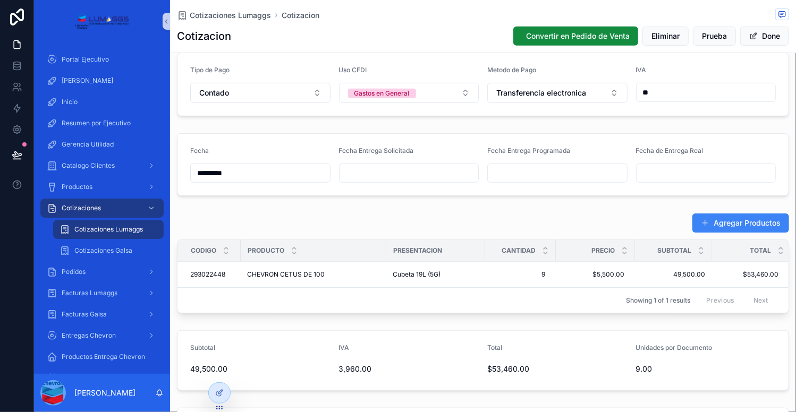
scroll to position [475, 0]
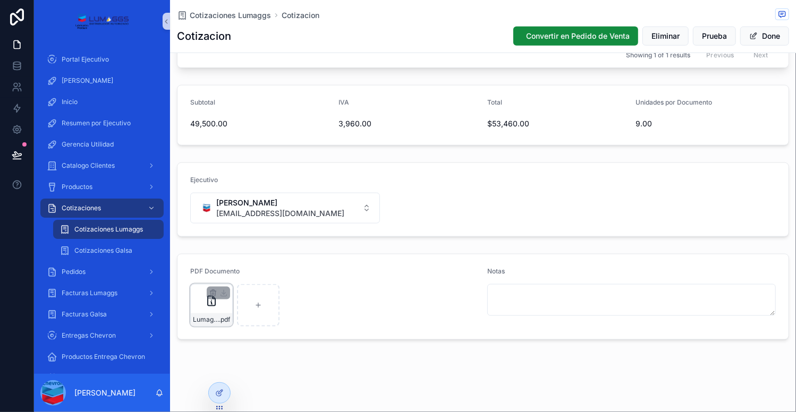
click at [220, 311] on div "Lumaggs-cotizacion-WARTSILA-Num-7077 .pdf" at bounding box center [211, 305] width 42 height 42
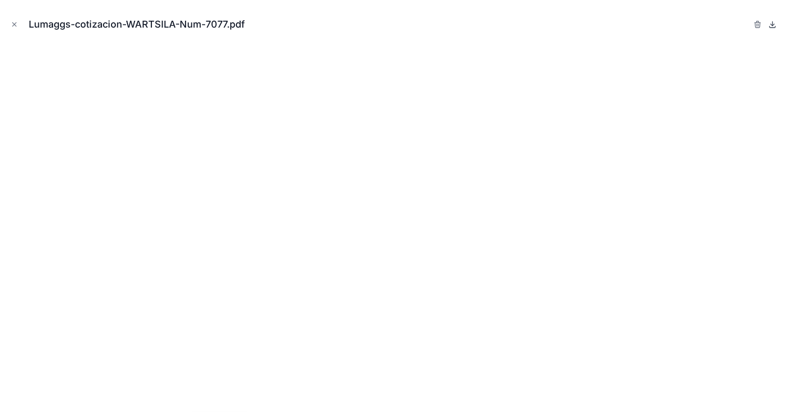
click at [771, 25] on icon at bounding box center [773, 25] width 4 height 2
click at [17, 26] on icon "Close modal" at bounding box center [14, 24] width 7 height 7
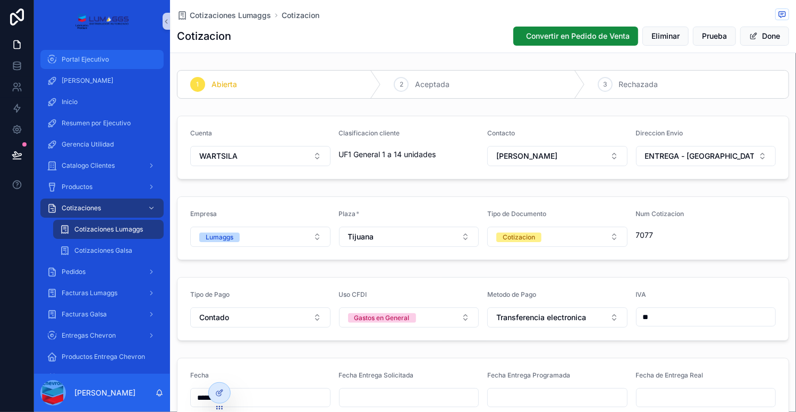
click at [86, 62] on span "Portal Ejecutivo" at bounding box center [85, 59] width 47 height 8
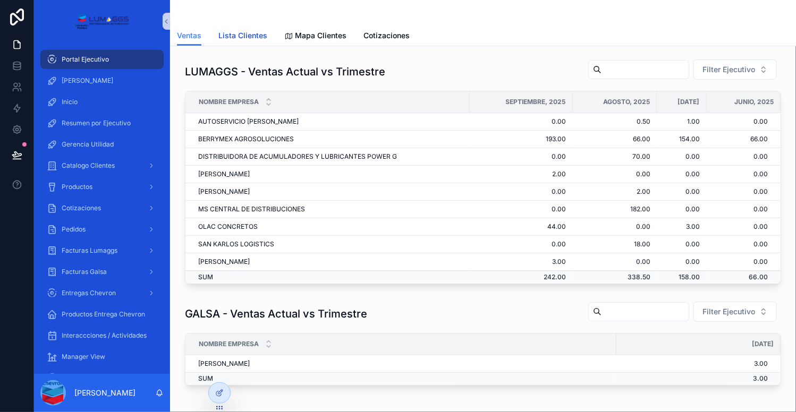
click at [232, 32] on span "Lista Clientes" at bounding box center [242, 35] width 49 height 11
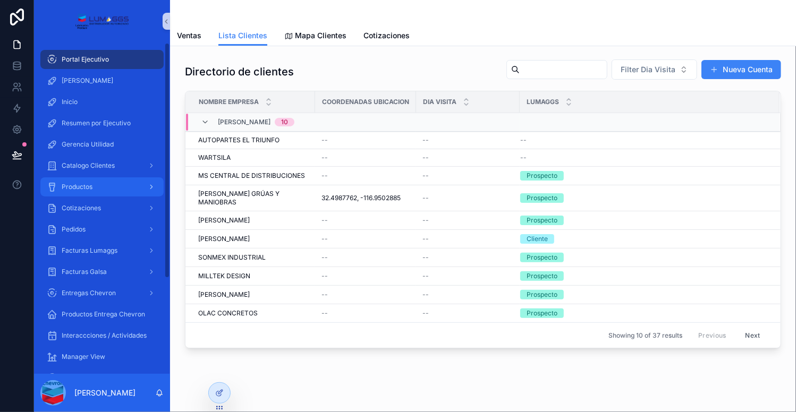
click at [93, 186] on div "Productos" at bounding box center [102, 186] width 110 height 17
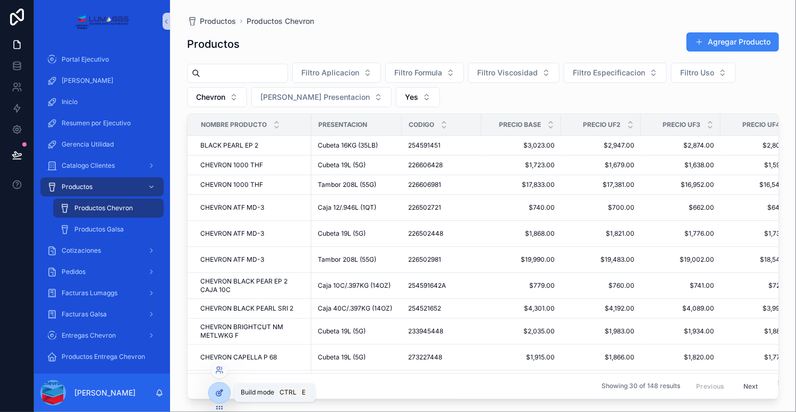
click at [217, 392] on icon at bounding box center [219, 393] width 8 height 8
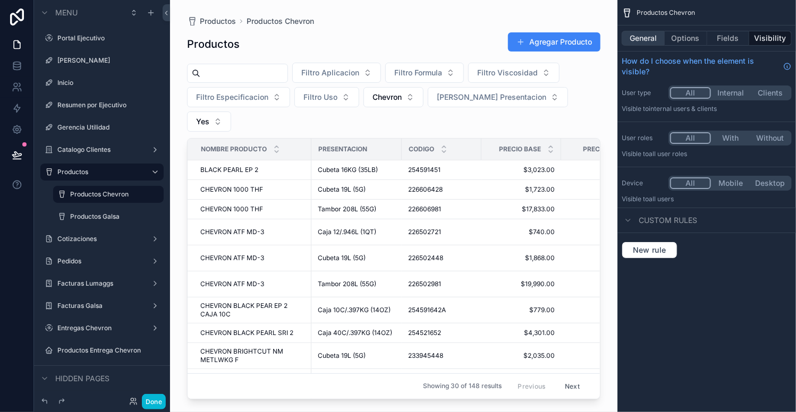
click at [642, 40] on button "General" at bounding box center [642, 38] width 43 height 15
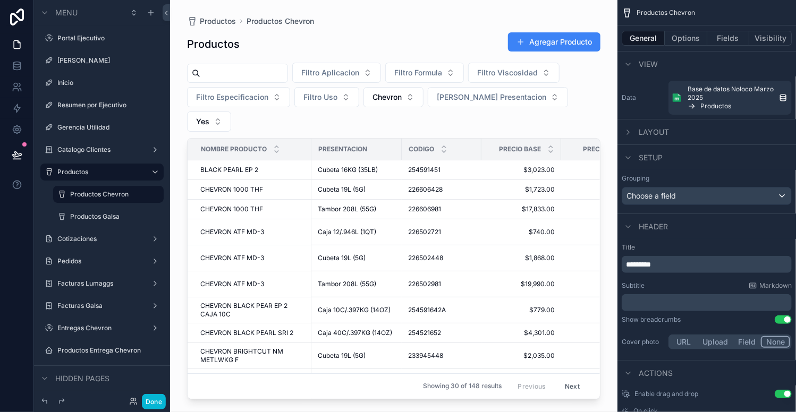
click at [461, 12] on div "scrollable content" at bounding box center [393, 199] width 447 height 399
click at [630, 130] on icon "scrollable content" at bounding box center [627, 132] width 8 height 8
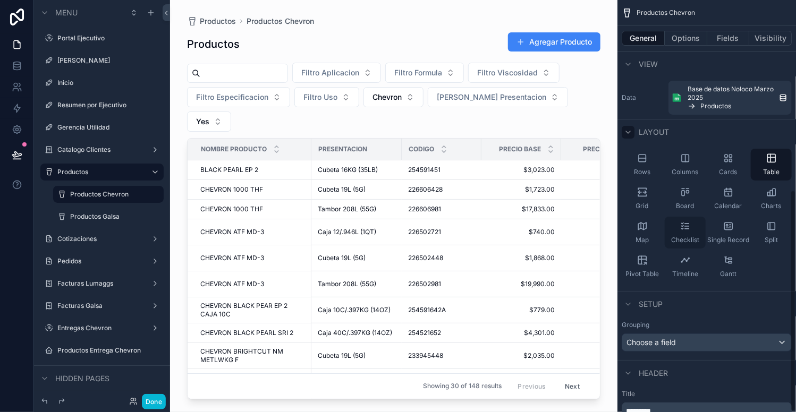
scroll to position [353, 0]
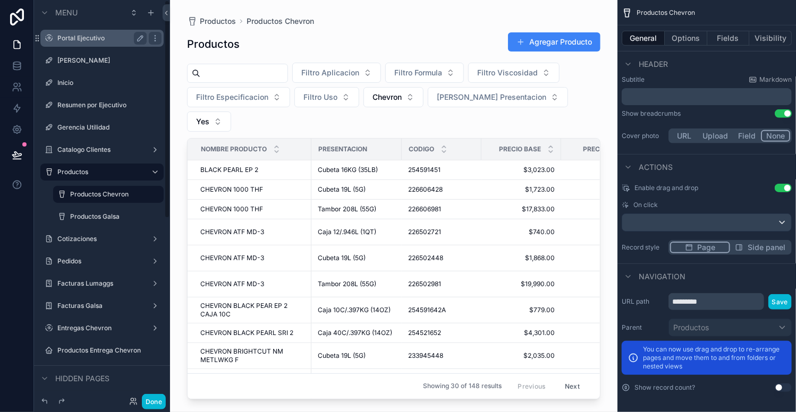
click at [103, 43] on div "Portal Ejecutivo" at bounding box center [101, 38] width 89 height 13
click at [88, 42] on label "Portal Ejecutivo" at bounding box center [99, 38] width 85 height 8
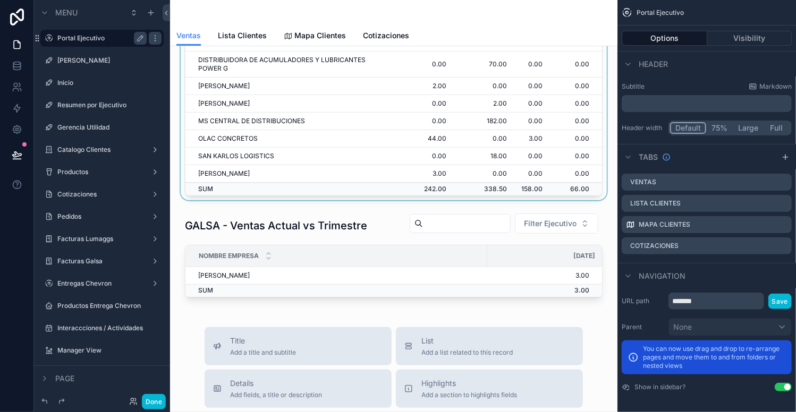
scroll to position [117, 0]
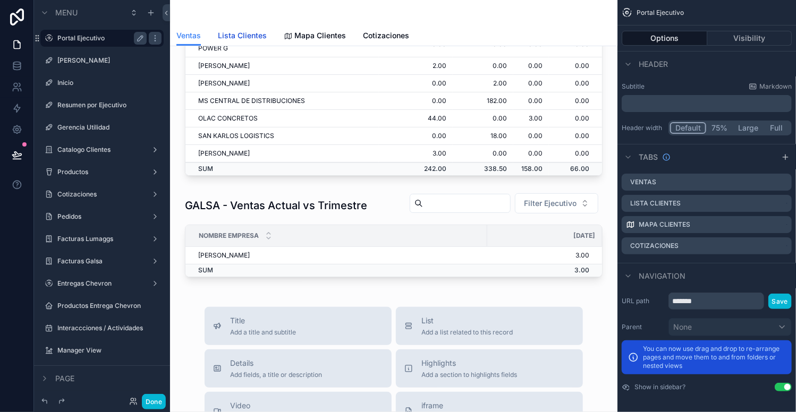
click at [235, 41] on link "Lista Clientes" at bounding box center [242, 36] width 49 height 21
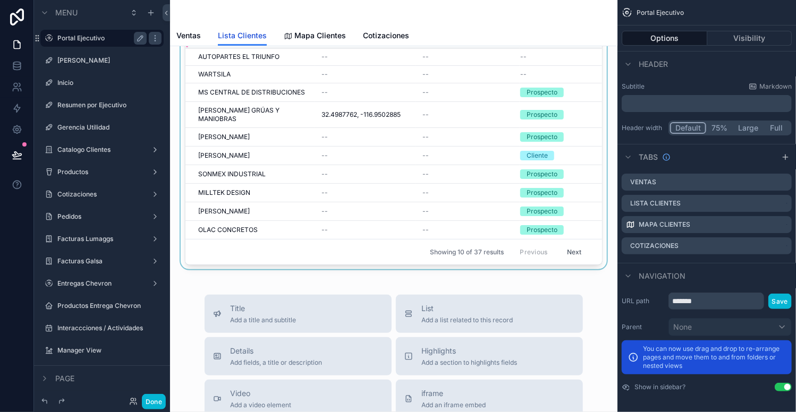
scroll to position [81, 0]
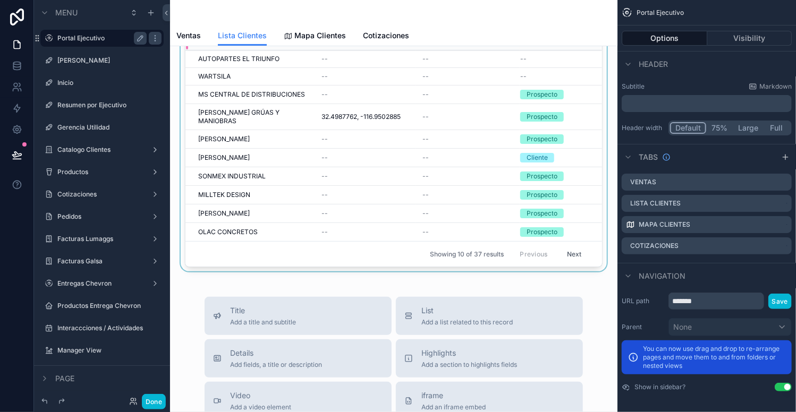
click at [586, 267] on div "Showing 10 of 37 results Previous Next" at bounding box center [393, 253] width 416 height 25
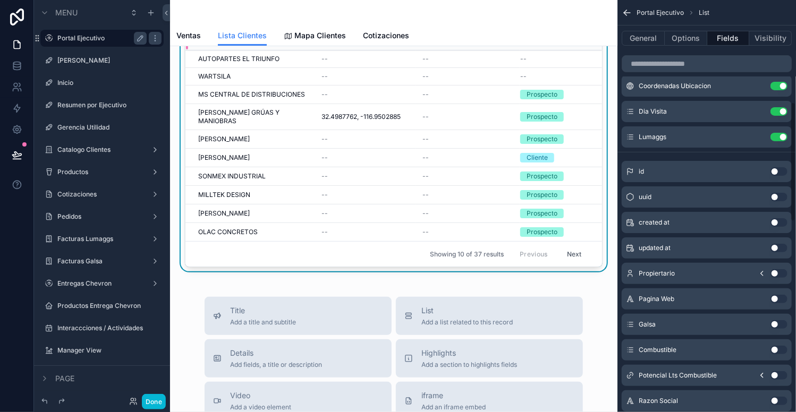
scroll to position [353, 0]
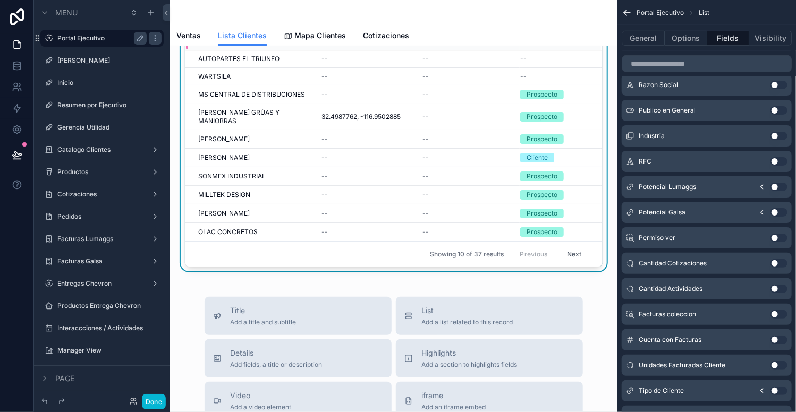
click at [593, 267] on div "Showing 10 of 37 results Previous Next" at bounding box center [393, 253] width 416 height 25
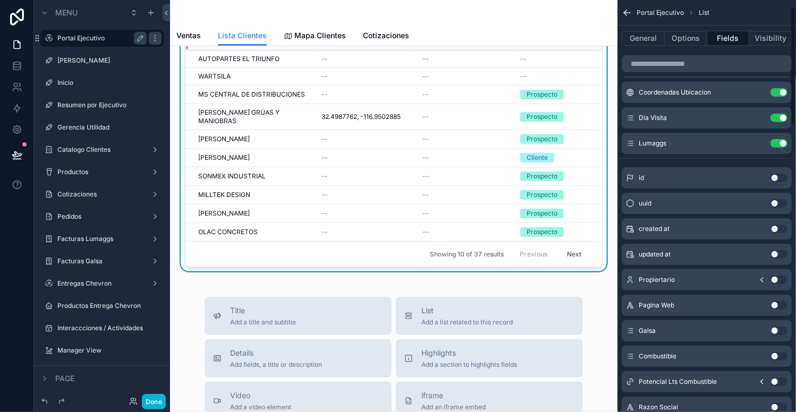
scroll to position [15, 0]
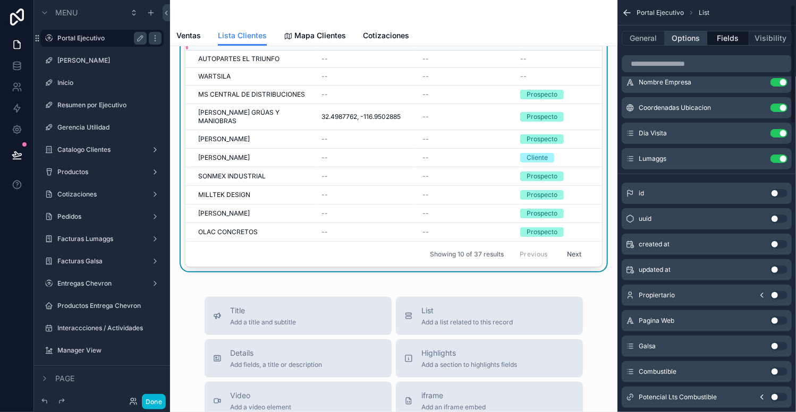
click at [683, 42] on button "Options" at bounding box center [685, 38] width 42 height 15
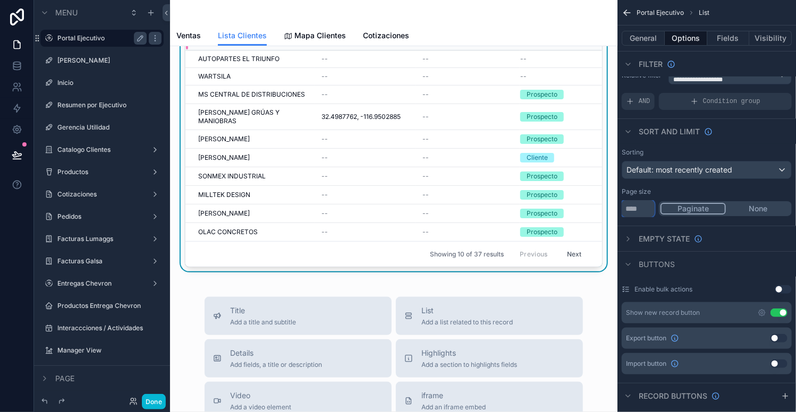
click at [646, 211] on input "**" at bounding box center [637, 208] width 33 height 17
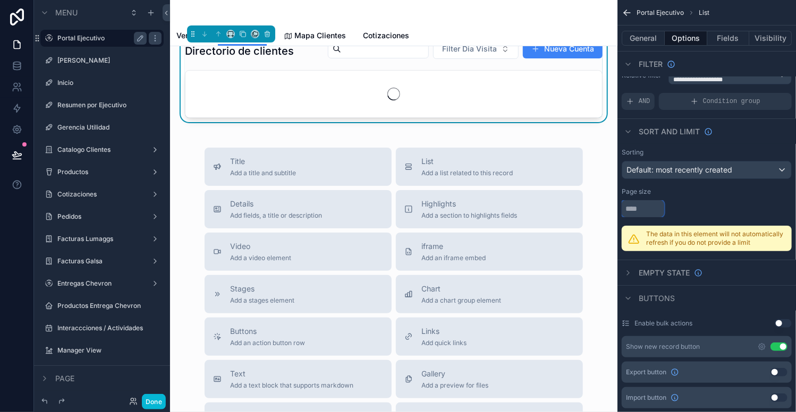
scroll to position [0, 0]
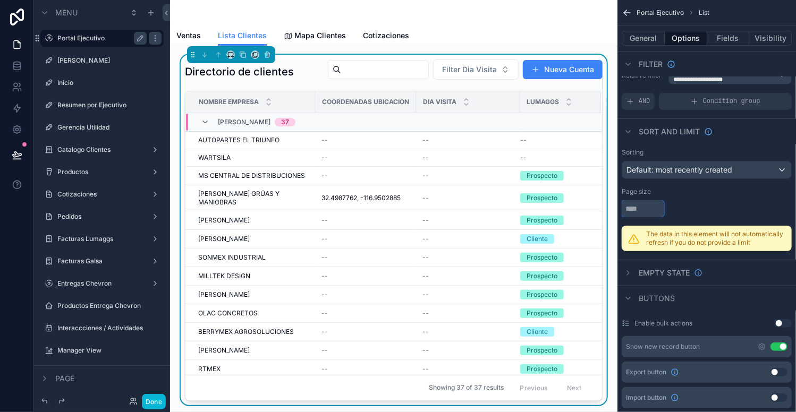
click at [632, 212] on input "scrollable content" at bounding box center [642, 208] width 42 height 17
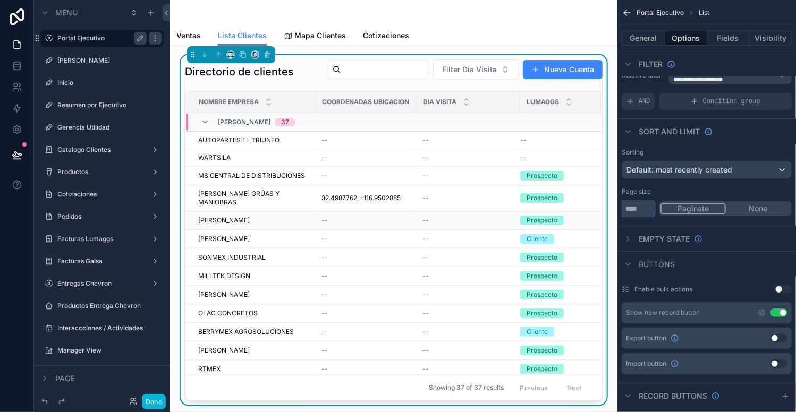
type input "**"
click at [372, 225] on div "--" at bounding box center [365, 220] width 88 height 8
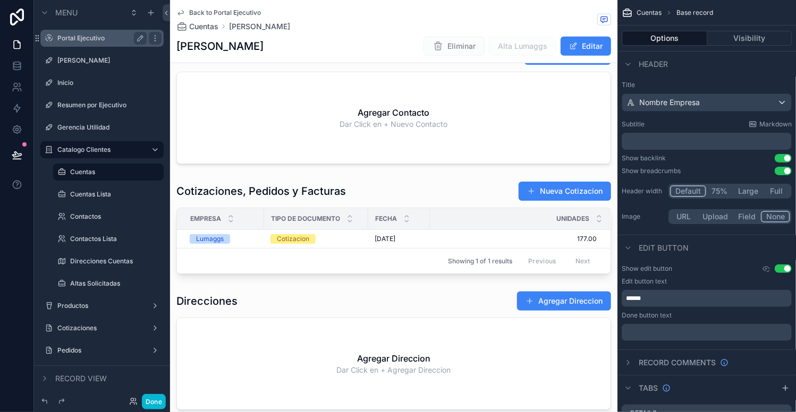
scroll to position [602, 0]
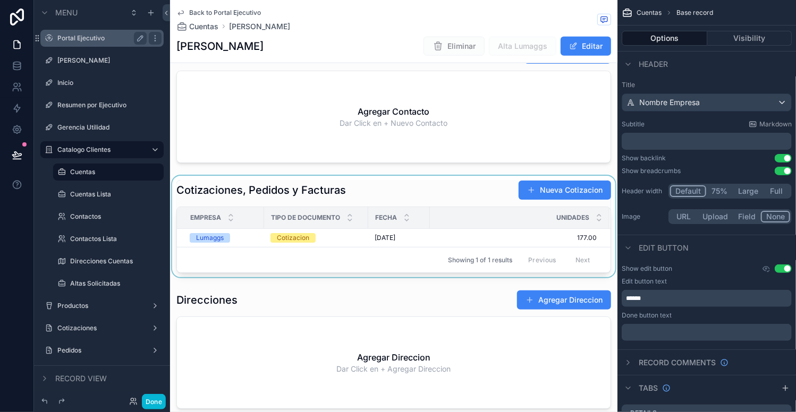
click at [345, 232] on div "scrollable content" at bounding box center [393, 226] width 447 height 101
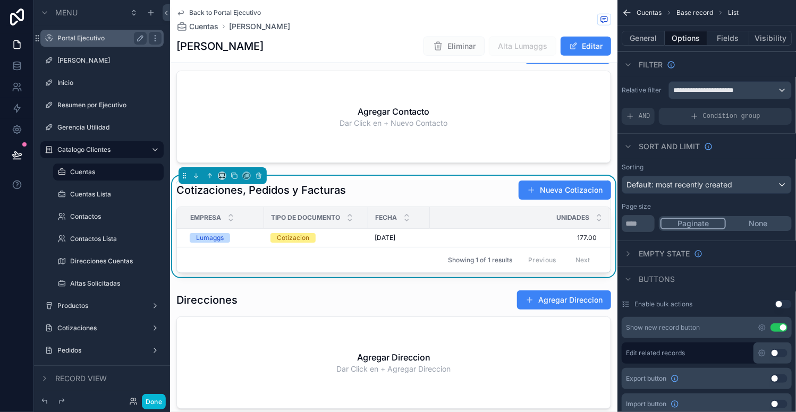
click at [339, 233] on div "Cotizacion" at bounding box center [315, 238] width 91 height 10
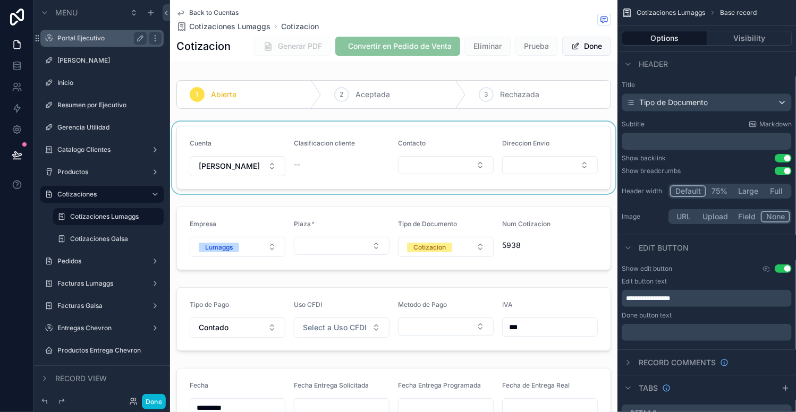
click at [268, 168] on div "scrollable content" at bounding box center [393, 158] width 447 height 72
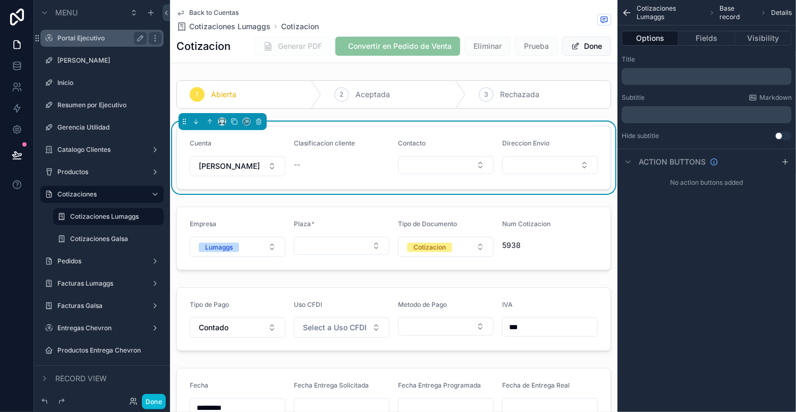
click at [268, 168] on button "[PERSON_NAME]" at bounding box center [238, 166] width 96 height 20
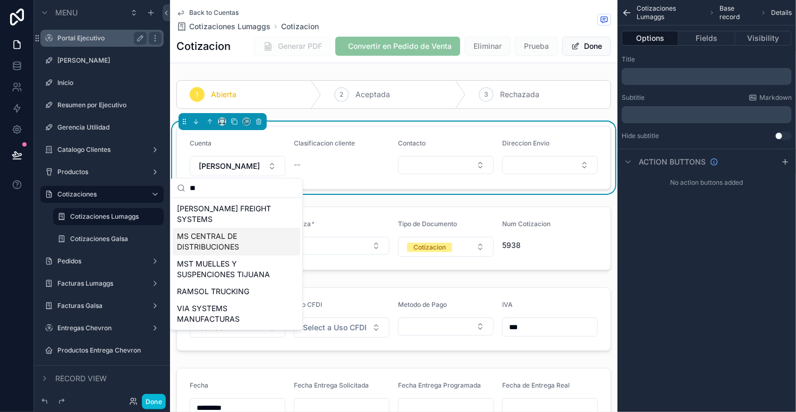
type input "**"
click at [232, 231] on span "MS CENTRAL DE DISTRIBUCIONES" at bounding box center [230, 241] width 106 height 21
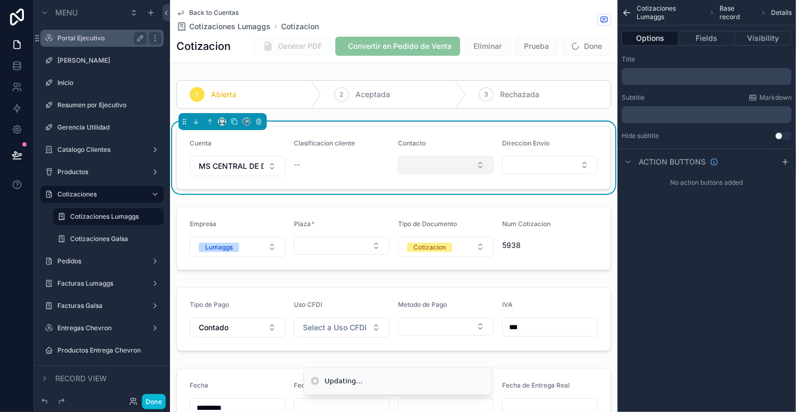
click at [415, 160] on button "Select Button" at bounding box center [446, 165] width 96 height 18
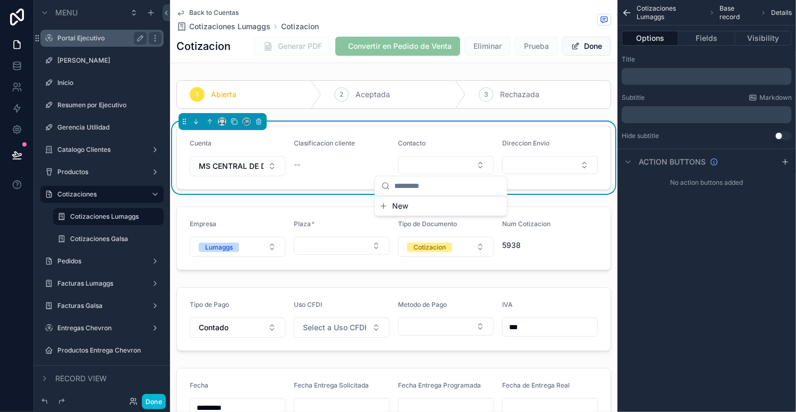
click at [380, 140] on div "Clasificacion cliente" at bounding box center [342, 145] width 96 height 13
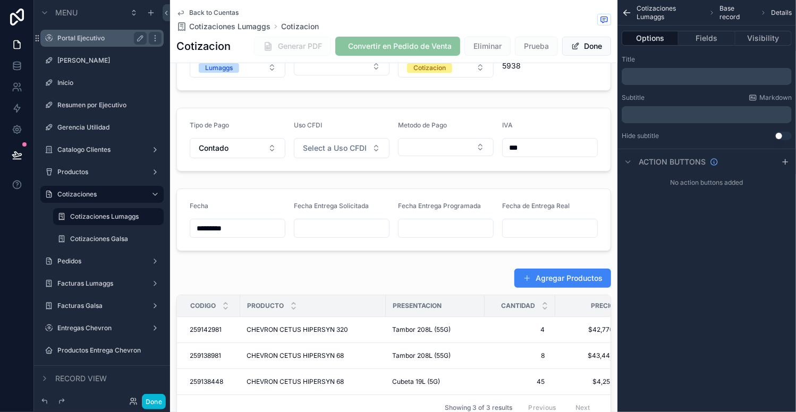
scroll to position [1, 0]
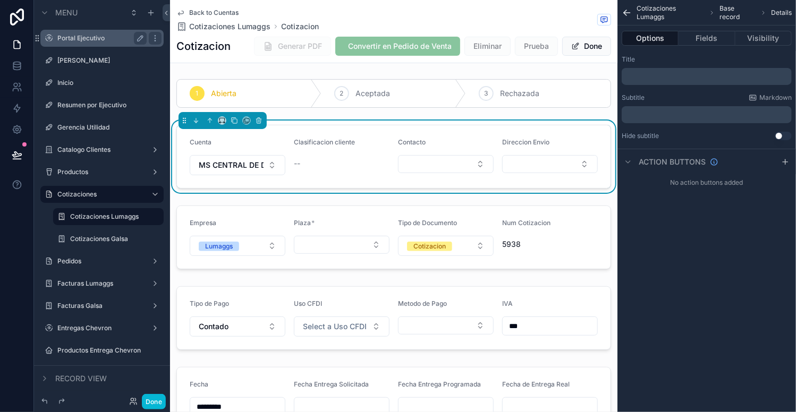
click at [223, 12] on span "Back to Cuentas" at bounding box center [213, 12] width 49 height 8
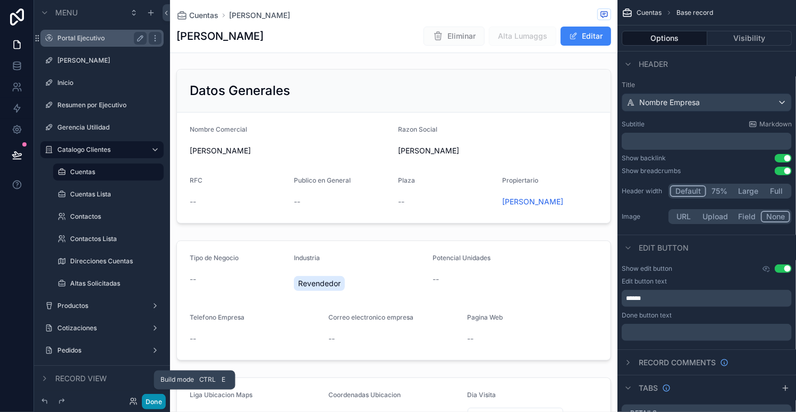
click at [152, 398] on button "Done" at bounding box center [154, 401] width 24 height 15
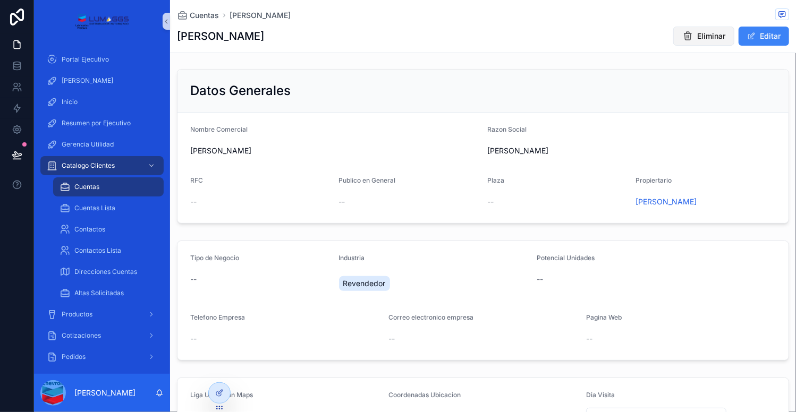
click at [686, 36] on button "Eliminar" at bounding box center [703, 36] width 61 height 19
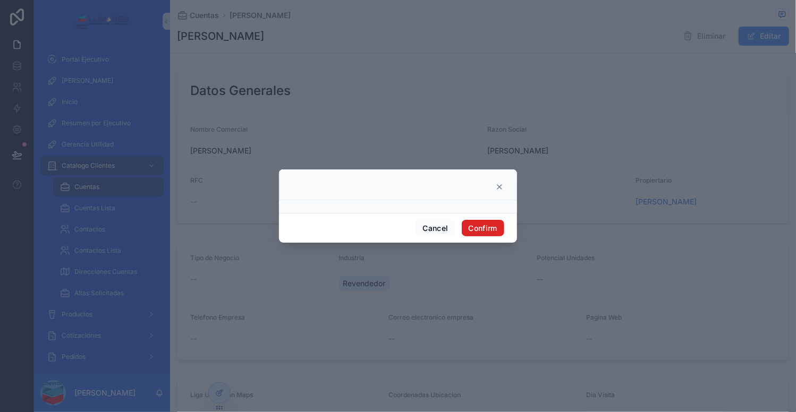
click at [491, 234] on button "Confirm" at bounding box center [483, 228] width 42 height 17
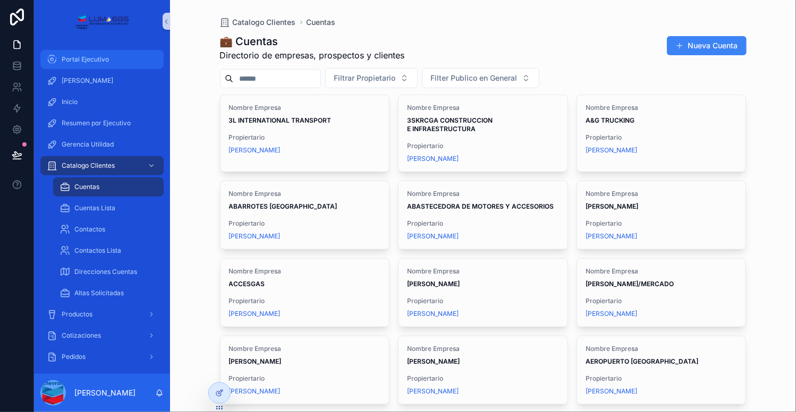
click at [104, 59] on span "Portal Ejecutivo" at bounding box center [85, 59] width 47 height 8
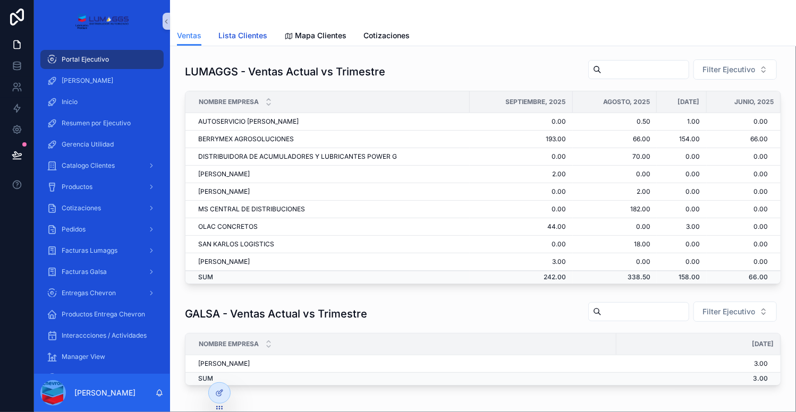
click at [233, 38] on span "Lista Clientes" at bounding box center [242, 35] width 49 height 11
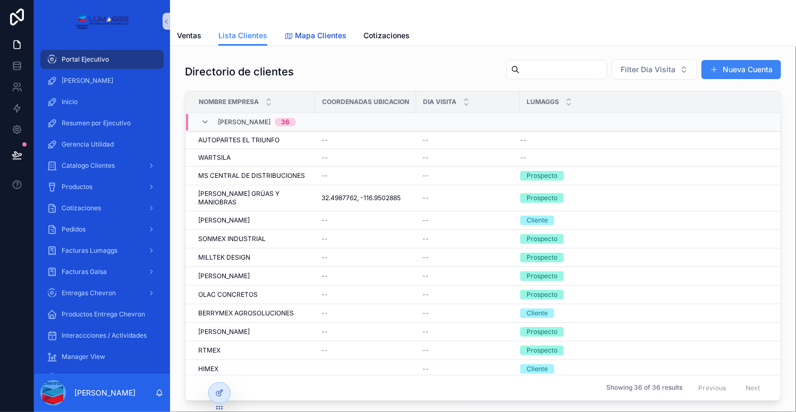
click at [306, 35] on span "Mapa Clientes" at bounding box center [321, 35] width 52 height 11
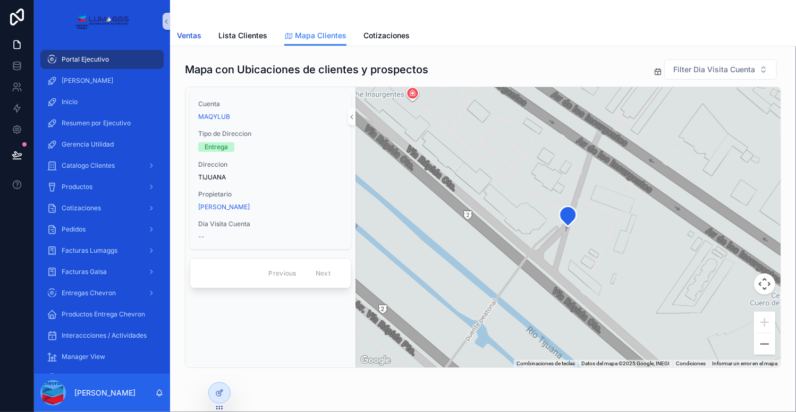
click at [187, 30] on span "Ventas" at bounding box center [189, 35] width 24 height 11
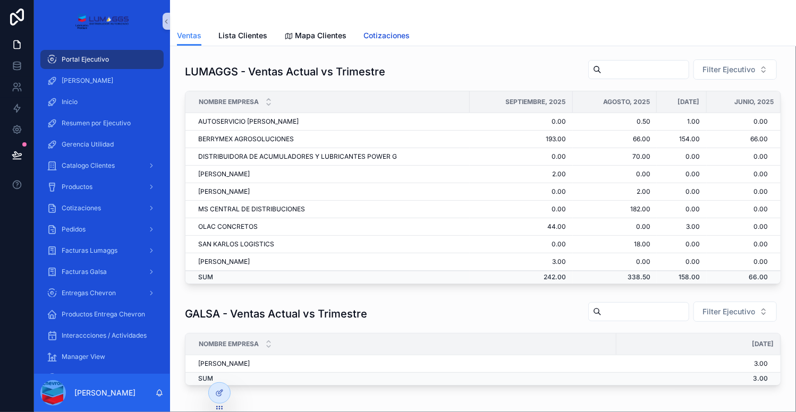
click at [391, 31] on span "Cotizaciones" at bounding box center [386, 35] width 46 height 11
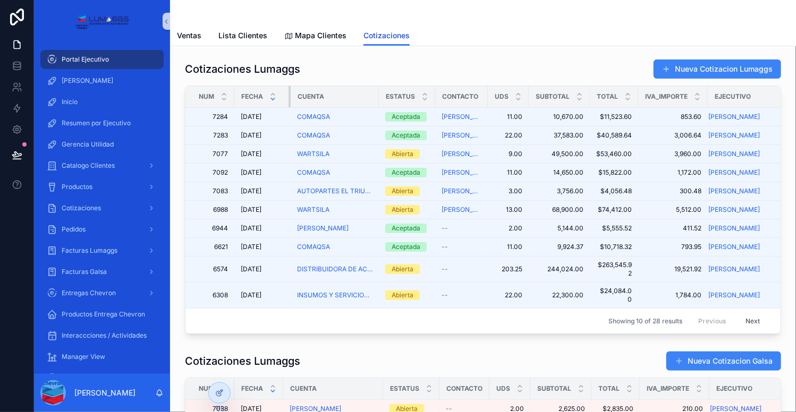
click at [289, 95] on div "scrollable content" at bounding box center [290, 96] width 4 height 21
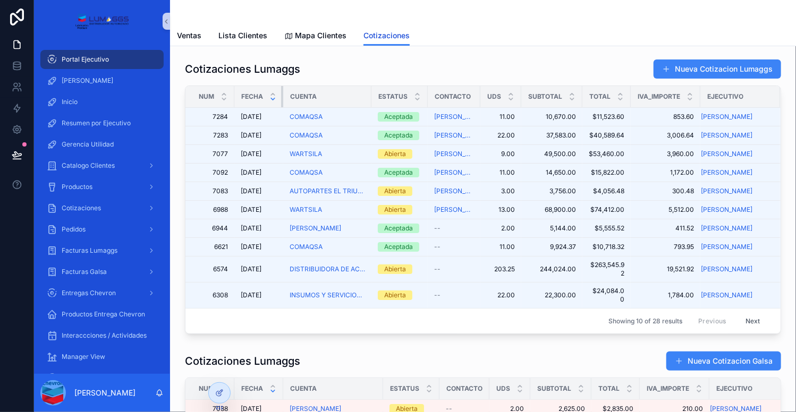
drag, startPoint x: 289, startPoint y: 95, endPoint x: 263, endPoint y: 96, distance: 26.0
click at [263, 96] on th "Fecha" at bounding box center [258, 97] width 49 height 22
drag, startPoint x: 232, startPoint y: 96, endPoint x: 202, endPoint y: 99, distance: 29.9
click at [202, 99] on th "Num" at bounding box center [209, 97] width 49 height 22
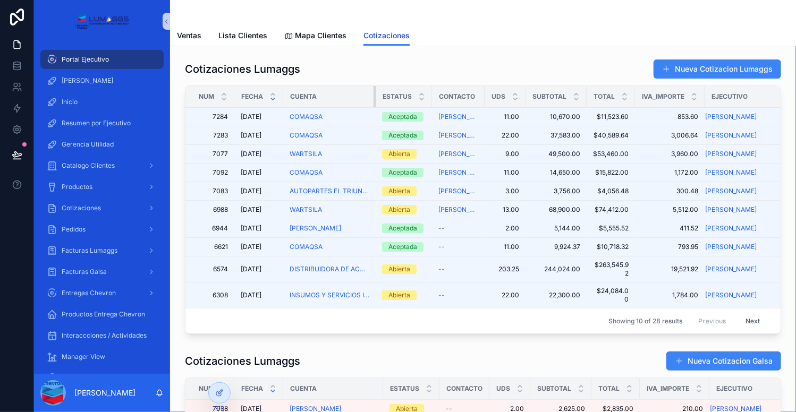
drag, startPoint x: 369, startPoint y: 95, endPoint x: 344, endPoint y: 95, distance: 24.4
click at [344, 95] on th "Cuenta" at bounding box center [329, 97] width 92 height 22
drag, startPoint x: 430, startPoint y: 95, endPoint x: 420, endPoint y: 97, distance: 10.7
click at [420, 97] on th "Estatus" at bounding box center [403, 97] width 56 height 22
click at [192, 37] on span "Ventas" at bounding box center [189, 35] width 24 height 11
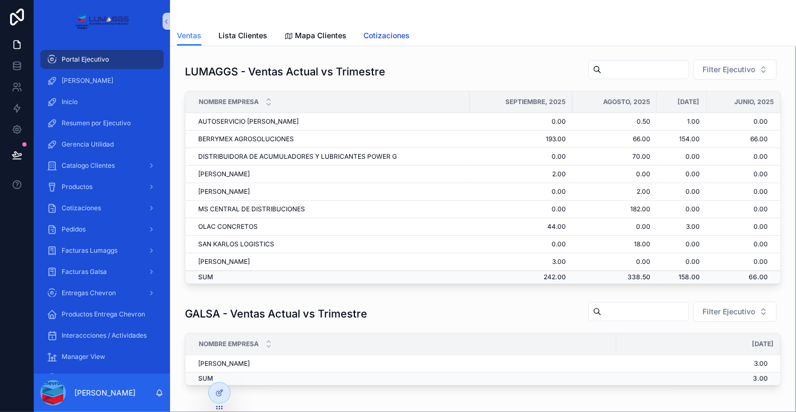
click at [387, 36] on span "Cotizaciones" at bounding box center [386, 35] width 46 height 11
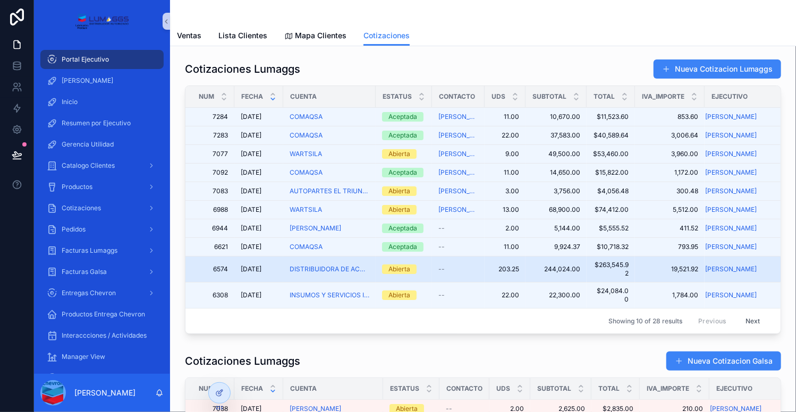
click at [459, 269] on div "--" at bounding box center [458, 269] width 40 height 8
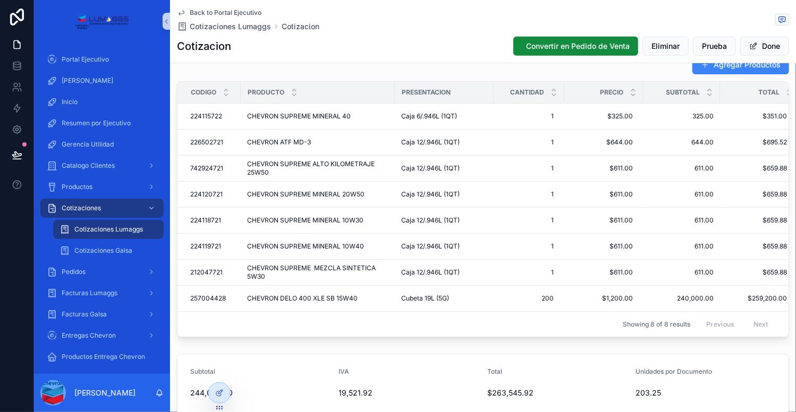
scroll to position [385, 0]
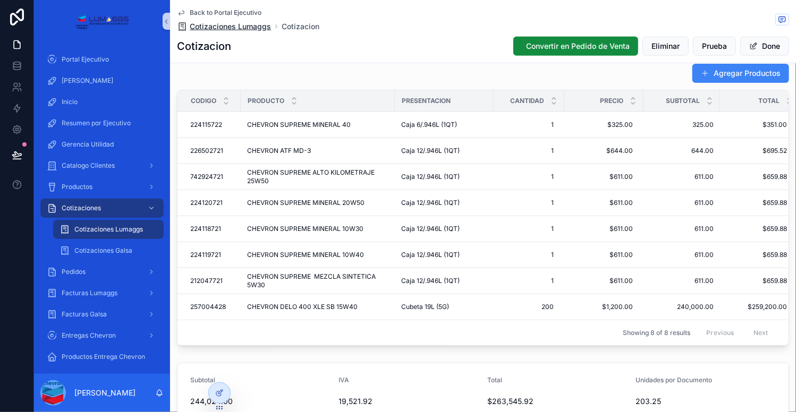
click at [251, 29] on span "Cotizaciones Lumaggs" at bounding box center [230, 26] width 81 height 11
